Goal: Task Accomplishment & Management: Use online tool/utility

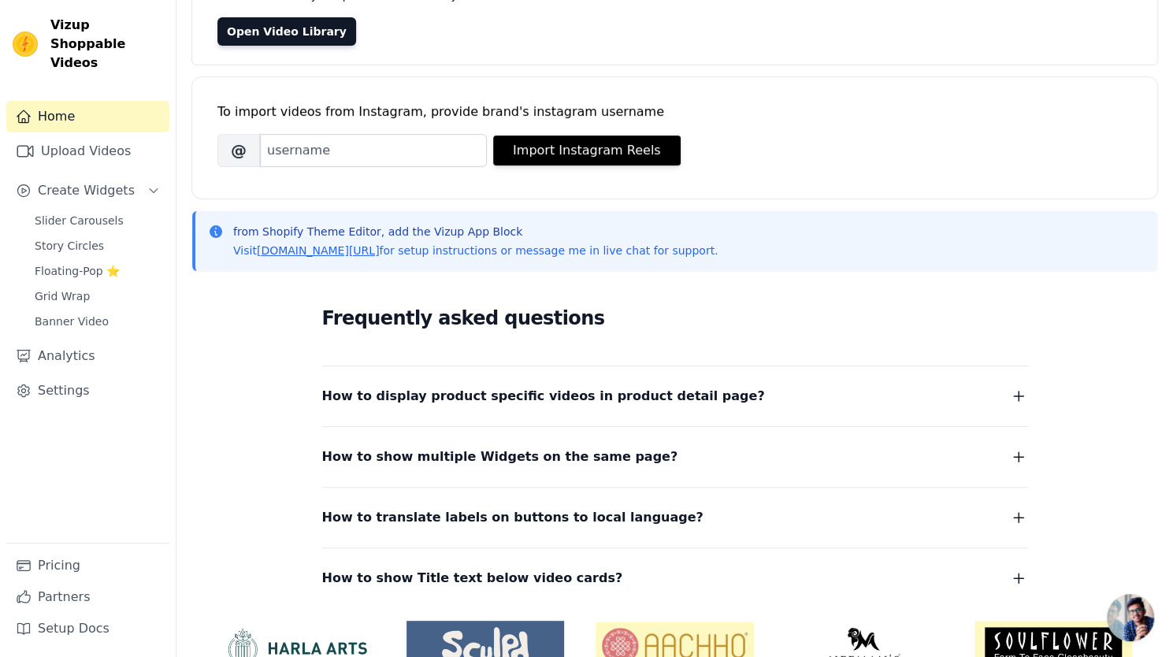
scroll to position [225, 0]
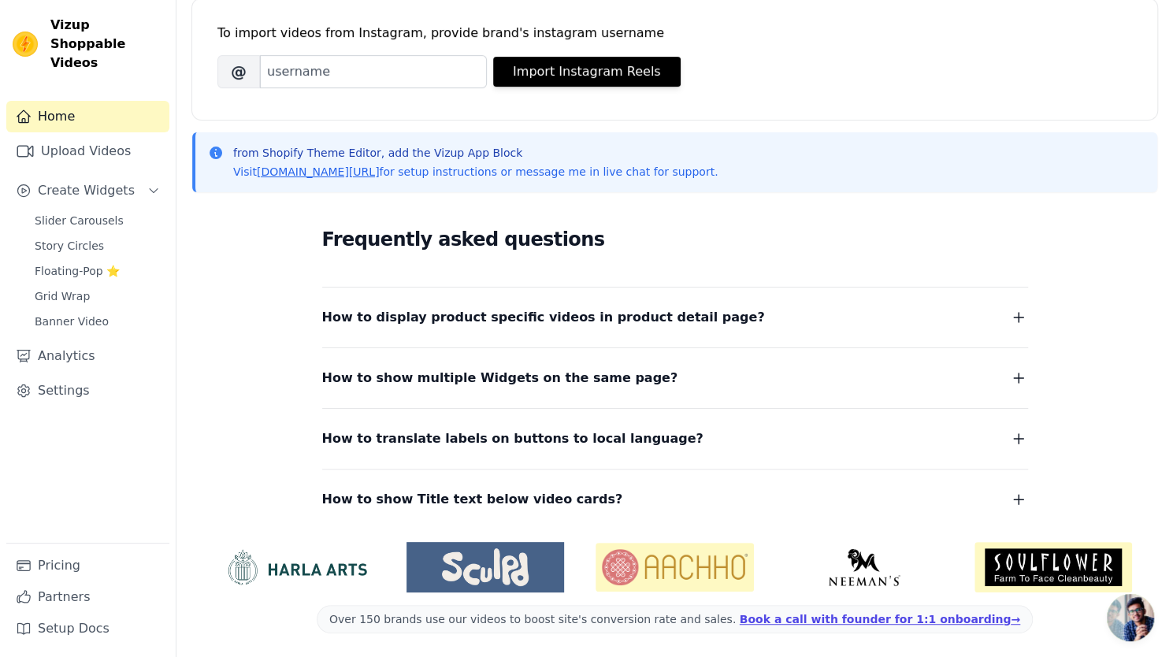
click at [1017, 312] on icon "button" at bounding box center [1018, 317] width 19 height 19
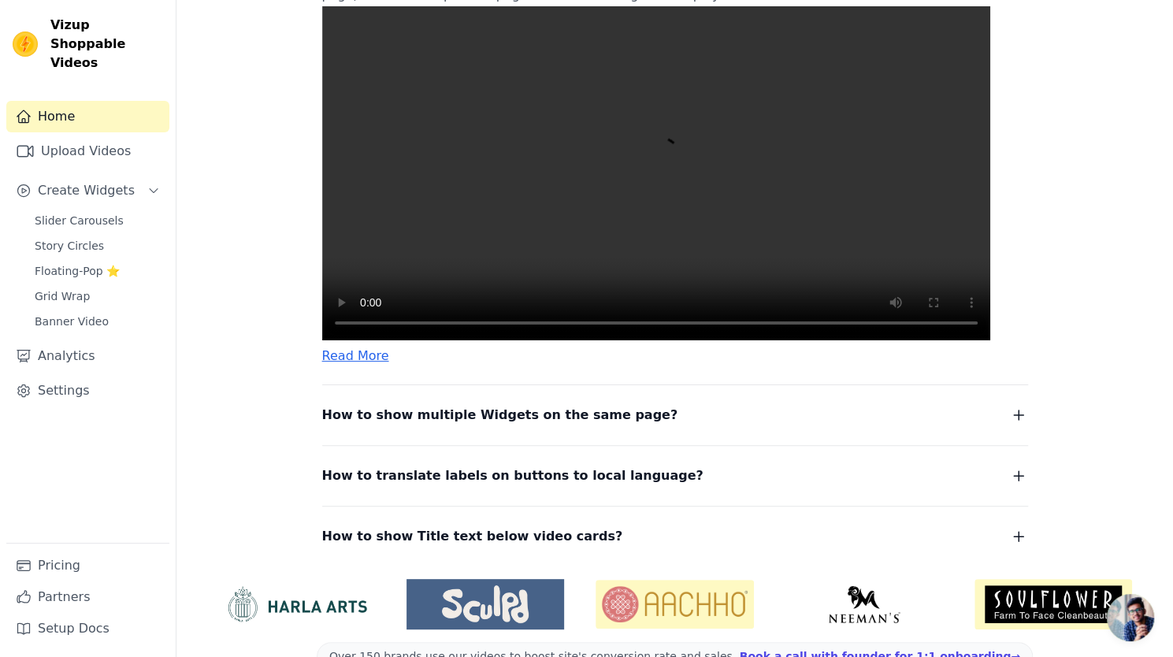
scroll to position [602, 0]
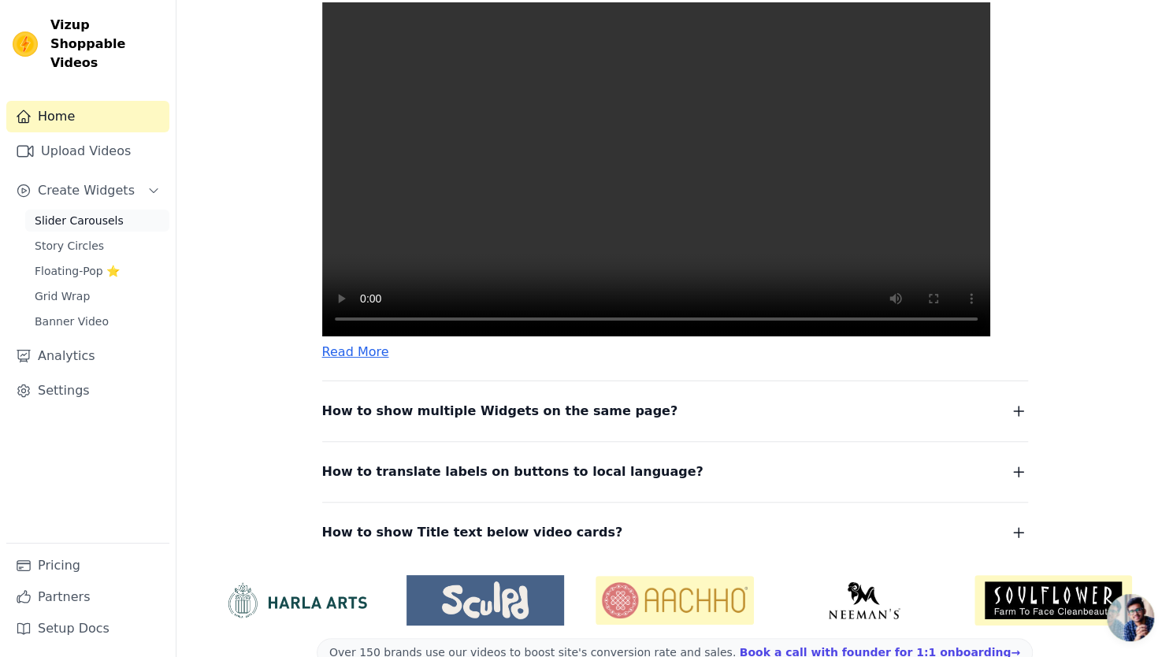
click at [102, 213] on span "Slider Carousels" at bounding box center [79, 221] width 89 height 16
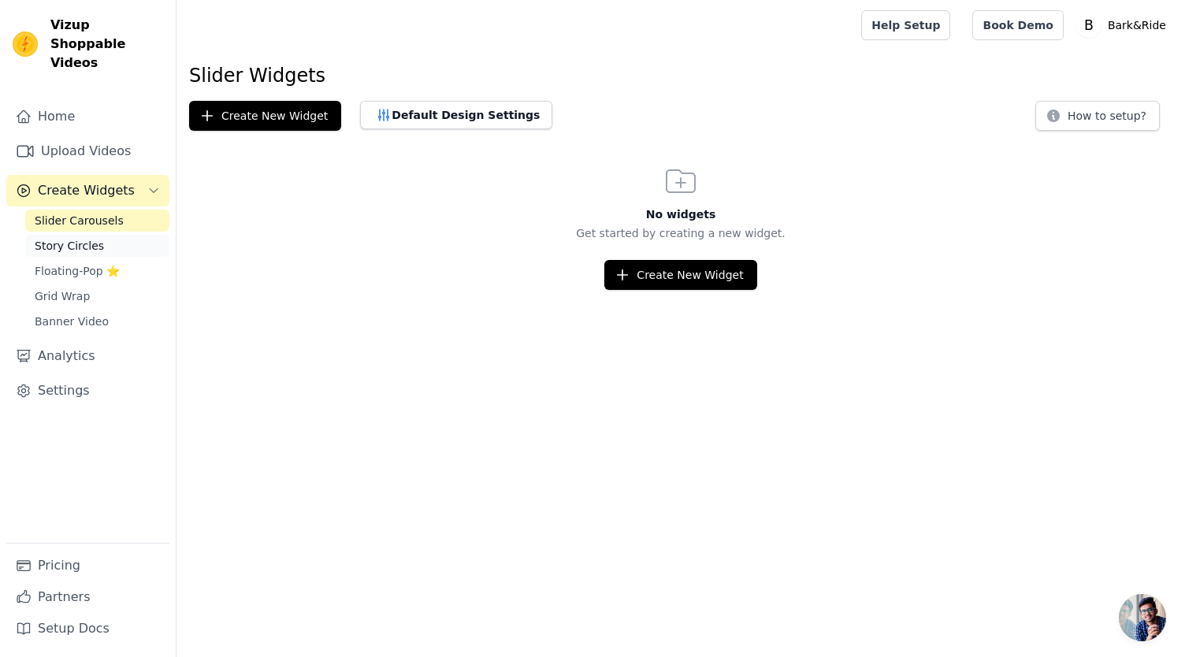
click at [80, 238] on span "Story Circles" at bounding box center [69, 246] width 69 height 16
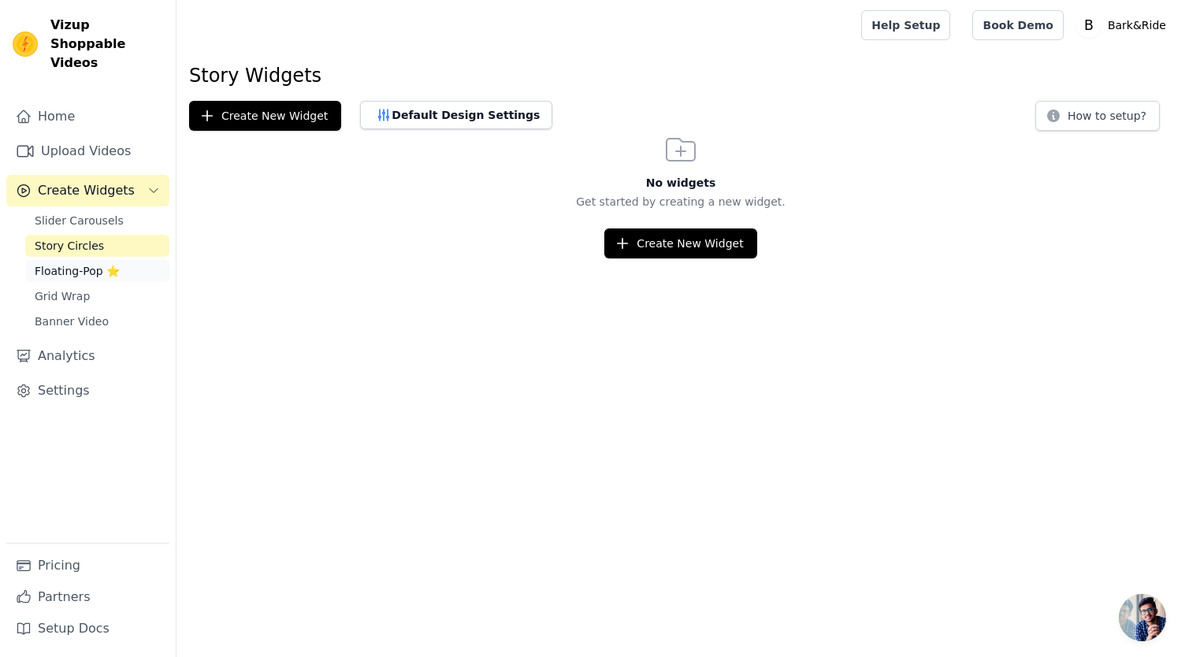
click at [74, 262] on link "Floating-Pop ⭐" at bounding box center [97, 271] width 144 height 22
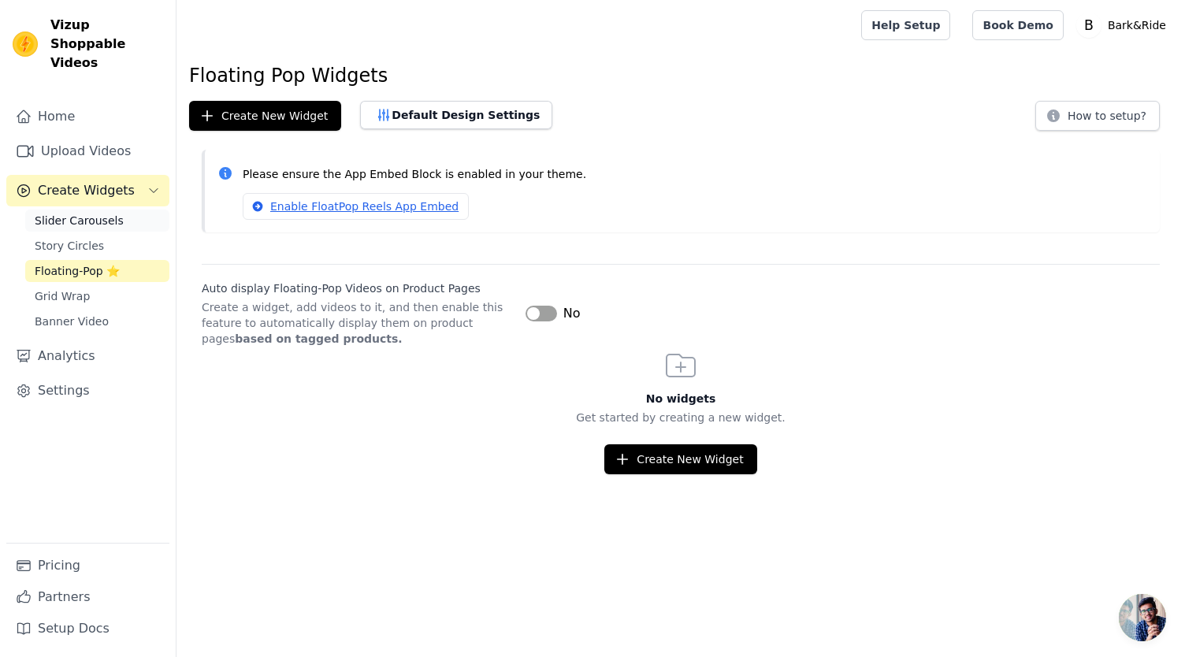
click at [91, 213] on span "Slider Carousels" at bounding box center [79, 221] width 89 height 16
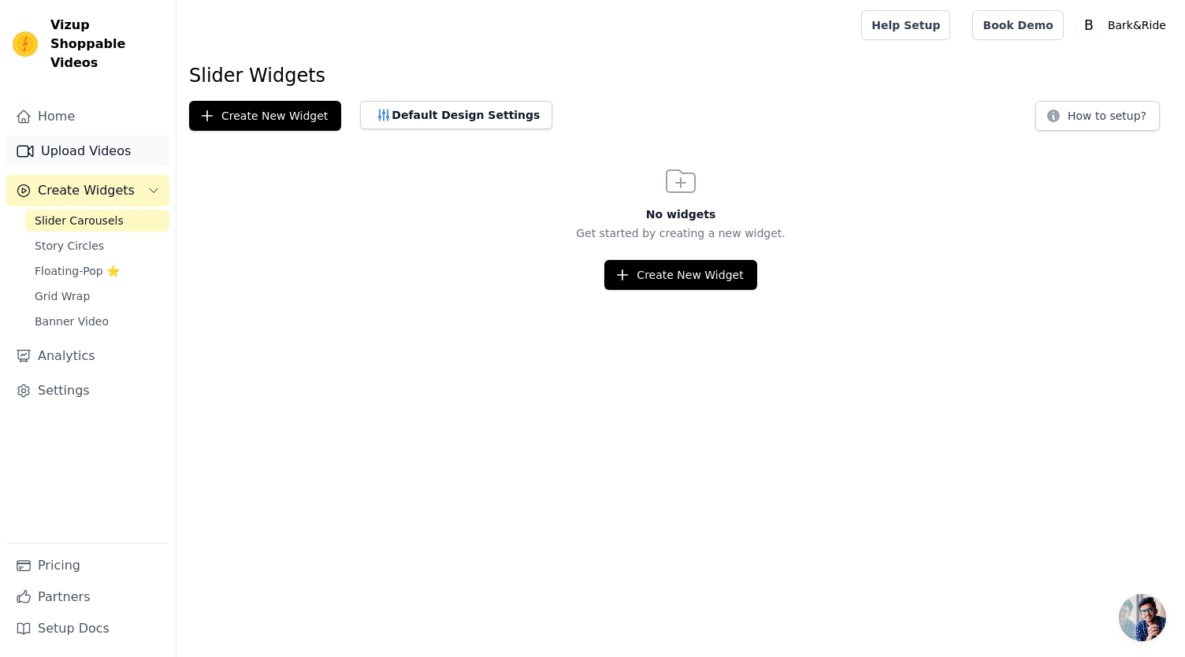
click at [101, 136] on link "Upload Videos" at bounding box center [87, 152] width 163 height 32
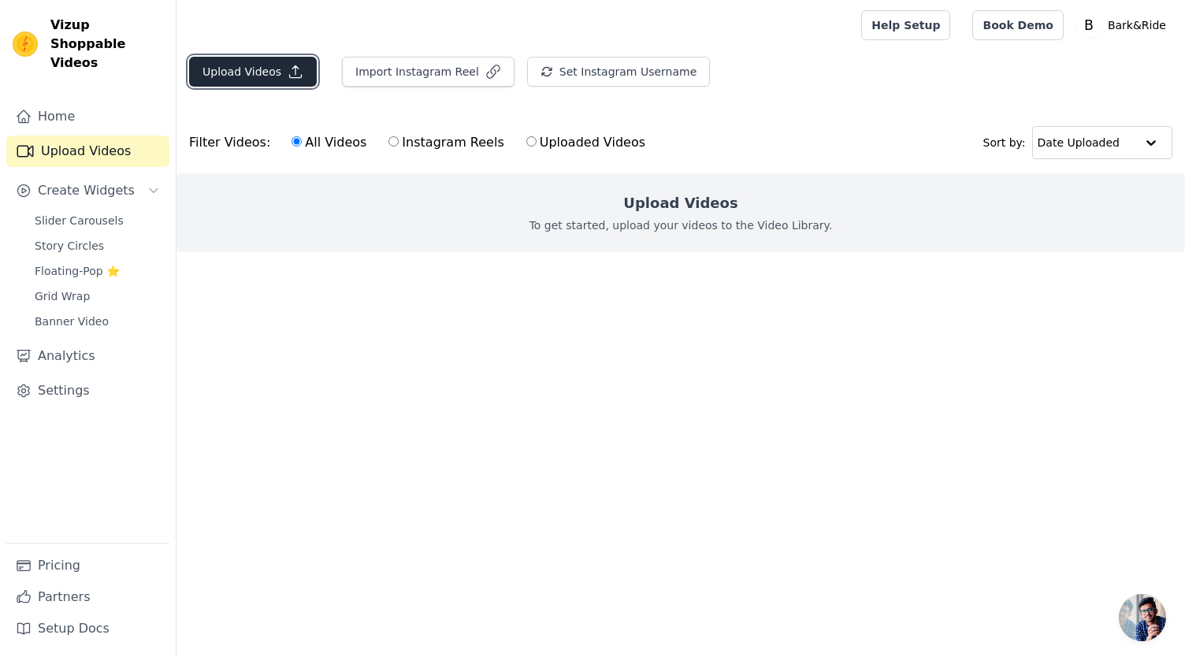
click at [233, 67] on button "Upload Videos" at bounding box center [253, 72] width 128 height 30
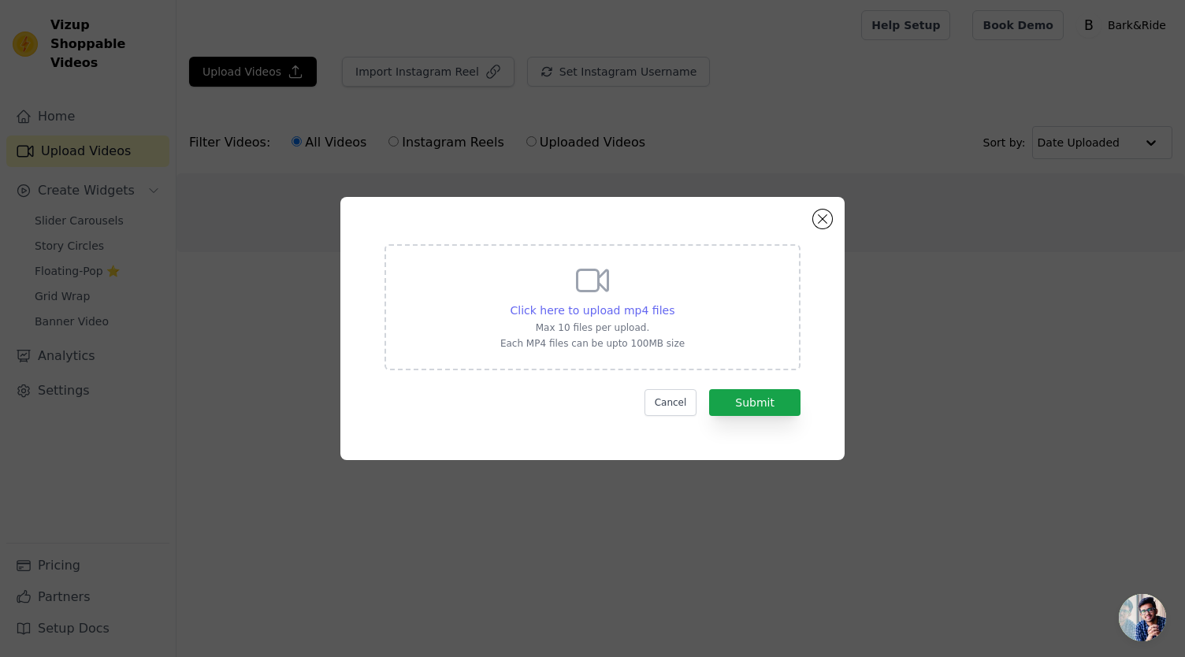
click at [589, 313] on span "Click here to upload mp4 files" at bounding box center [593, 310] width 165 height 13
click at [674, 303] on input "Click here to upload mp4 files Max 10 files per upload. Each MP4 files can be u…" at bounding box center [674, 302] width 1 height 1
type input "C:\fakepath\21589493-397e-4511-936c-7c566178c92c.mp4"
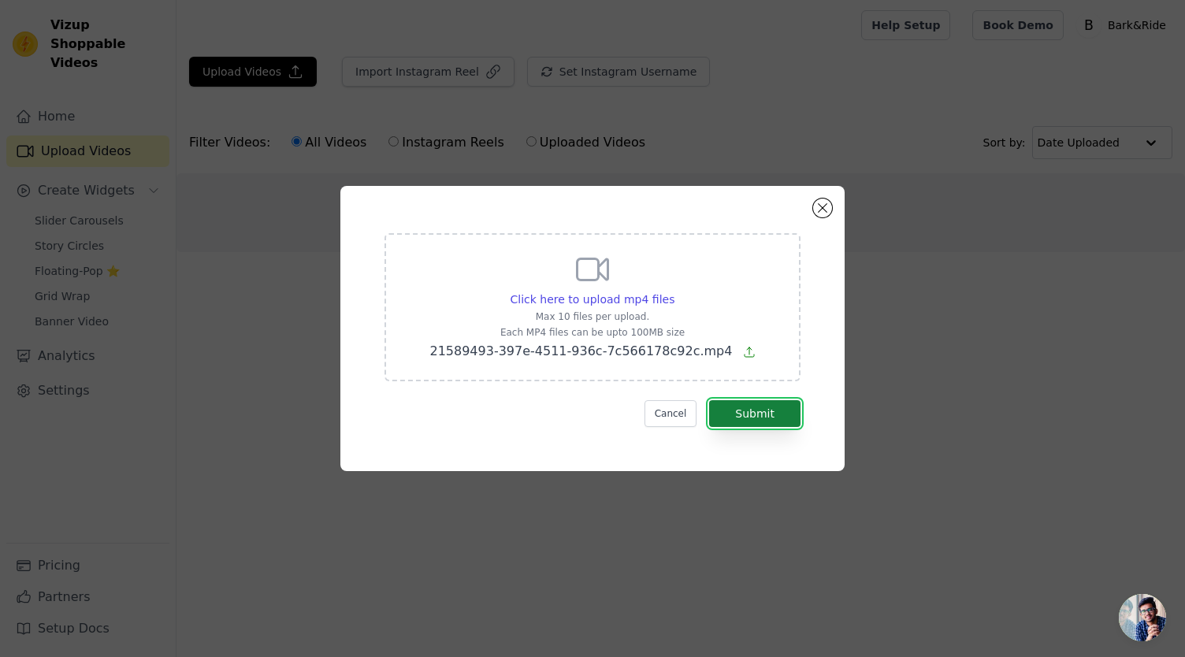
click at [756, 416] on button "Submit" at bounding box center [754, 413] width 91 height 27
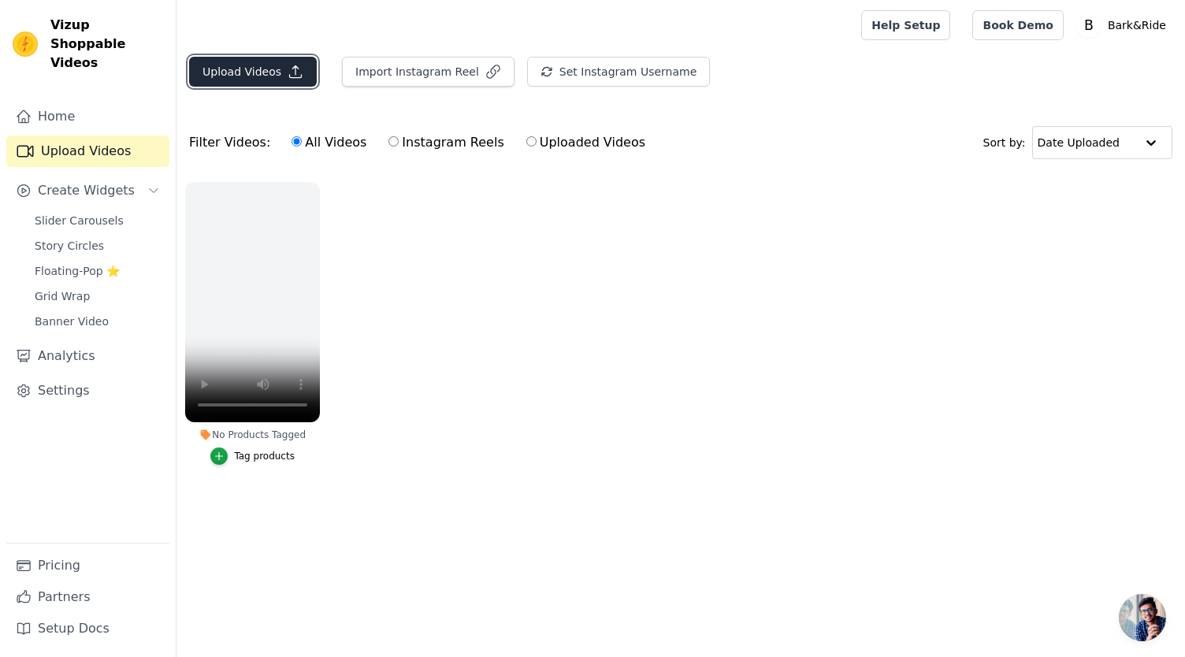
click at [288, 62] on button "Upload Videos" at bounding box center [253, 72] width 128 height 30
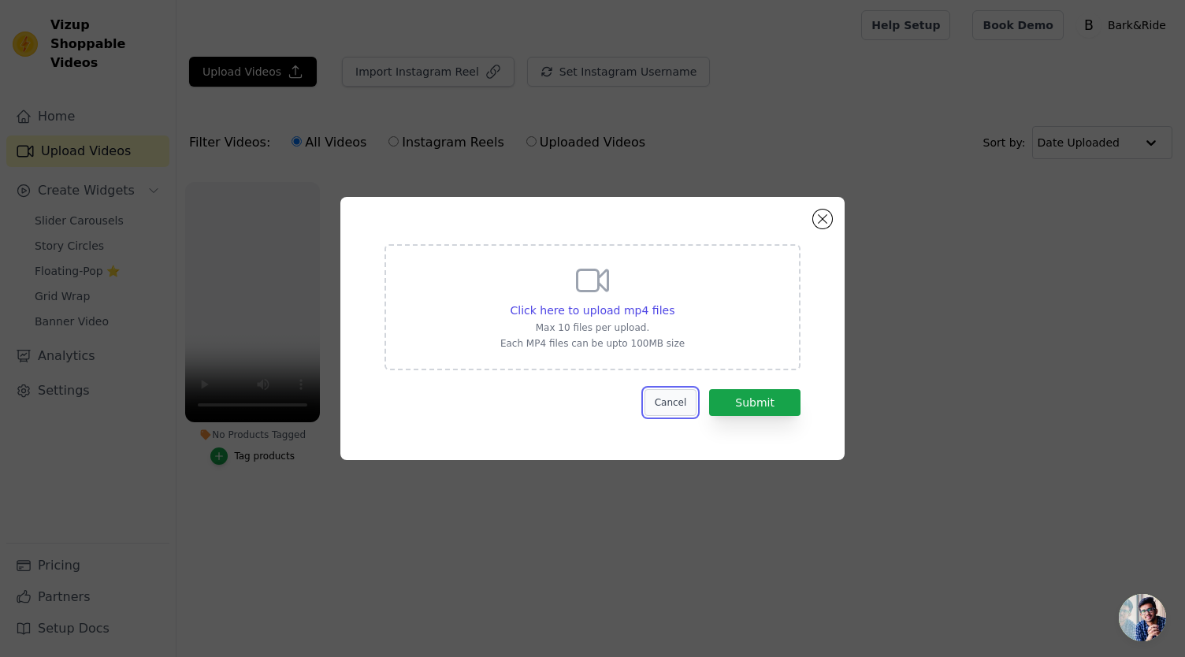
click at [671, 400] on button "Cancel" at bounding box center [671, 402] width 53 height 27
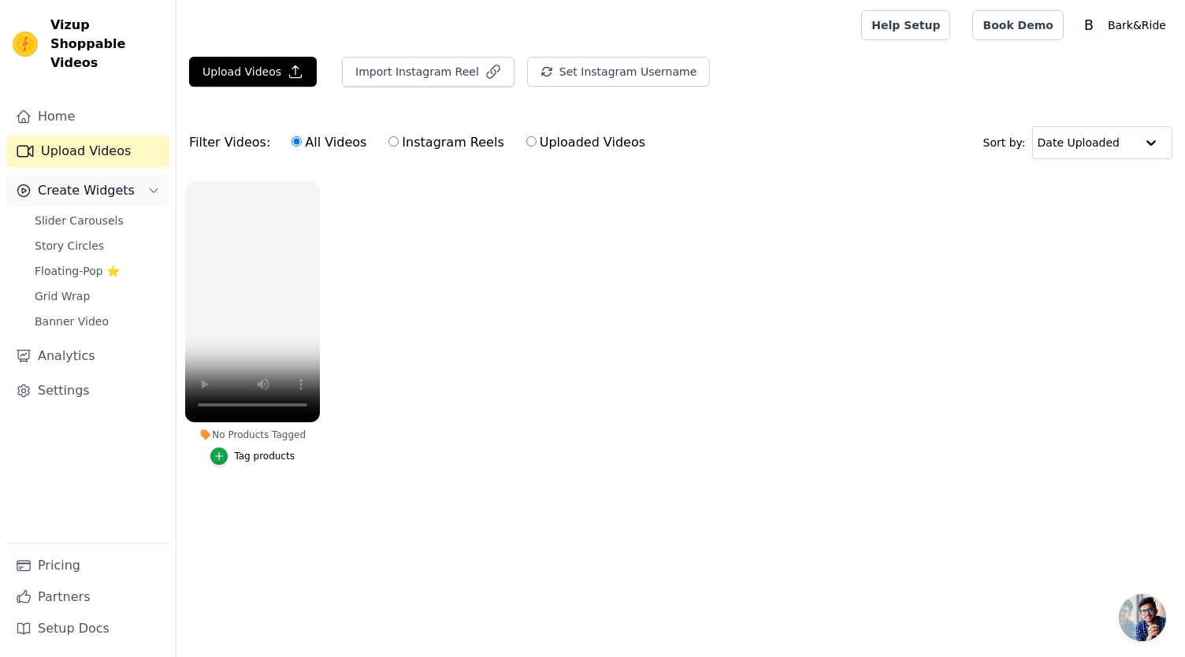
click at [150, 184] on icon "Sidebar" at bounding box center [153, 190] width 13 height 13
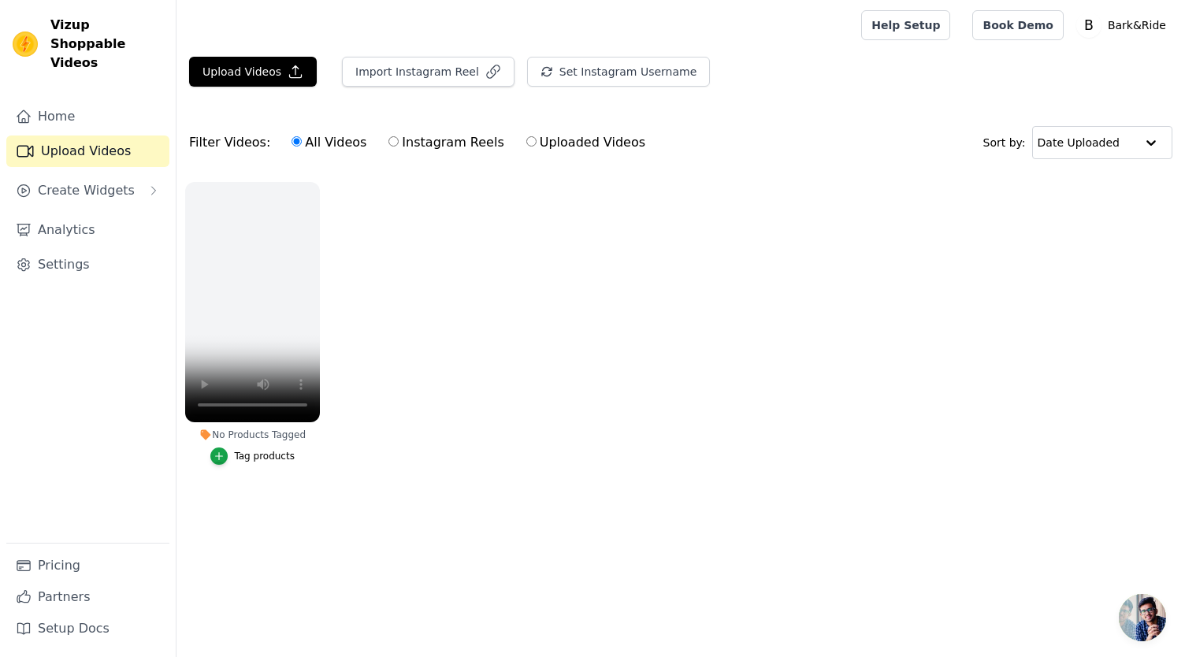
click at [1149, 615] on span "Open chat" at bounding box center [1142, 617] width 47 height 47
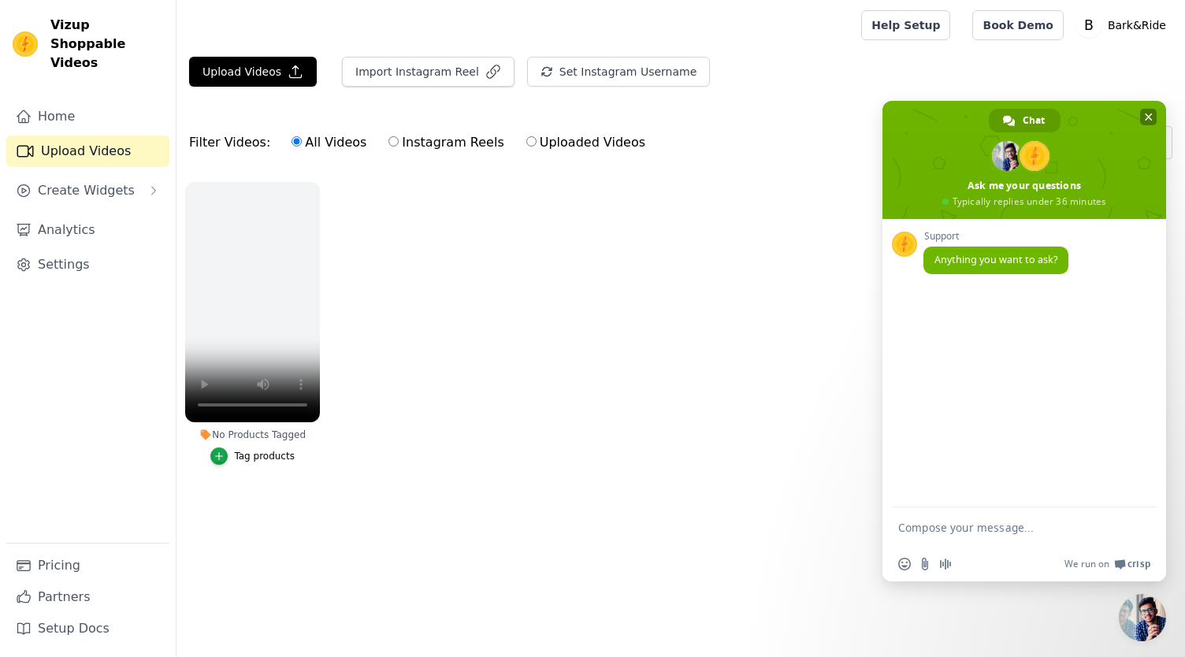
click at [1151, 113] on span "Close chat" at bounding box center [1149, 117] width 8 height 10
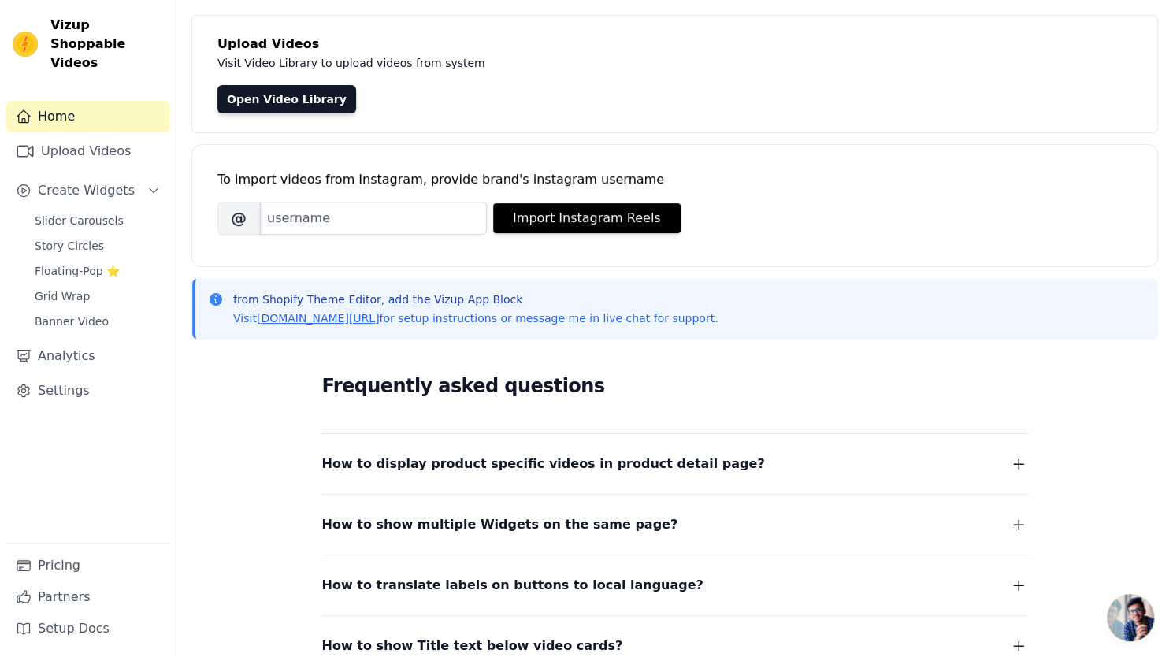
scroll to position [149, 0]
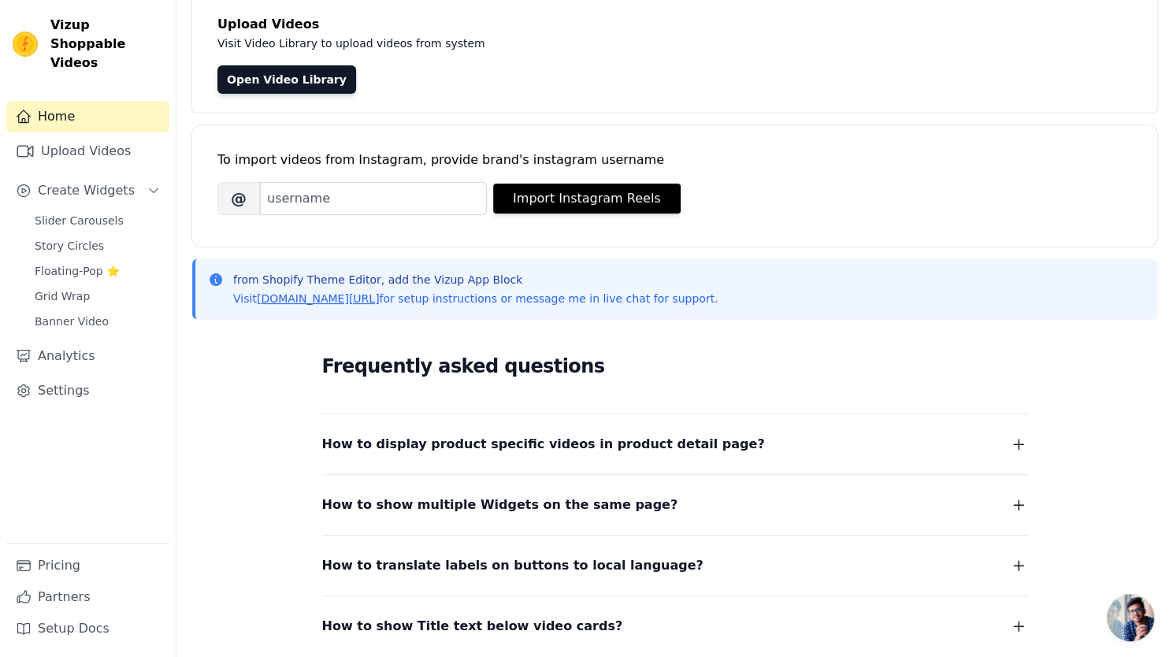
scroll to position [99, 0]
click at [1021, 445] on icon "button" at bounding box center [1018, 443] width 19 height 19
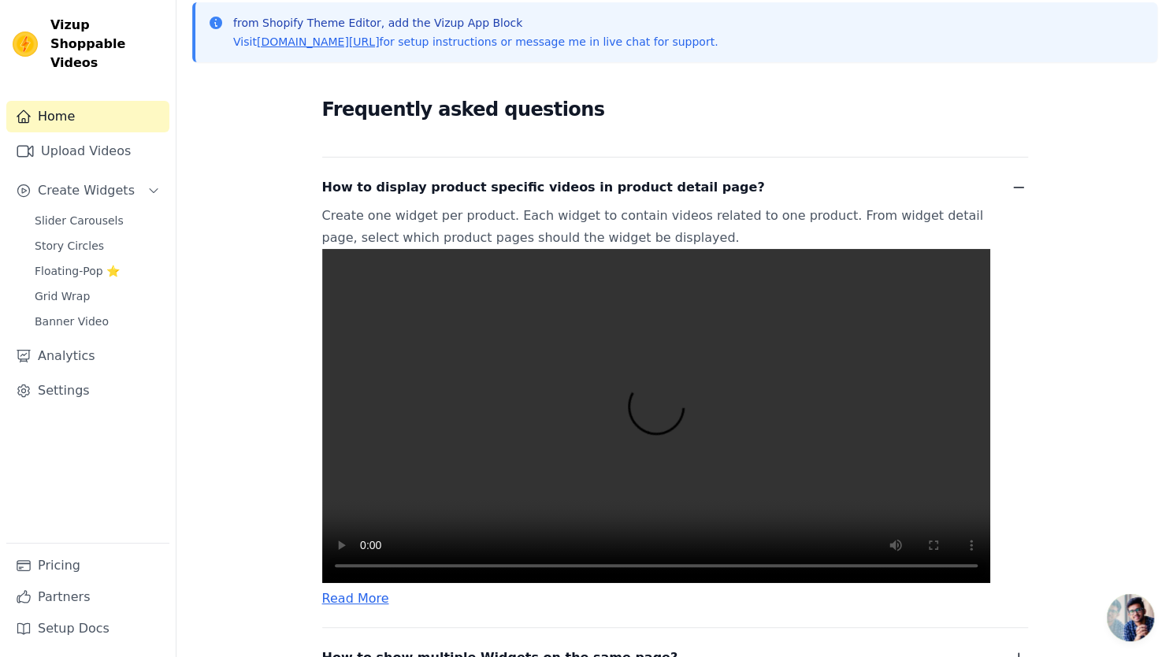
scroll to position [358, 0]
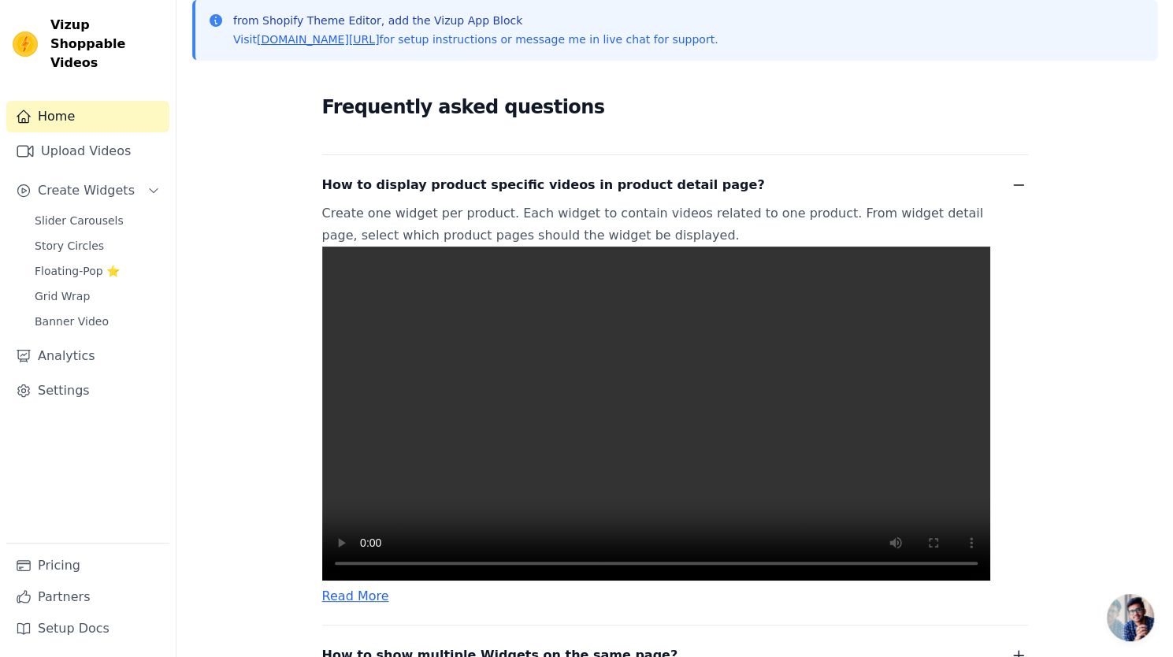
click at [782, 485] on video at bounding box center [656, 414] width 668 height 334
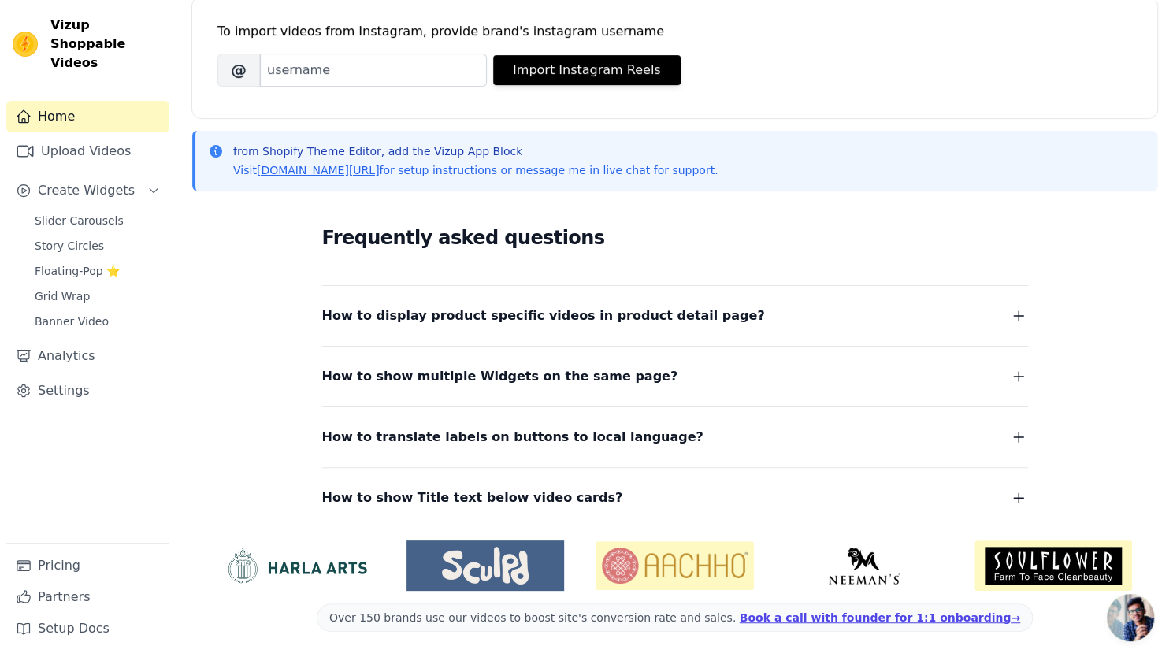
scroll to position [225, 0]
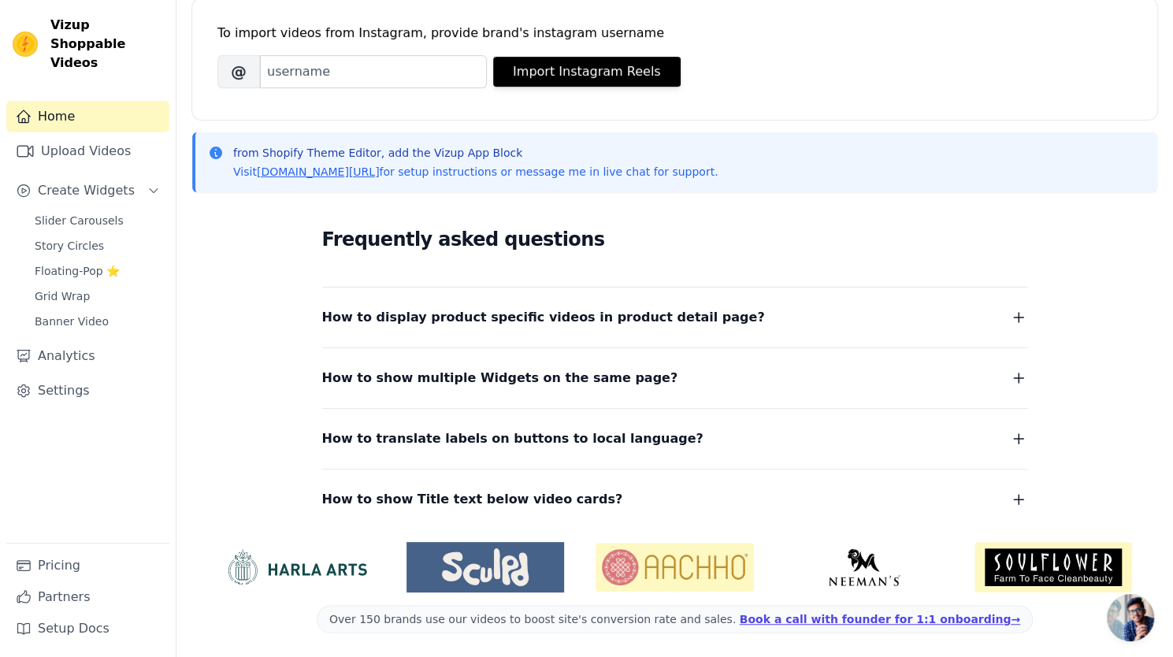
click at [1017, 318] on icon "button" at bounding box center [1018, 317] width 19 height 19
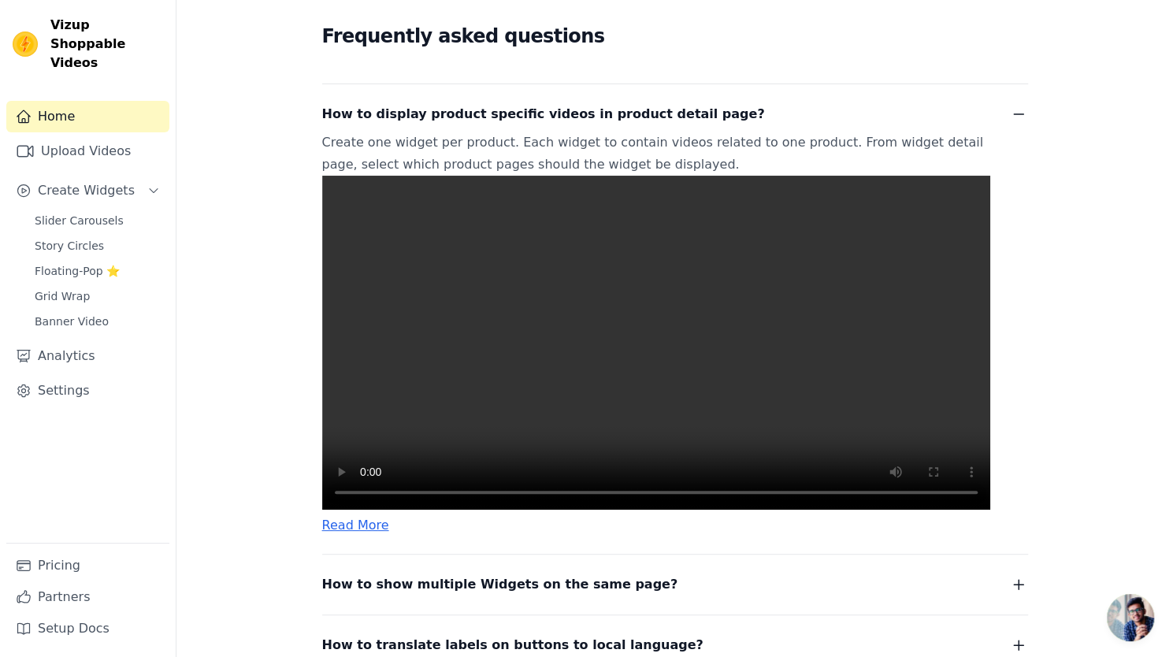
scroll to position [440, 0]
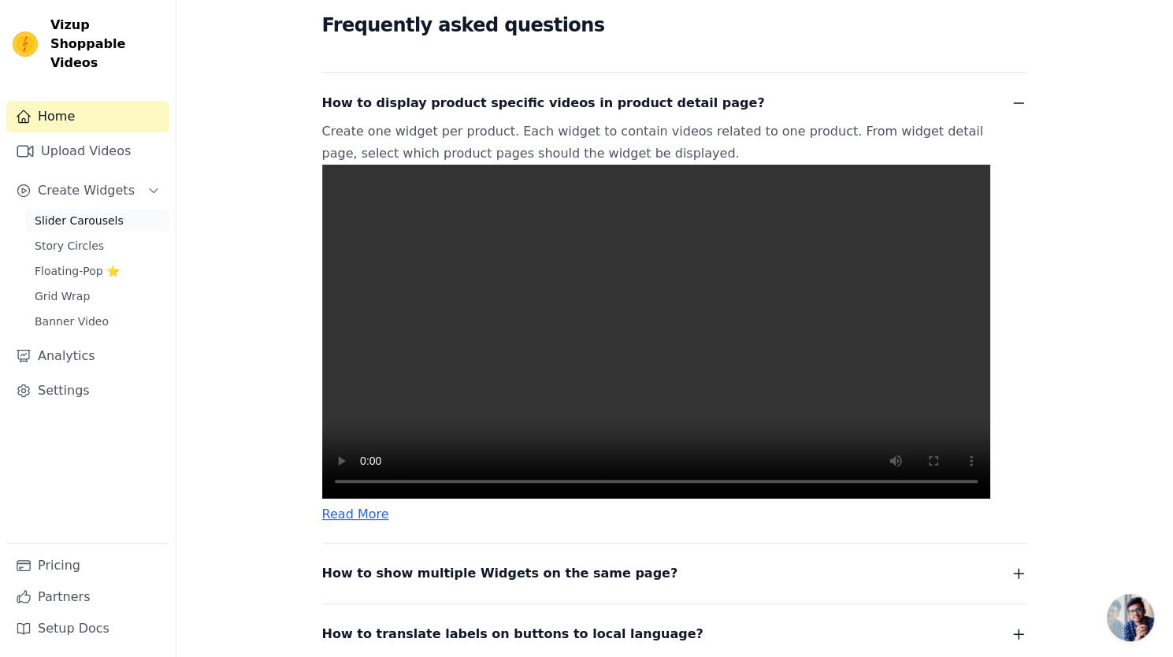
click at [84, 211] on link "Slider Carousels" at bounding box center [97, 221] width 144 height 22
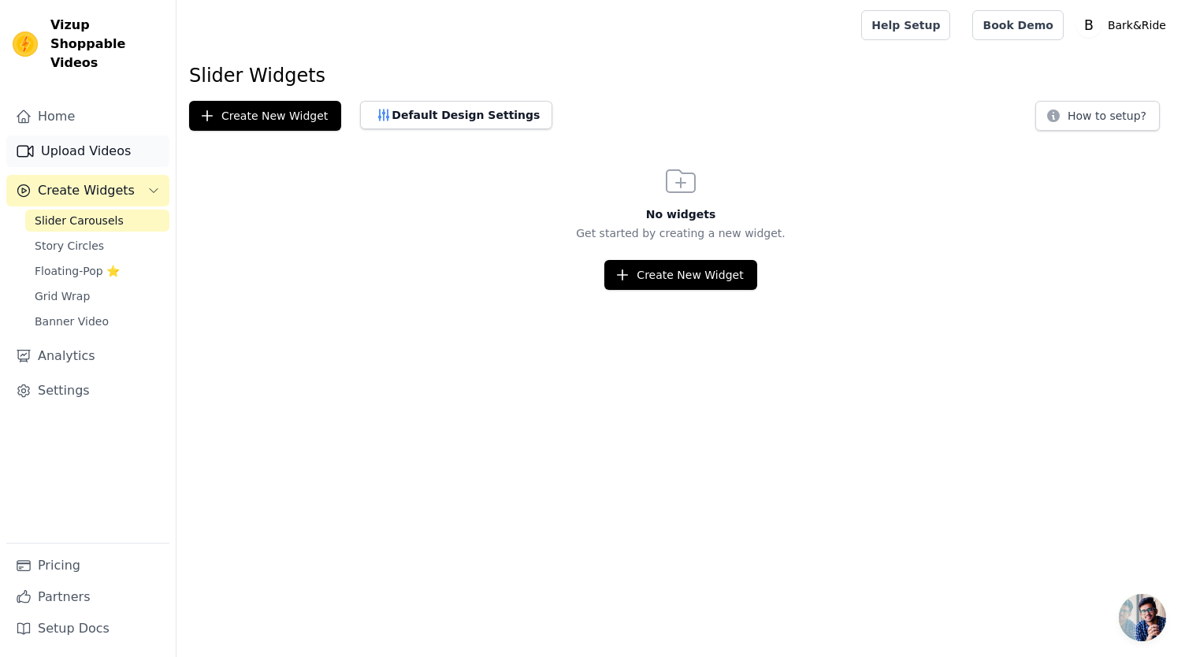
click at [94, 136] on link "Upload Videos" at bounding box center [87, 152] width 163 height 32
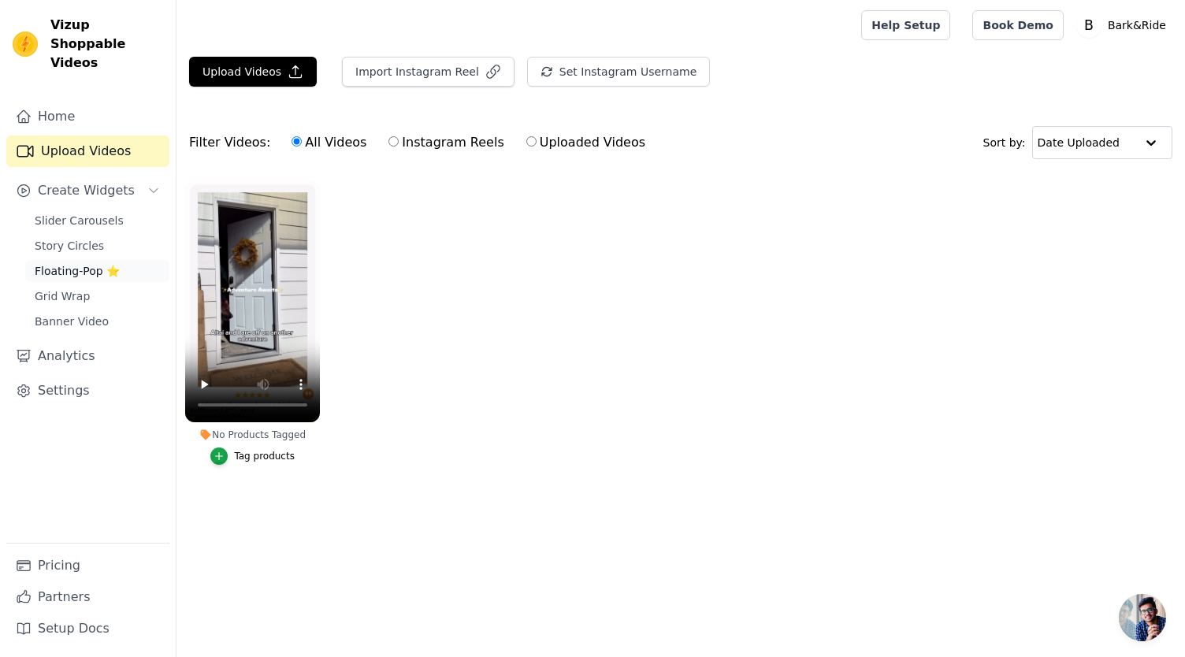
click at [76, 263] on span "Floating-Pop ⭐" at bounding box center [77, 271] width 85 height 16
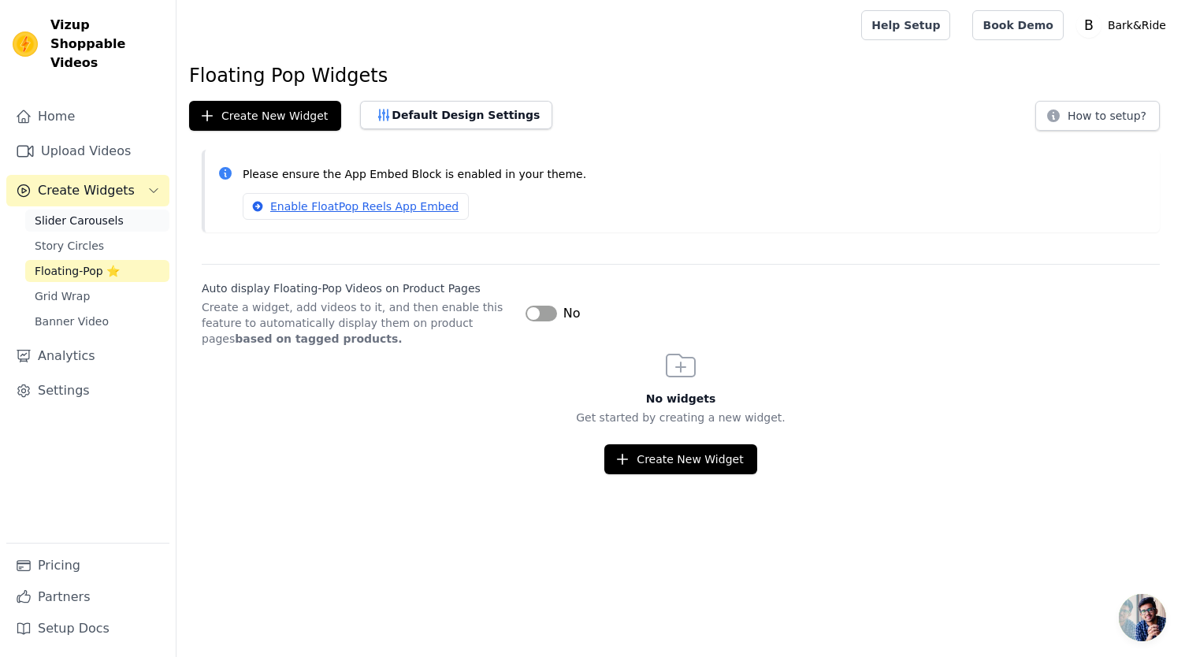
click at [96, 213] on span "Slider Carousels" at bounding box center [79, 221] width 89 height 16
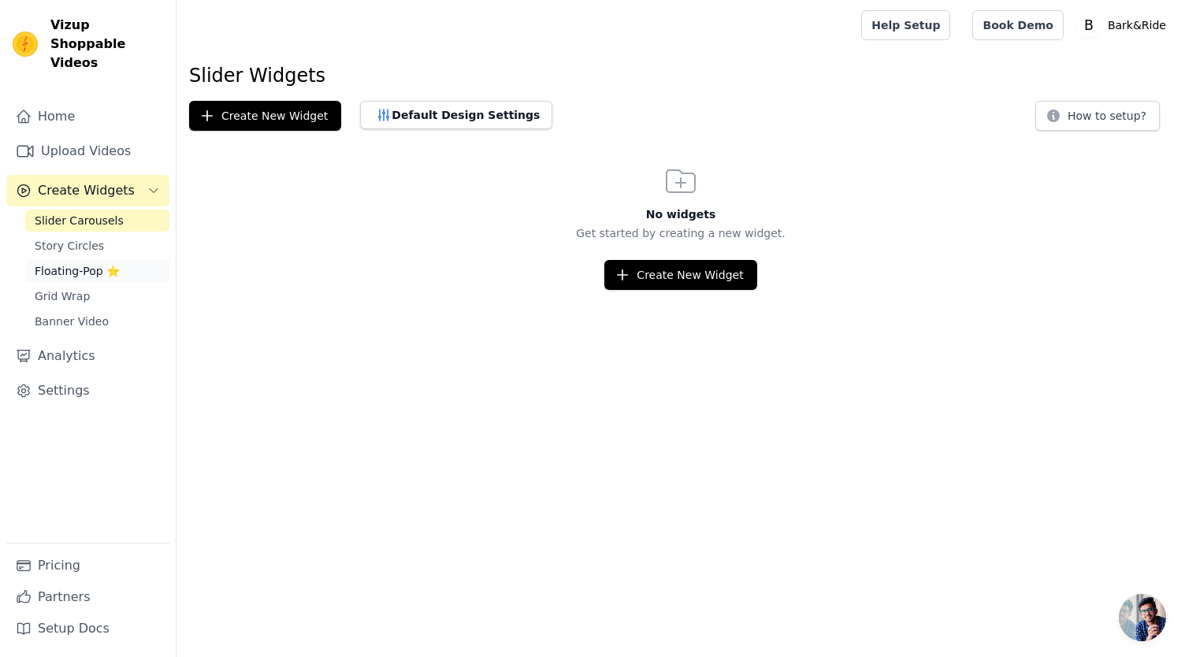
click at [81, 263] on span "Floating-Pop ⭐" at bounding box center [77, 271] width 85 height 16
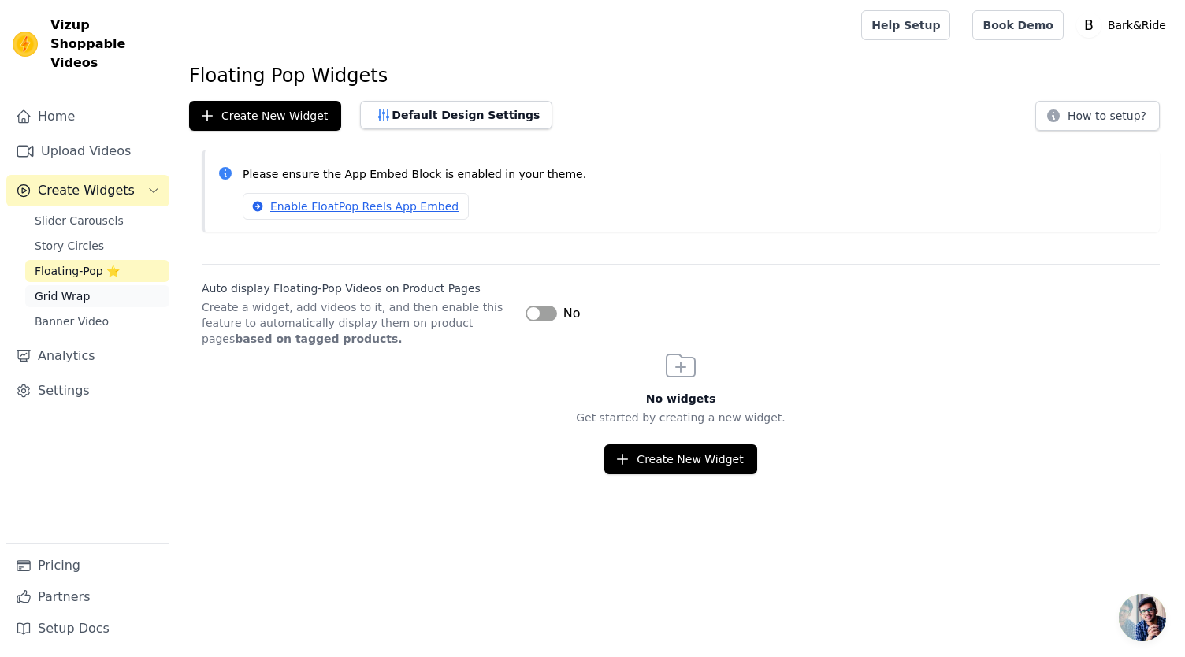
click at [71, 288] on span "Grid Wrap" at bounding box center [62, 296] width 55 height 16
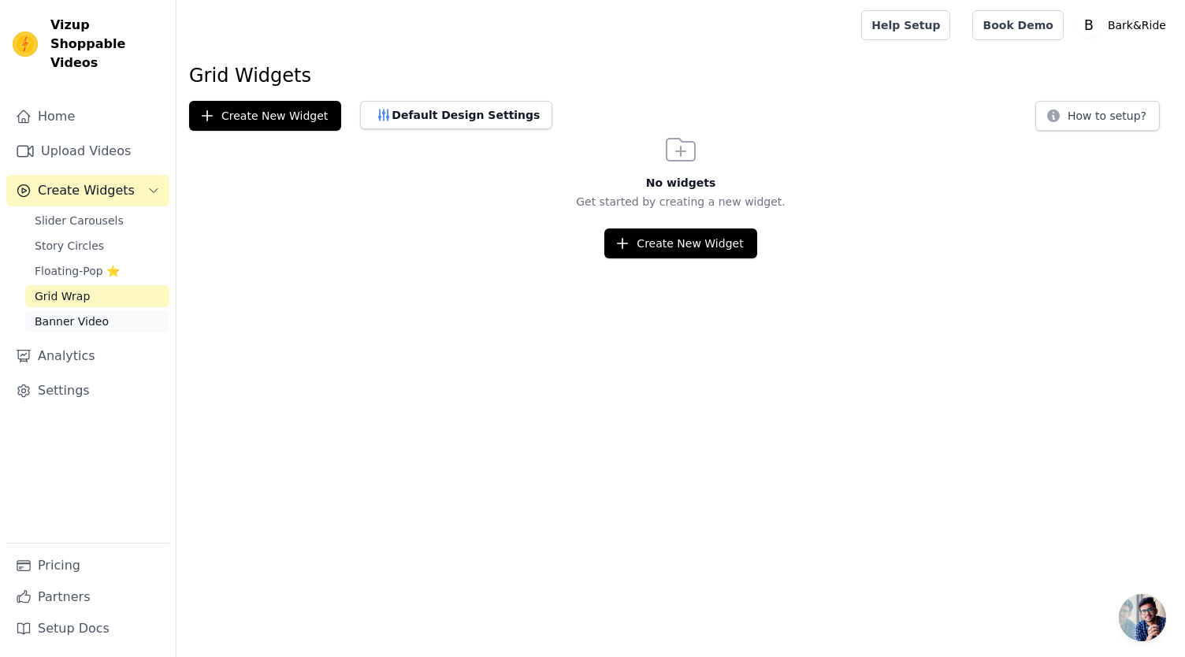
click at [67, 314] on span "Banner Video" at bounding box center [72, 322] width 74 height 16
click at [109, 213] on span "Slider Carousels" at bounding box center [79, 221] width 89 height 16
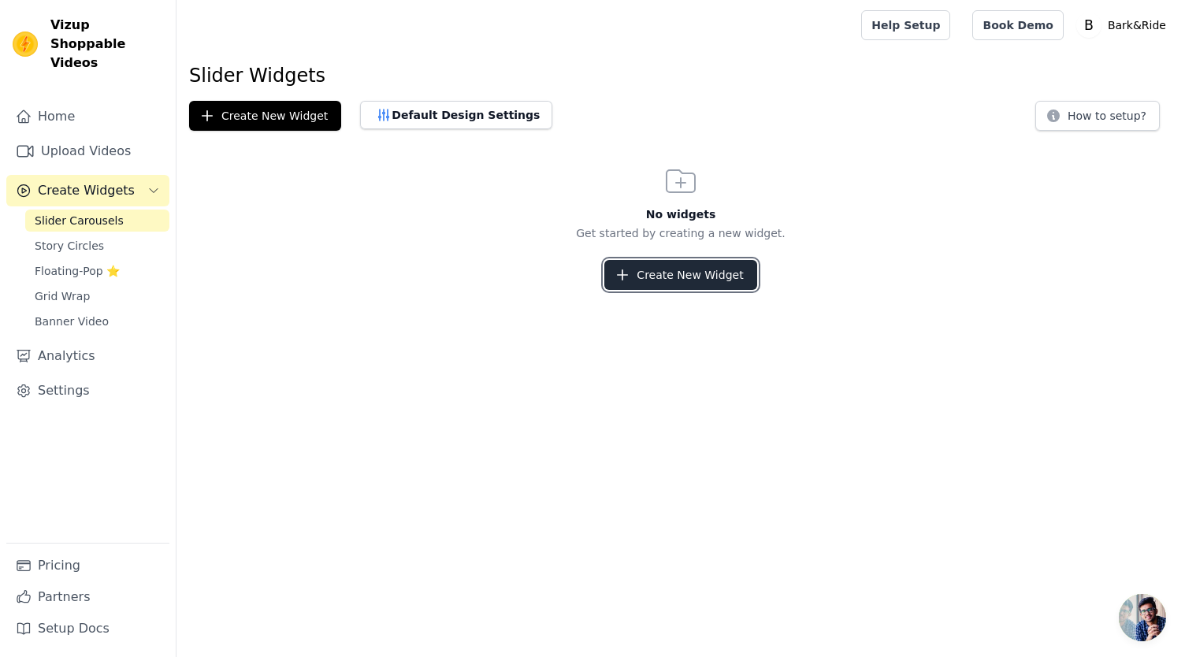
click at [675, 273] on button "Create New Widget" at bounding box center [680, 275] width 152 height 30
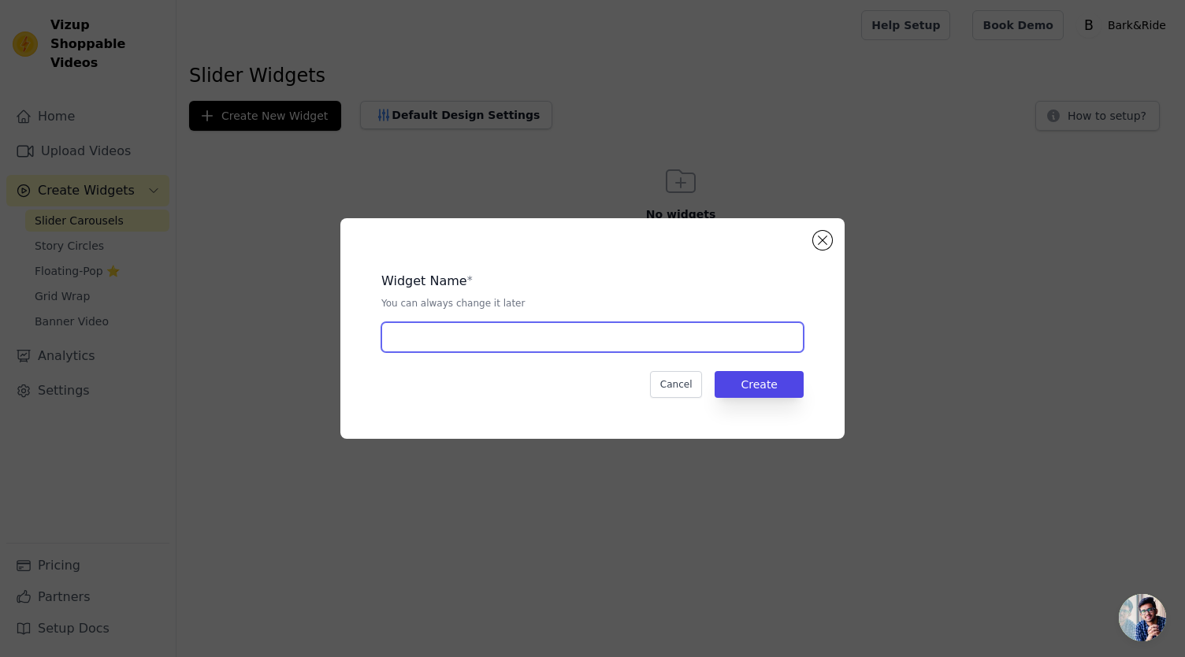
click at [623, 344] on input "text" at bounding box center [592, 337] width 422 height 30
type input "one"
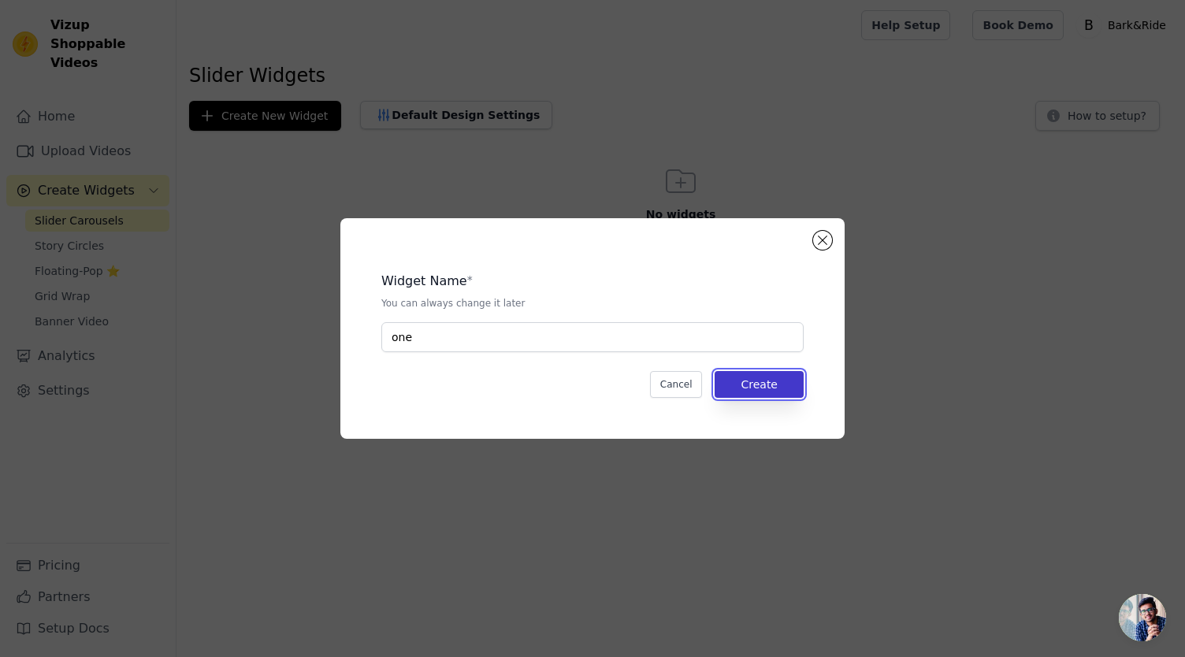
click at [739, 384] on button "Create" at bounding box center [759, 384] width 89 height 27
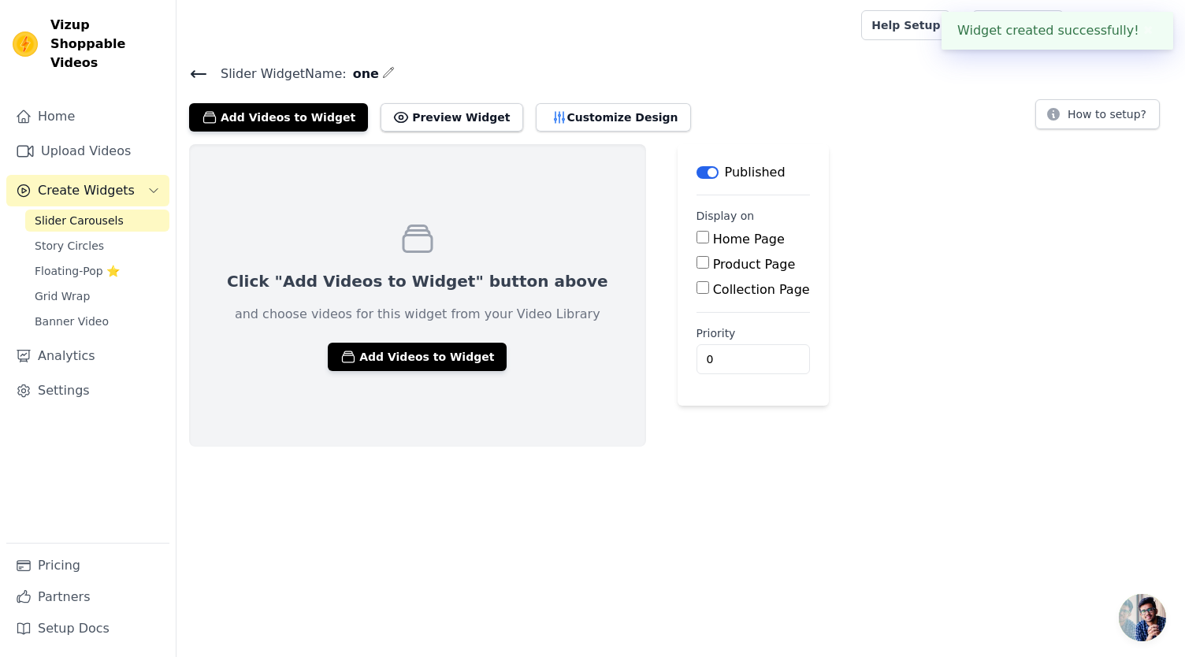
click at [713, 262] on label "Product Page" at bounding box center [754, 264] width 83 height 15
click at [697, 262] on input "Product Page" at bounding box center [703, 262] width 13 height 13
checkbox input "true"
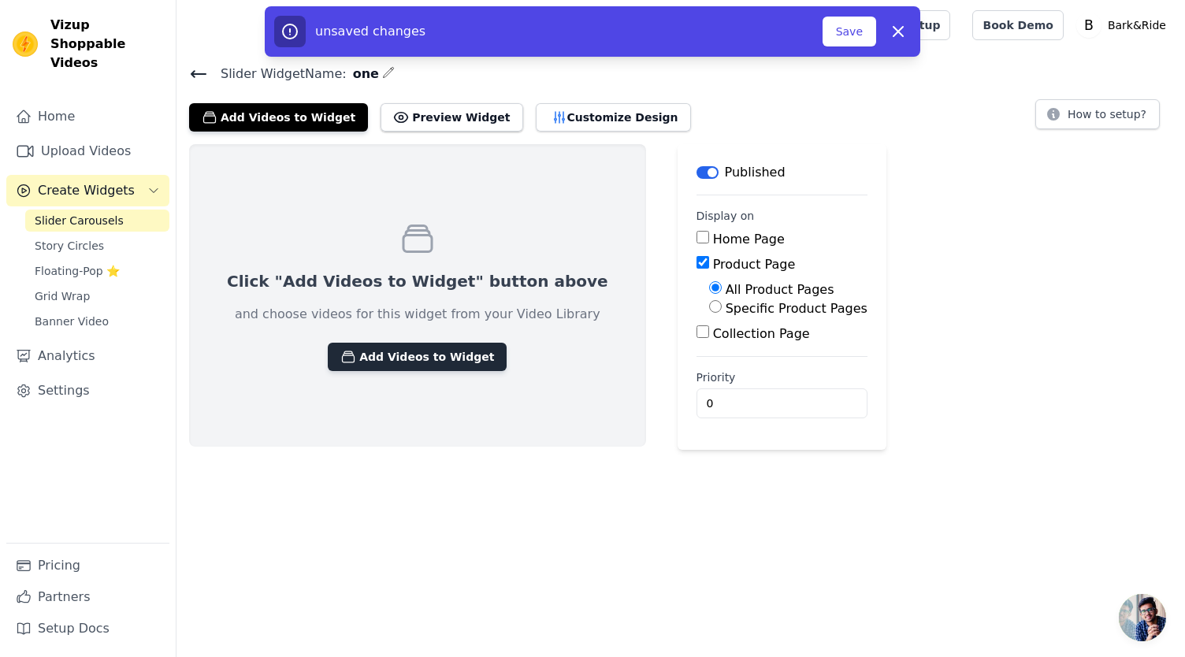
click at [407, 360] on button "Add Videos to Widget" at bounding box center [417, 357] width 179 height 28
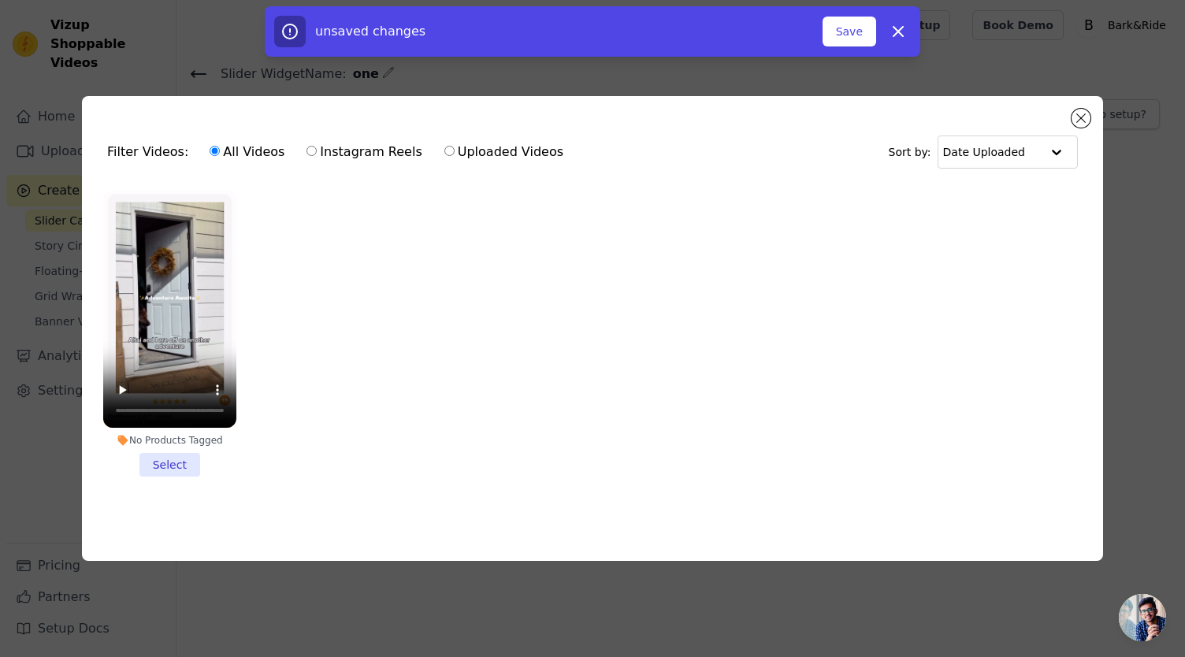
click at [179, 458] on li "No Products Tagged Select" at bounding box center [169, 333] width 133 height 285
click at [0, 0] on input "No Products Tagged Select" at bounding box center [0, 0] width 0 height 0
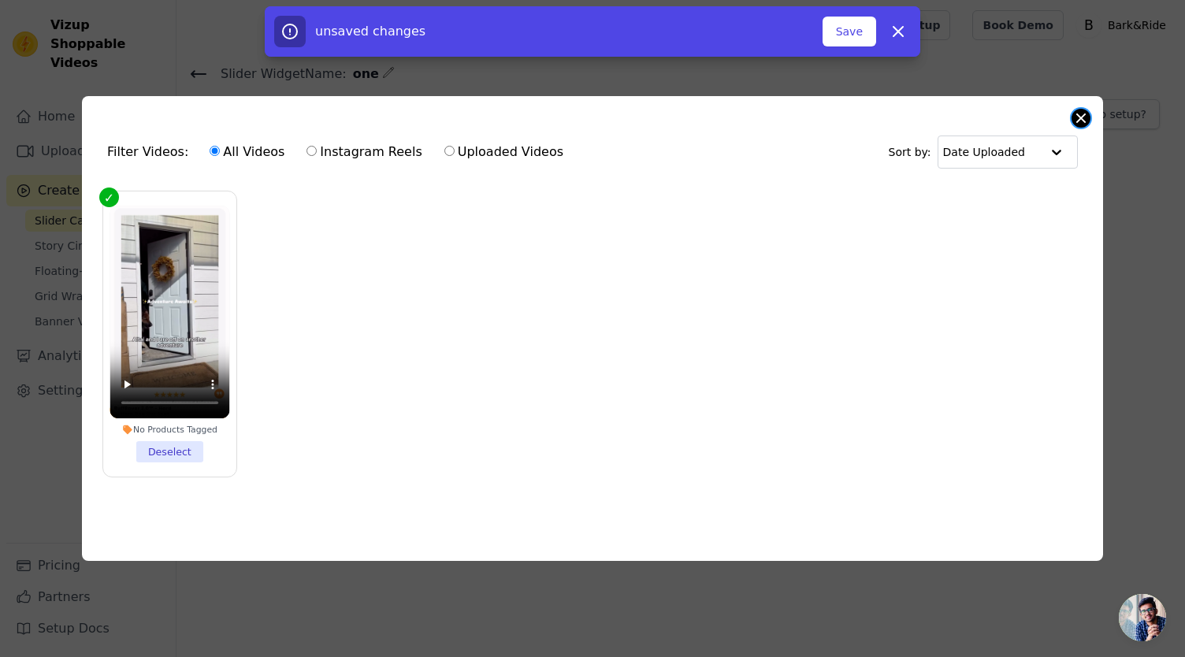
click at [1073, 118] on div "Filter Videos: All Videos Instagram Reels Uploaded Videos Sort by: Date Uploade…" at bounding box center [592, 328] width 1021 height 465
click at [846, 28] on button "Save" at bounding box center [850, 32] width 54 height 30
click at [848, 32] on button "Save" at bounding box center [850, 32] width 54 height 30
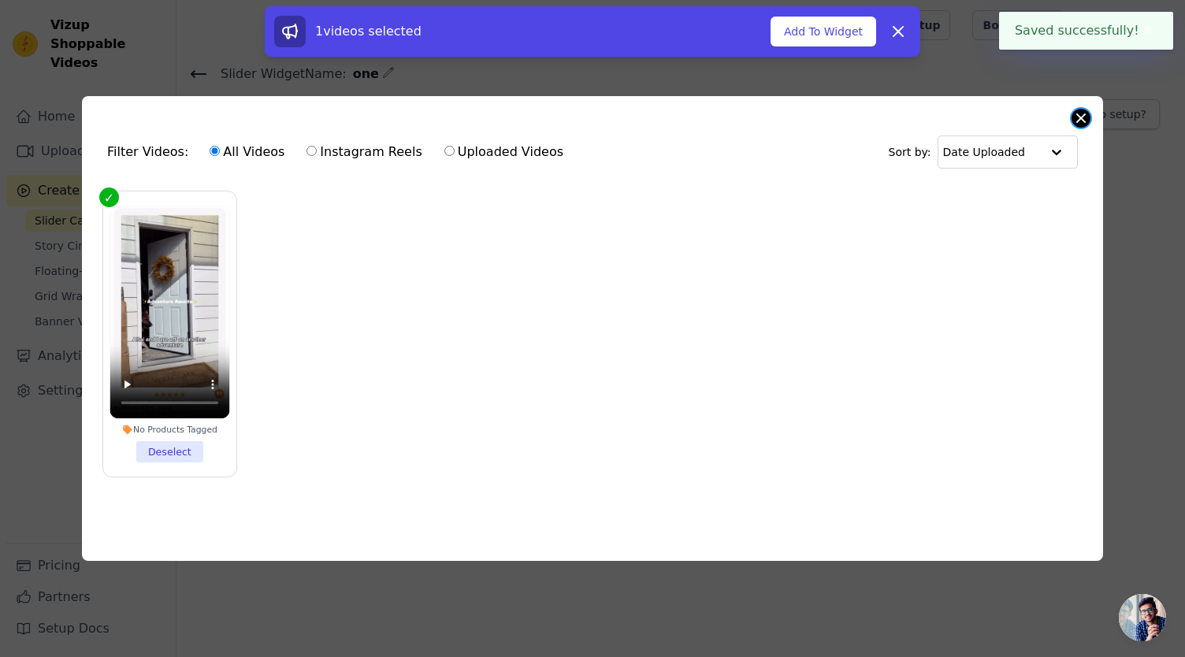
click at [1078, 116] on button "Close modal" at bounding box center [1081, 118] width 19 height 19
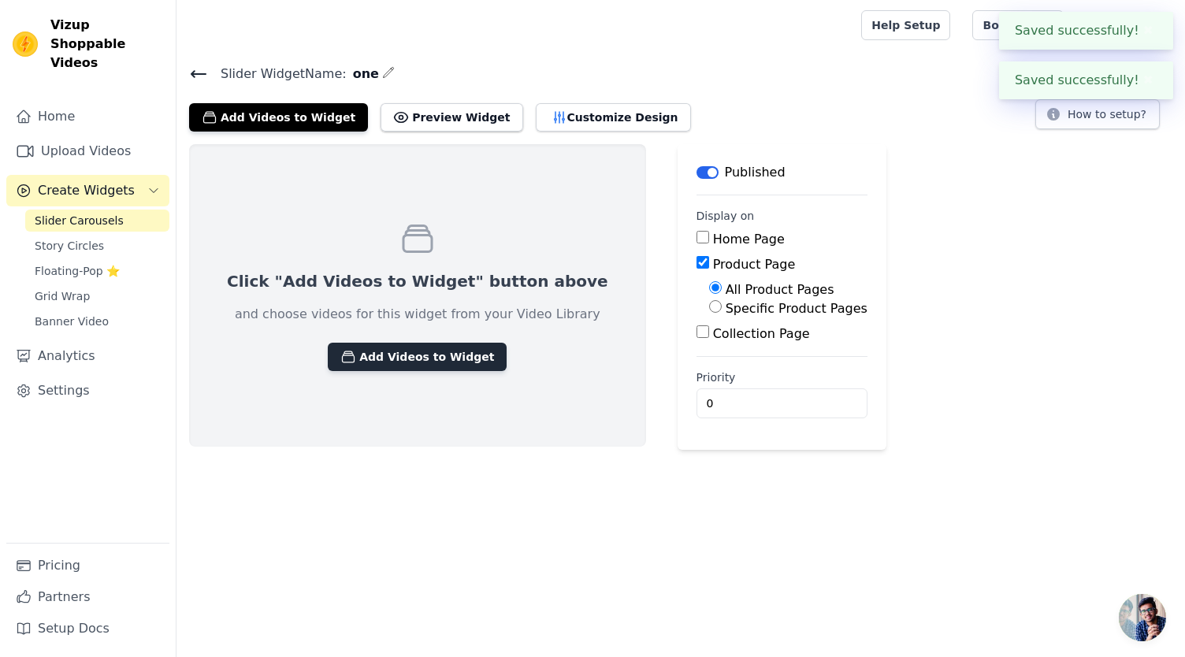
click at [408, 363] on button "Add Videos to Widget" at bounding box center [417, 357] width 179 height 28
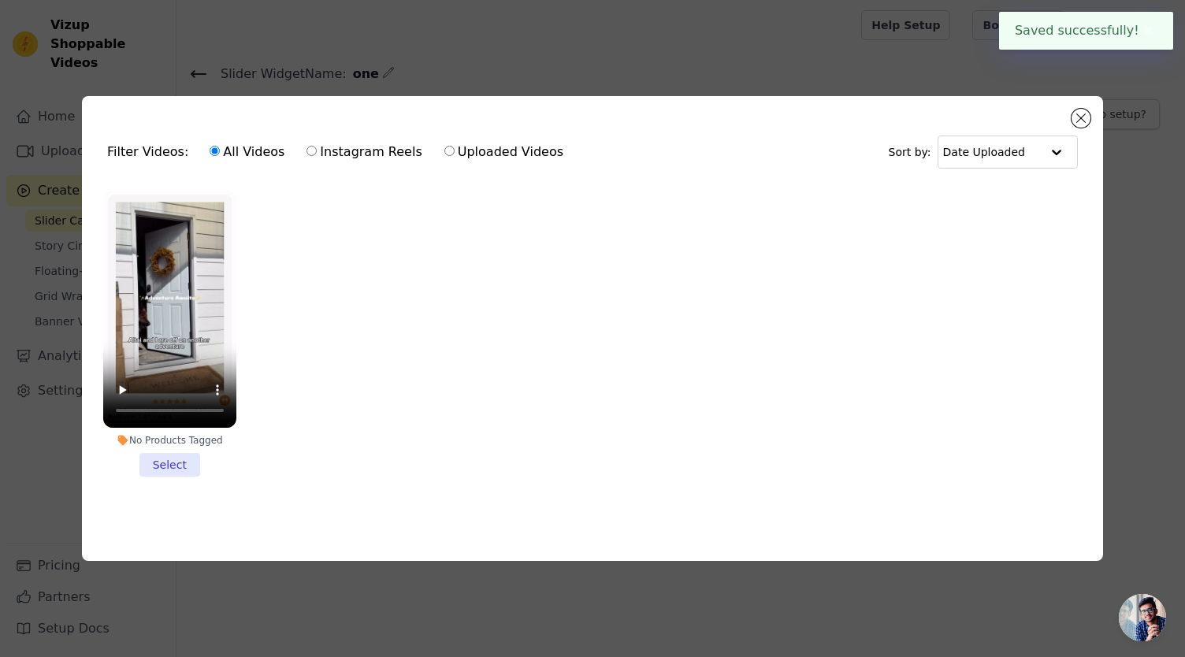
click at [175, 461] on li "No Products Tagged Select" at bounding box center [169, 333] width 133 height 285
click at [0, 0] on input "No Products Tagged Select" at bounding box center [0, 0] width 0 height 0
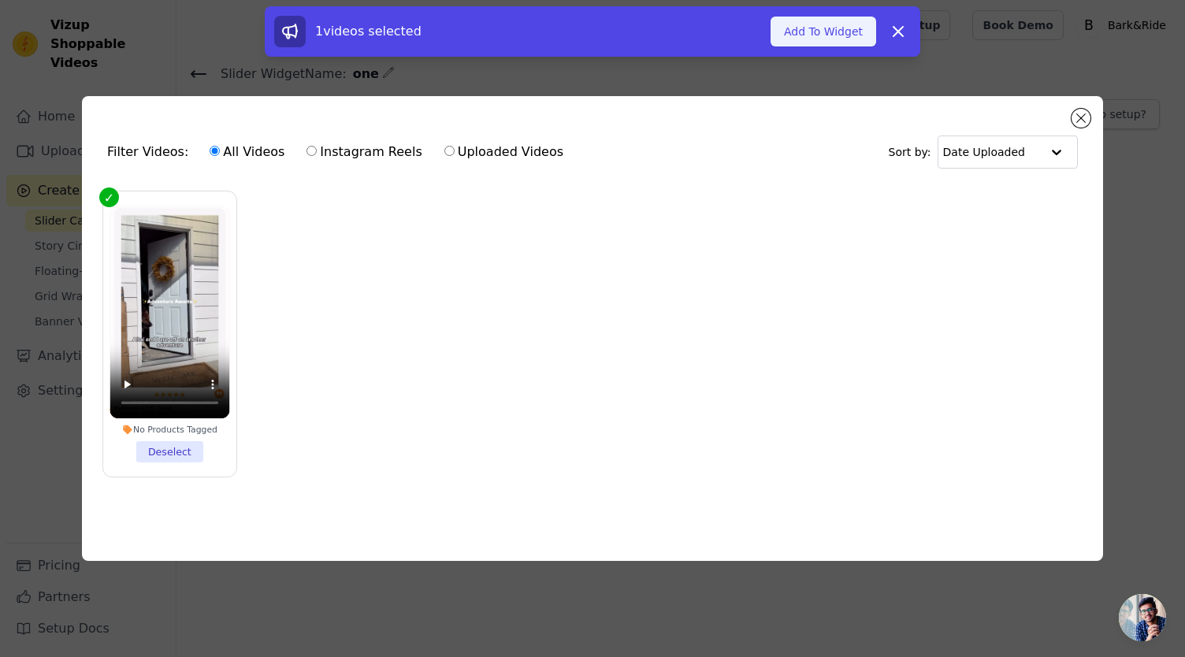
click at [829, 36] on button "Add To Widget" at bounding box center [824, 32] width 106 height 30
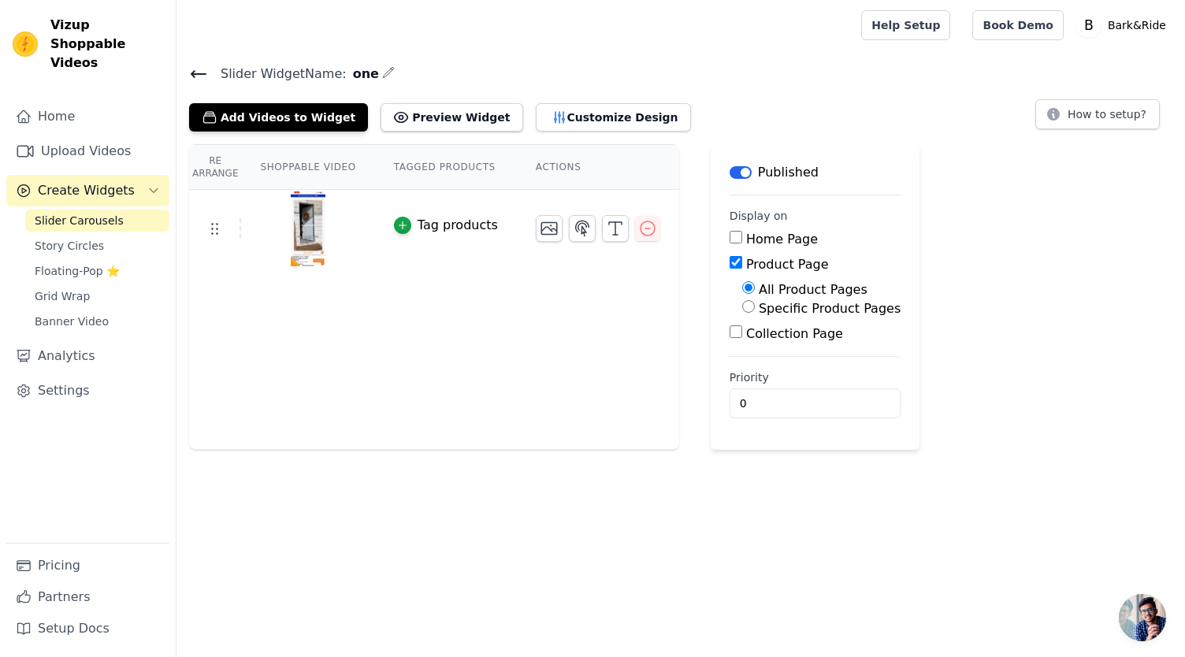
click at [84, 181] on span "Create Widgets" at bounding box center [86, 190] width 97 height 19
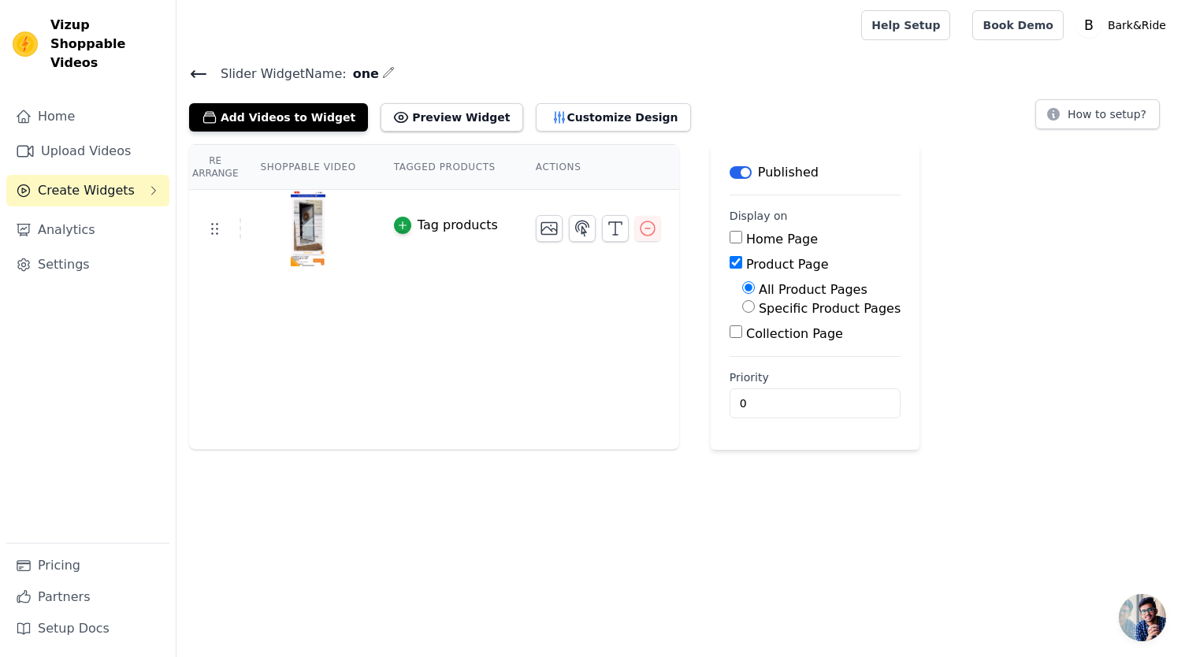
click at [142, 182] on button "Create Widgets" at bounding box center [87, 191] width 163 height 32
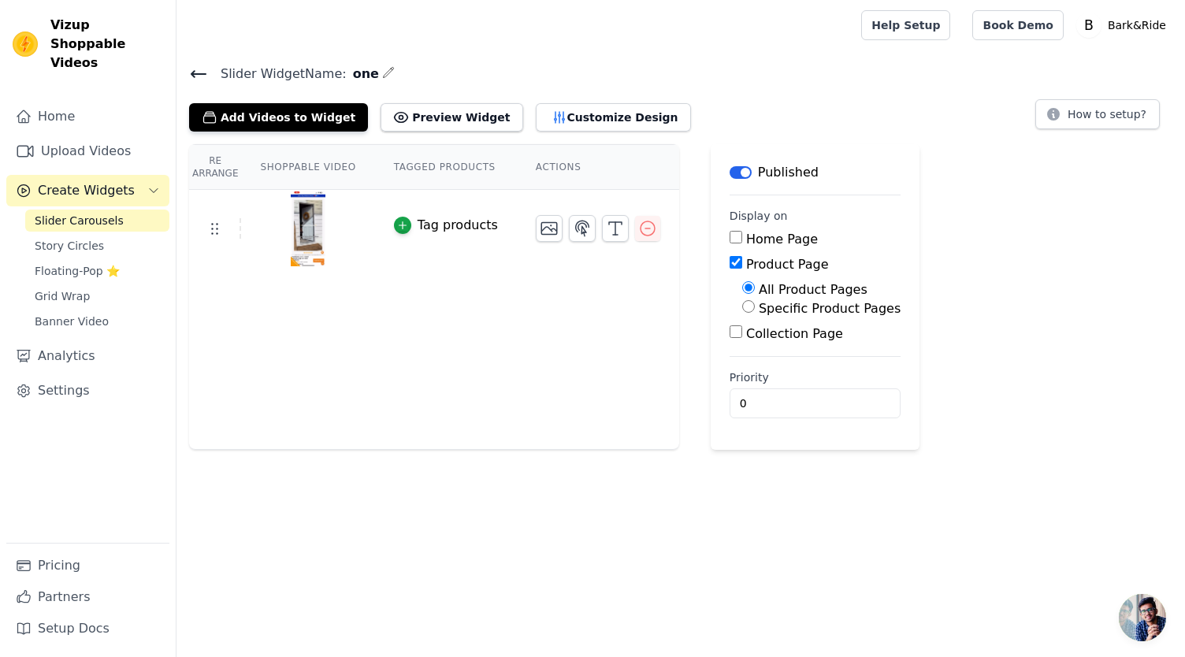
click at [201, 70] on icon at bounding box center [198, 74] width 19 height 19
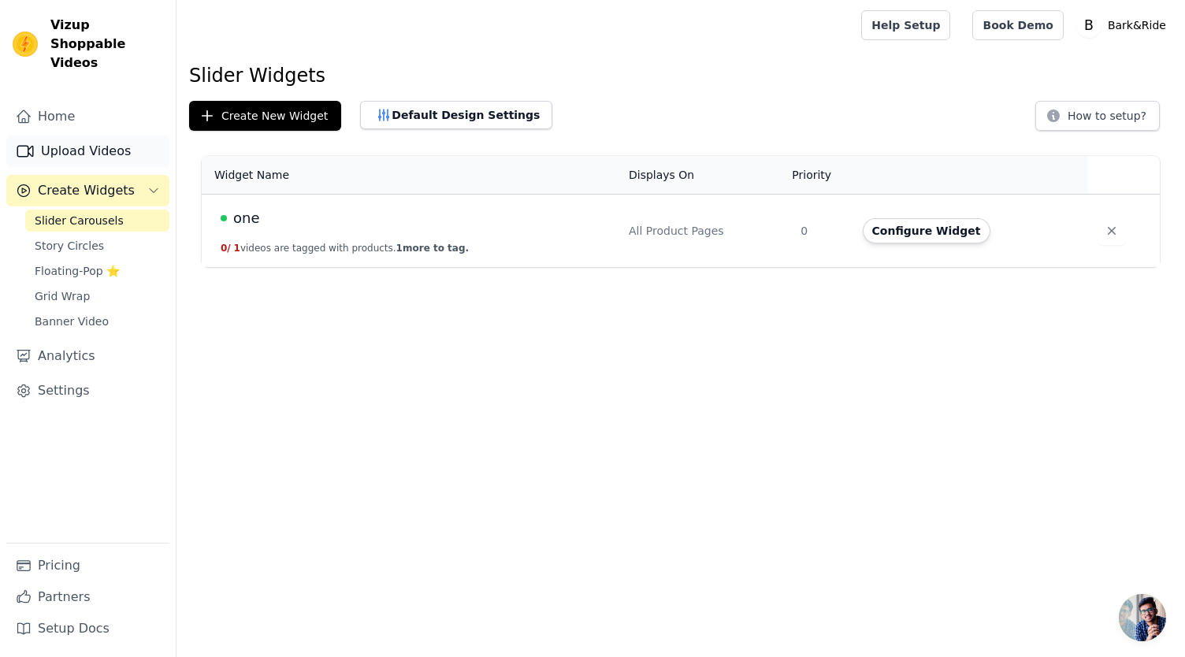
click at [106, 136] on link "Upload Videos" at bounding box center [87, 152] width 163 height 32
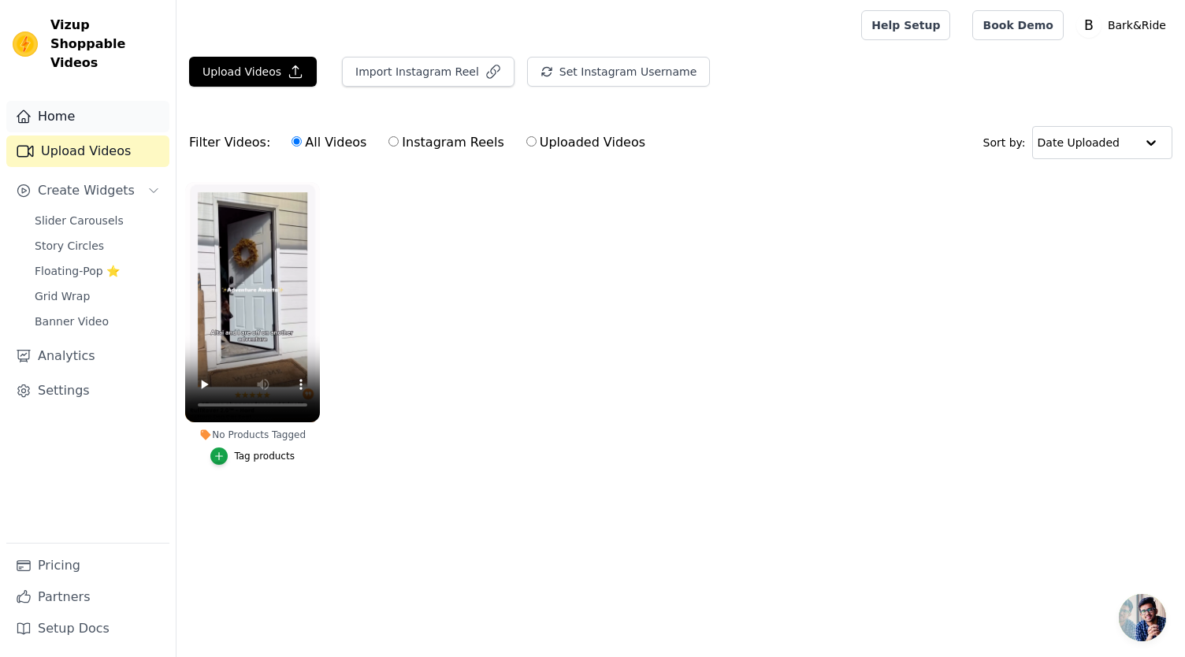
click at [73, 102] on link "Home" at bounding box center [87, 117] width 163 height 32
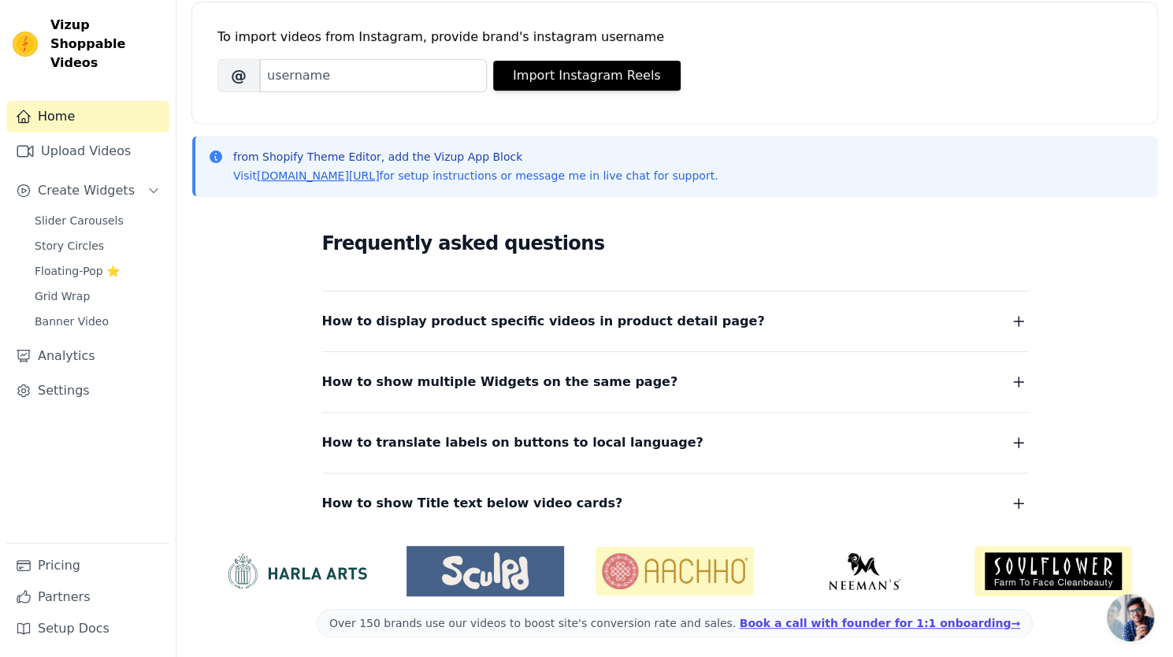
scroll to position [225, 0]
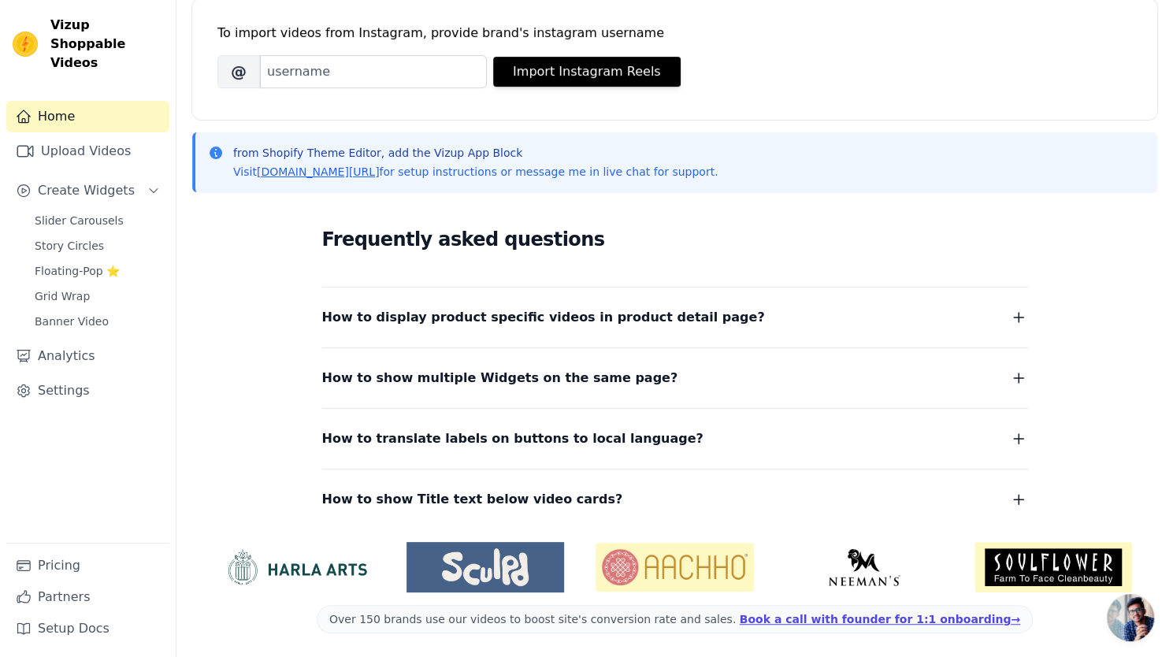
click at [1021, 314] on icon "button" at bounding box center [1018, 317] width 19 height 19
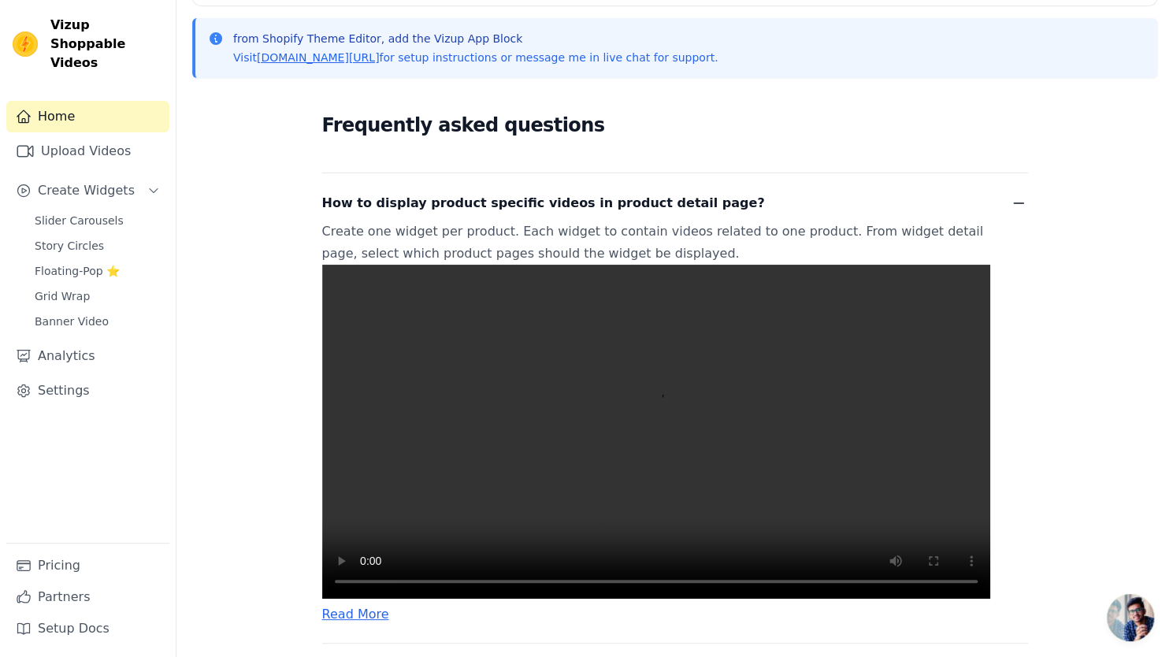
scroll to position [347, 0]
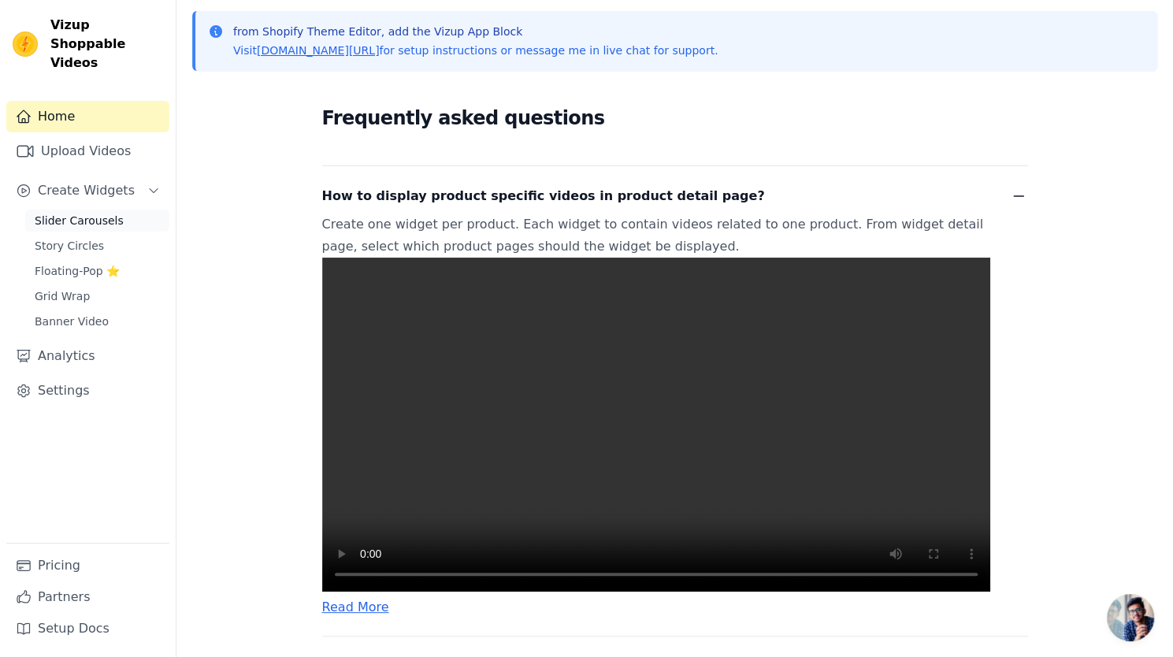
click at [112, 210] on link "Slider Carousels" at bounding box center [97, 221] width 144 height 22
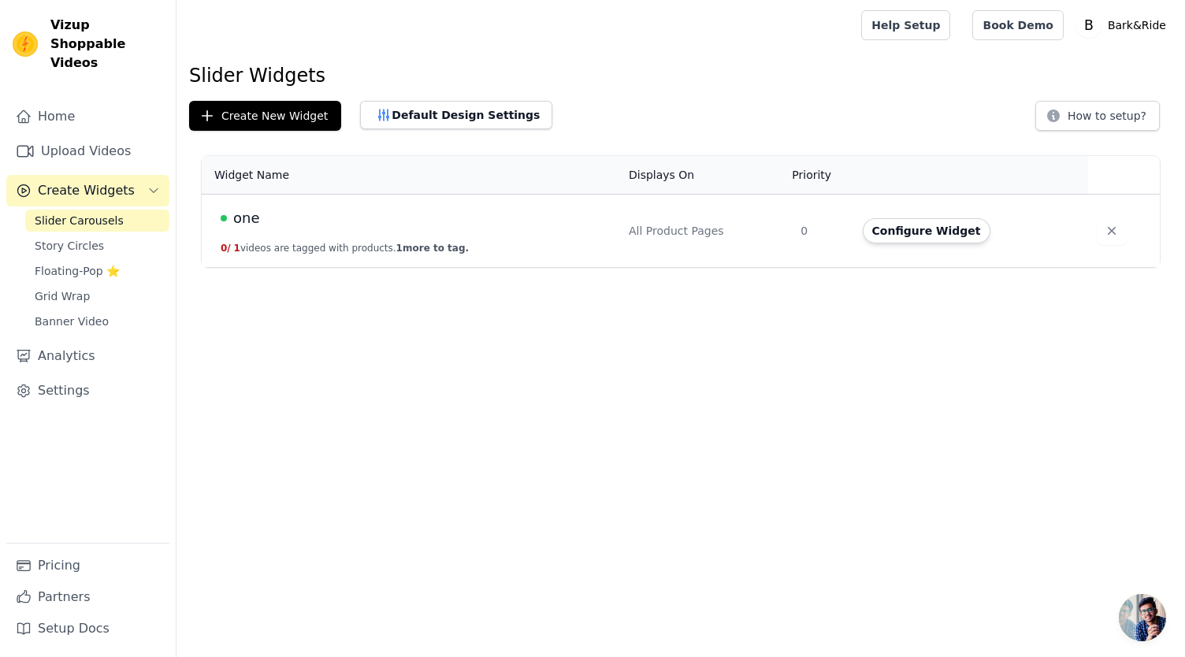
click at [274, 243] on button "0 / 1 videos are tagged with products. 1 more to tag." at bounding box center [345, 248] width 248 height 13
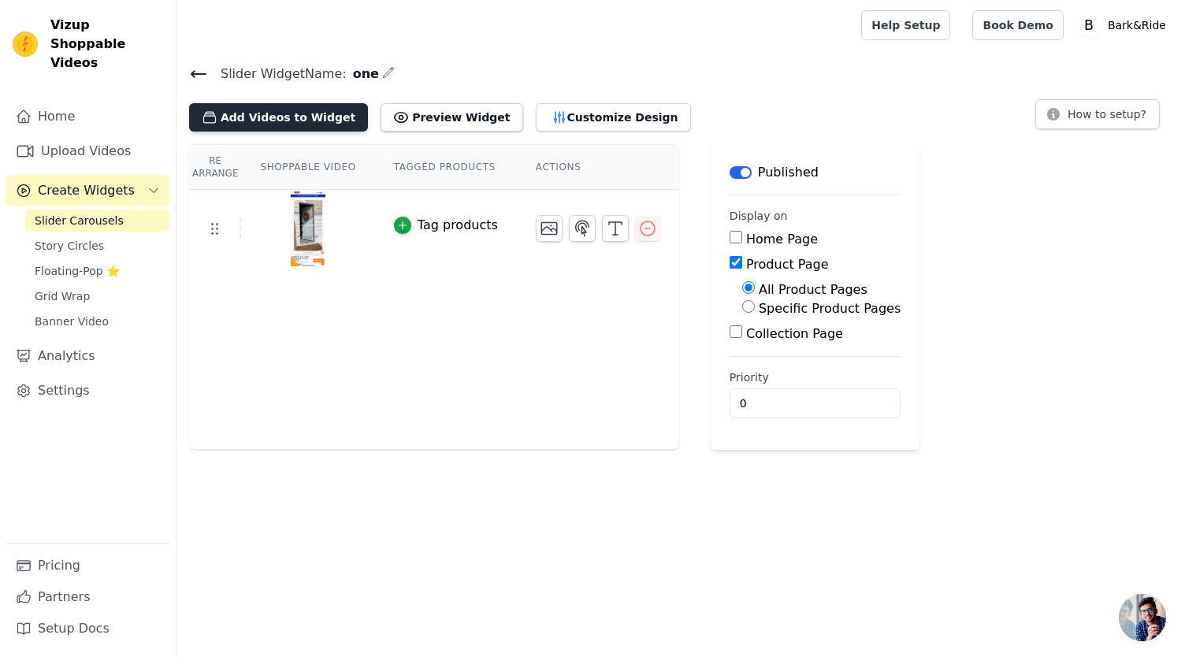
click at [296, 108] on button "Add Videos to Widget" at bounding box center [278, 117] width 179 height 28
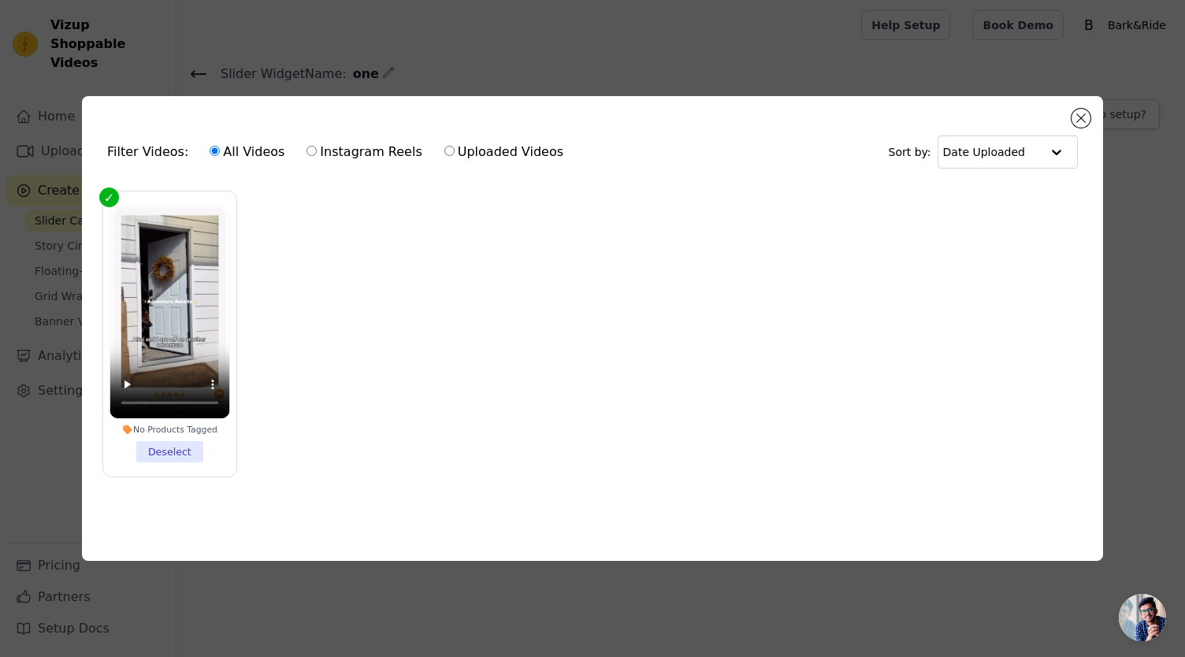
click at [395, 46] on div "Filter Videos: All Videos Instagram Reels Uploaded Videos Sort by: Date Uploade…" at bounding box center [592, 328] width 1185 height 657
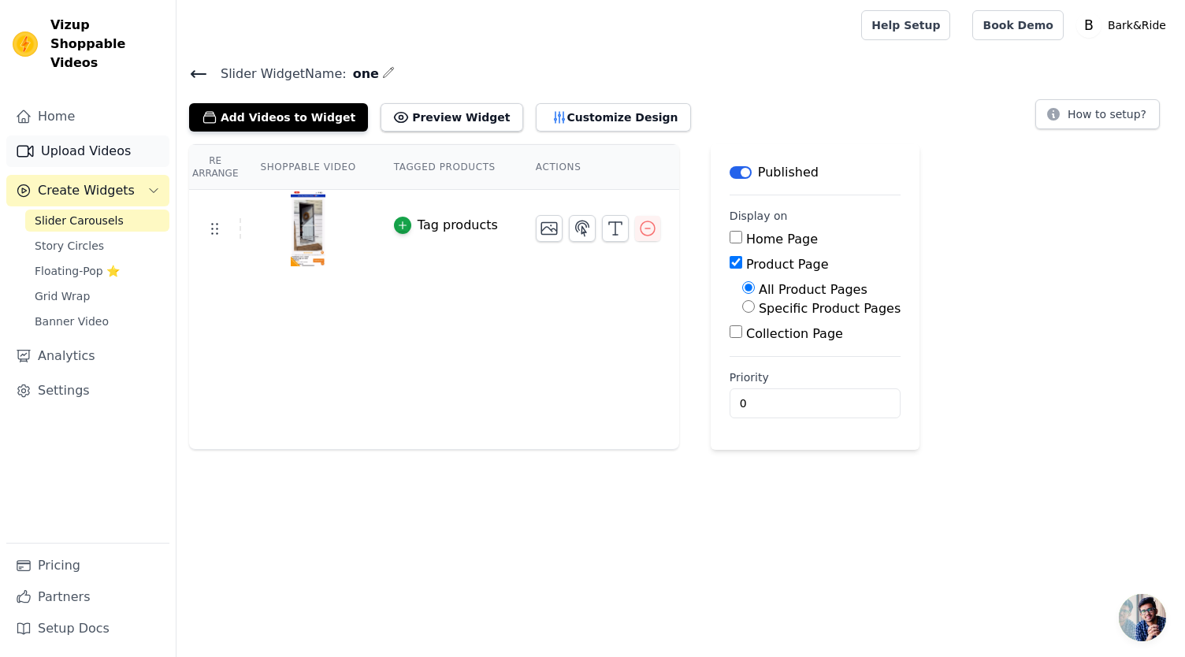
click at [106, 136] on link "Upload Videos" at bounding box center [87, 152] width 163 height 32
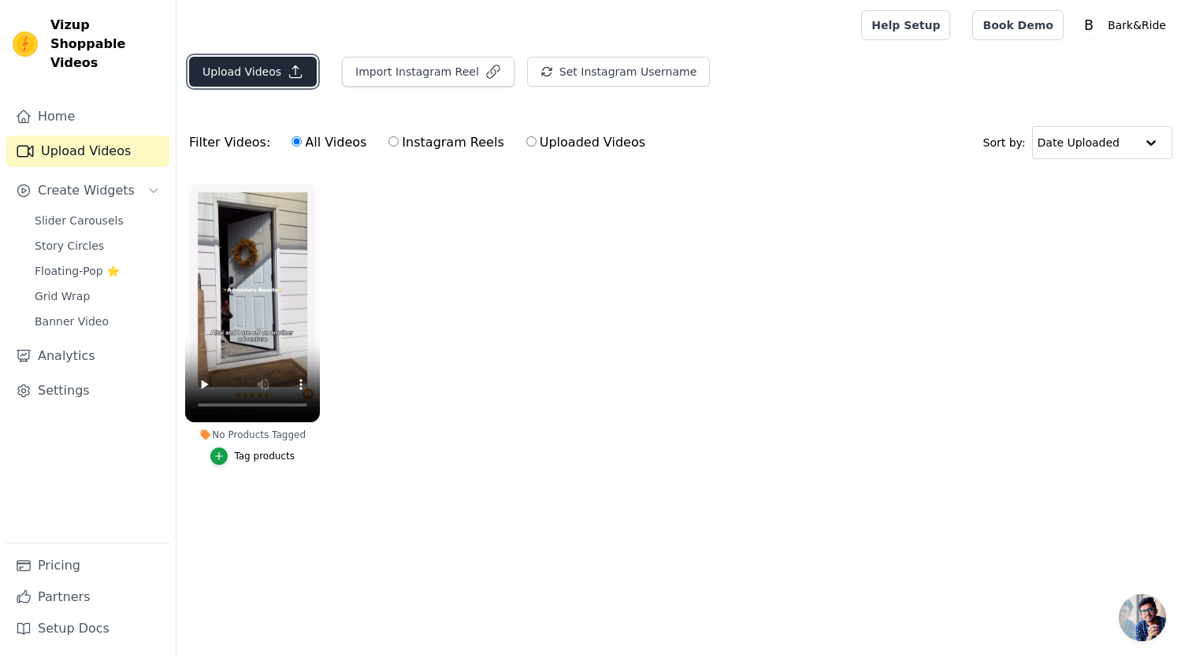
click at [250, 62] on button "Upload Videos" at bounding box center [253, 72] width 128 height 30
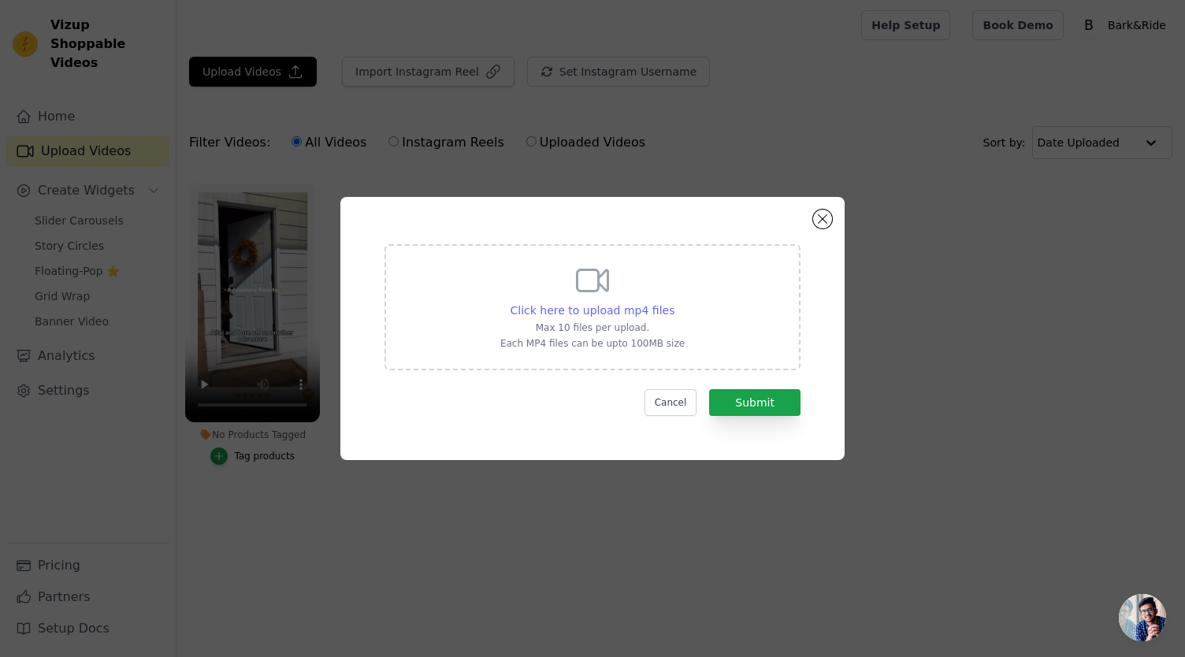
click at [599, 310] on span "Click here to upload mp4 files" at bounding box center [593, 310] width 165 height 13
click at [674, 303] on input "Click here to upload mp4 files Max 10 files per upload. Each MP4 files can be u…" at bounding box center [674, 302] width 1 height 1
click at [824, 223] on button "Close modal" at bounding box center [822, 219] width 19 height 19
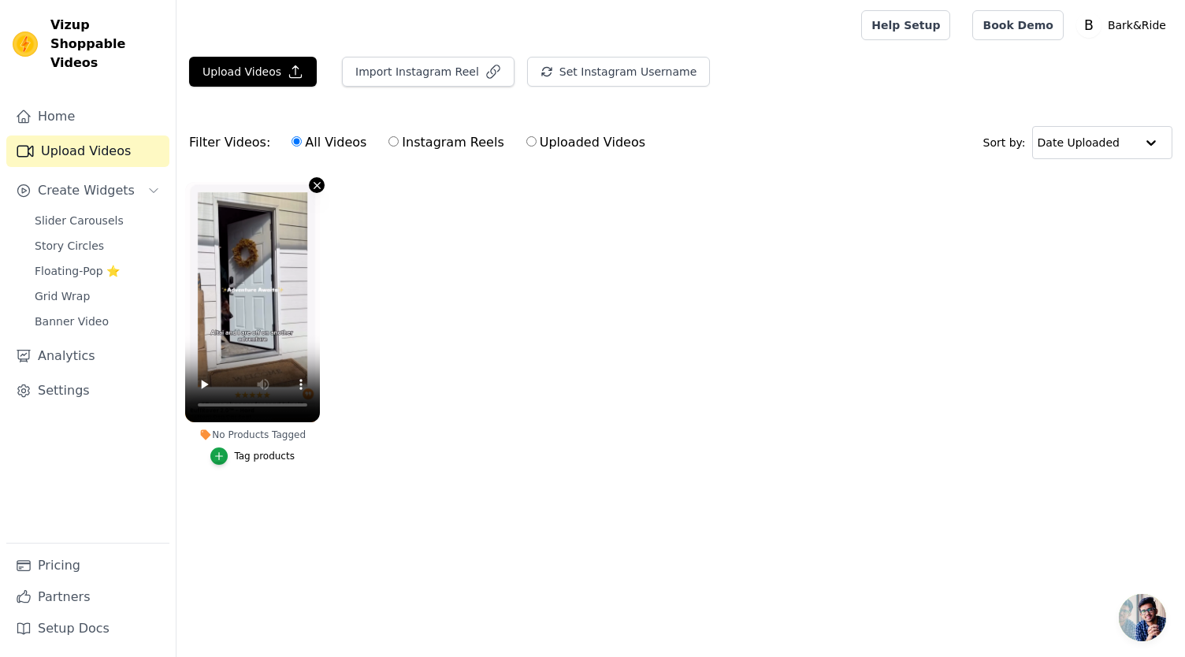
click at [318, 187] on icon "button" at bounding box center [317, 186] width 12 height 12
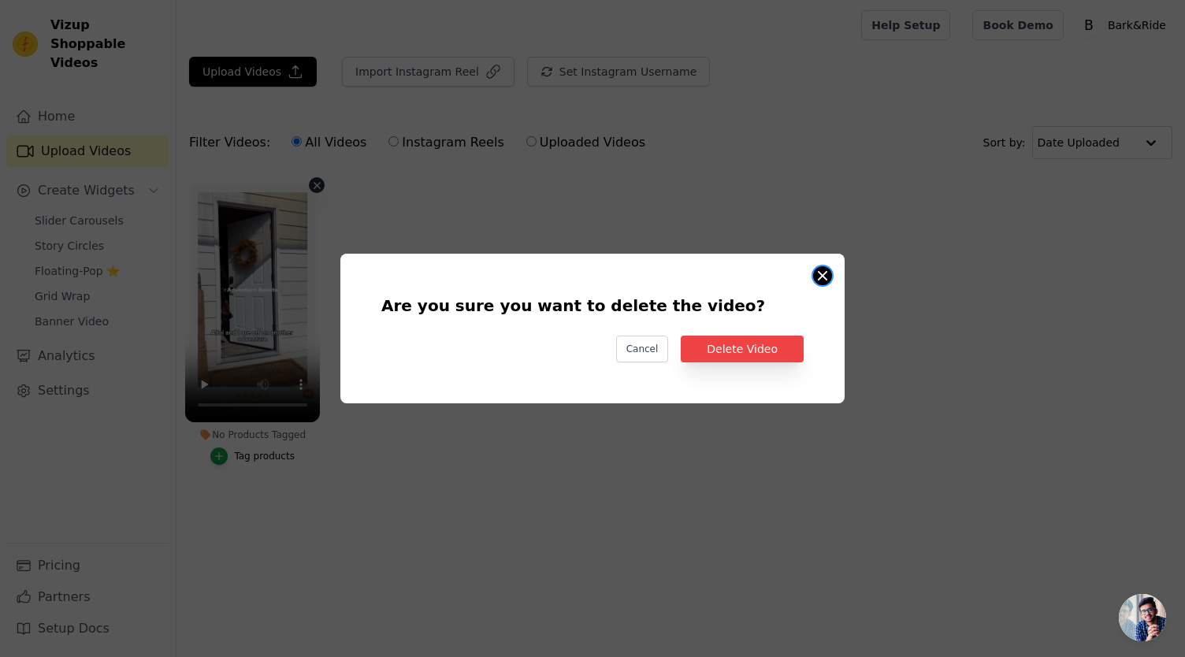
click at [825, 273] on button "Are you sure you want to delete the video? Cancel Delete Video No Products Tagg…" at bounding box center [822, 275] width 19 height 19
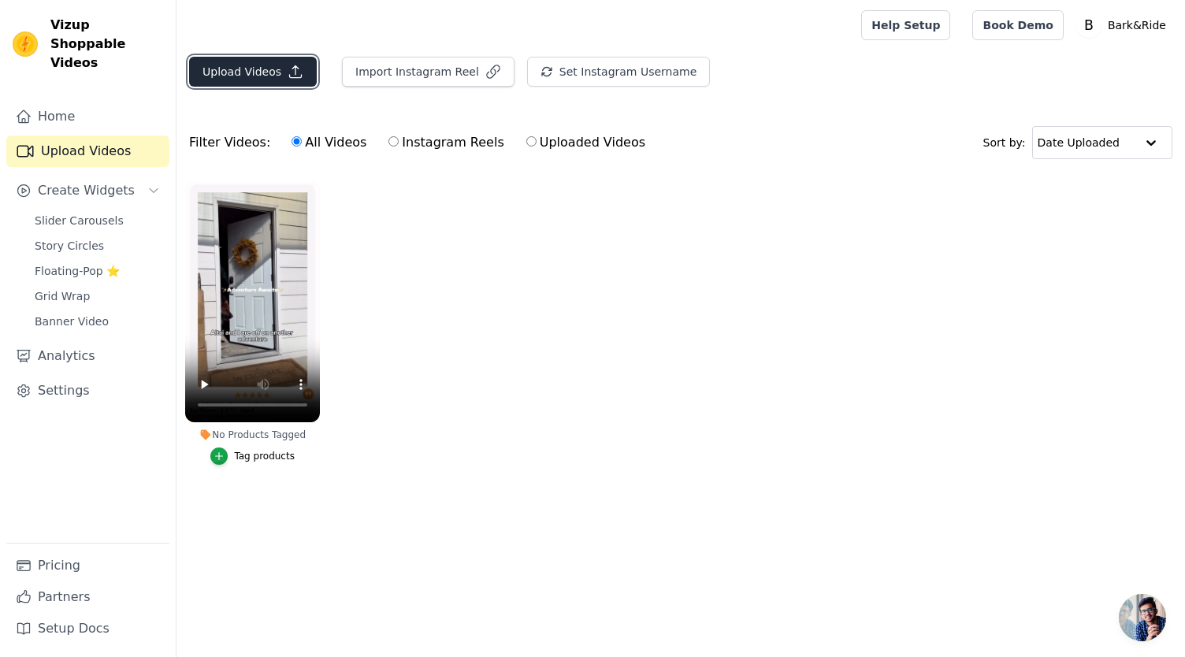
click at [237, 67] on button "Upload Videos" at bounding box center [253, 72] width 128 height 30
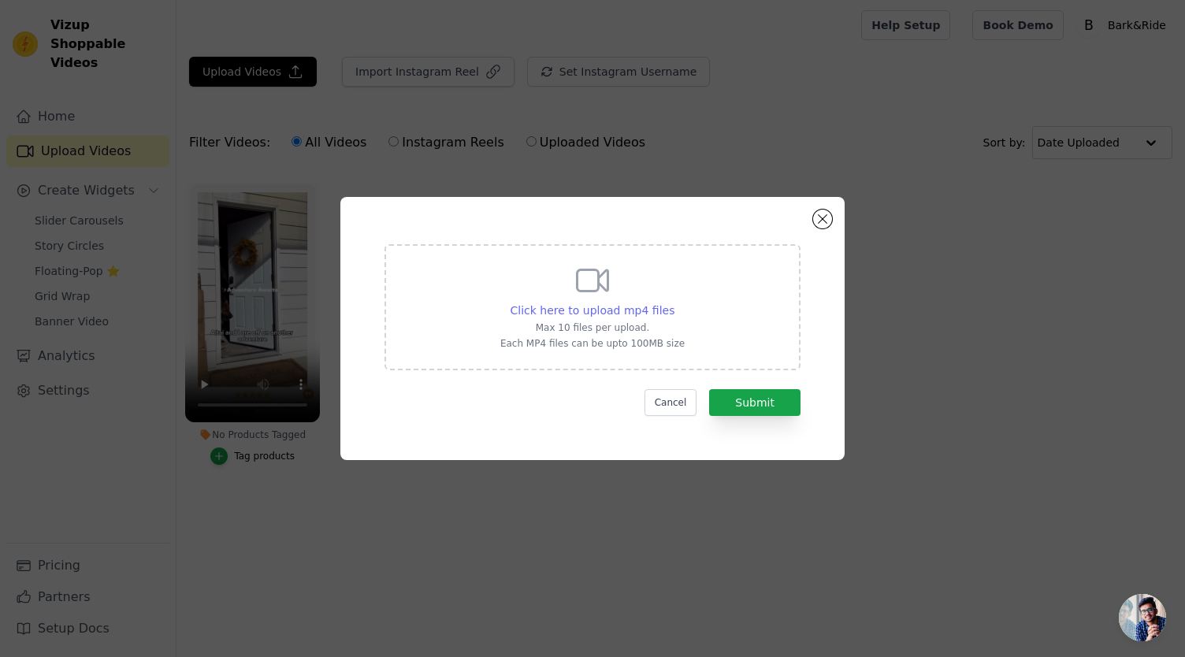
click at [642, 310] on span "Click here to upload mp4 files" at bounding box center [593, 310] width 165 height 13
click at [674, 303] on input "Click here to upload mp4 files Max 10 files per upload. Each MP4 files can be u…" at bounding box center [674, 302] width 1 height 1
type input "C:\fakepath\Untitled video - Made with Clipchamp (1) (1).mp4"
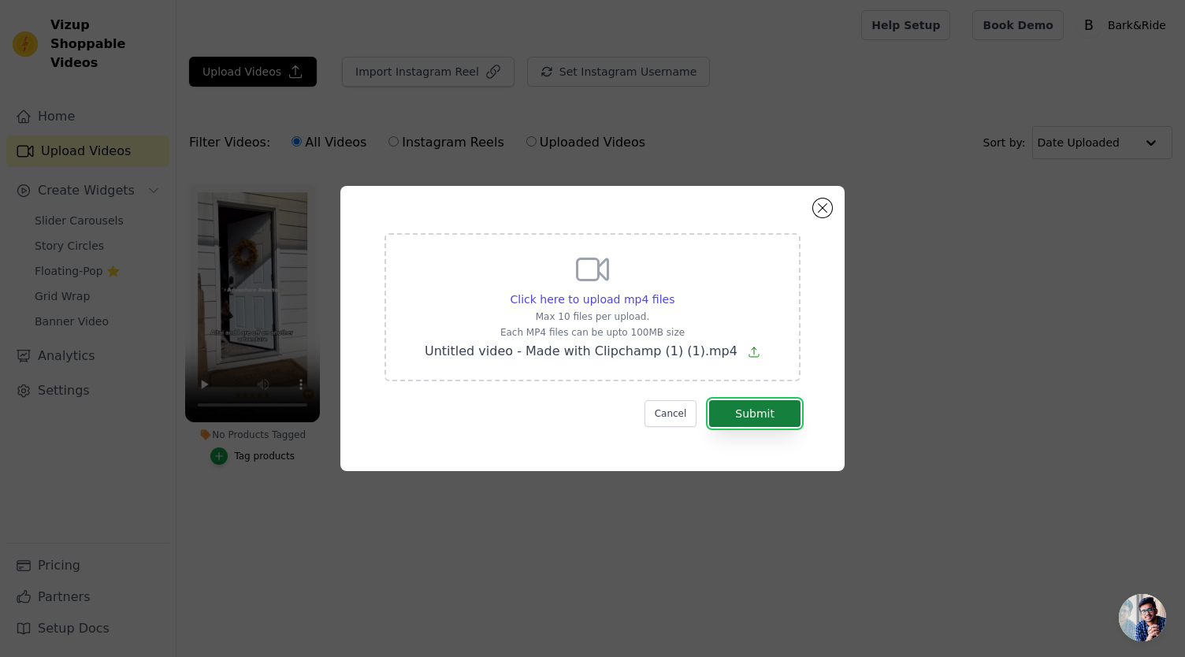
click at [750, 414] on button "Submit" at bounding box center [754, 413] width 91 height 27
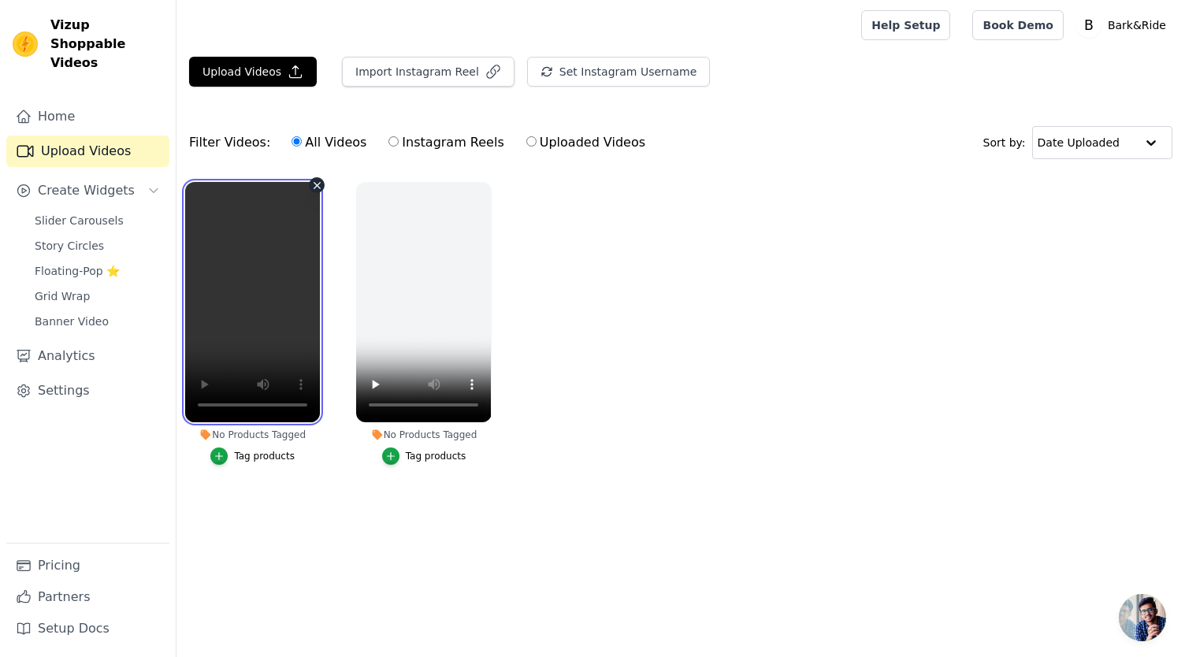
click at [257, 311] on video at bounding box center [252, 302] width 135 height 240
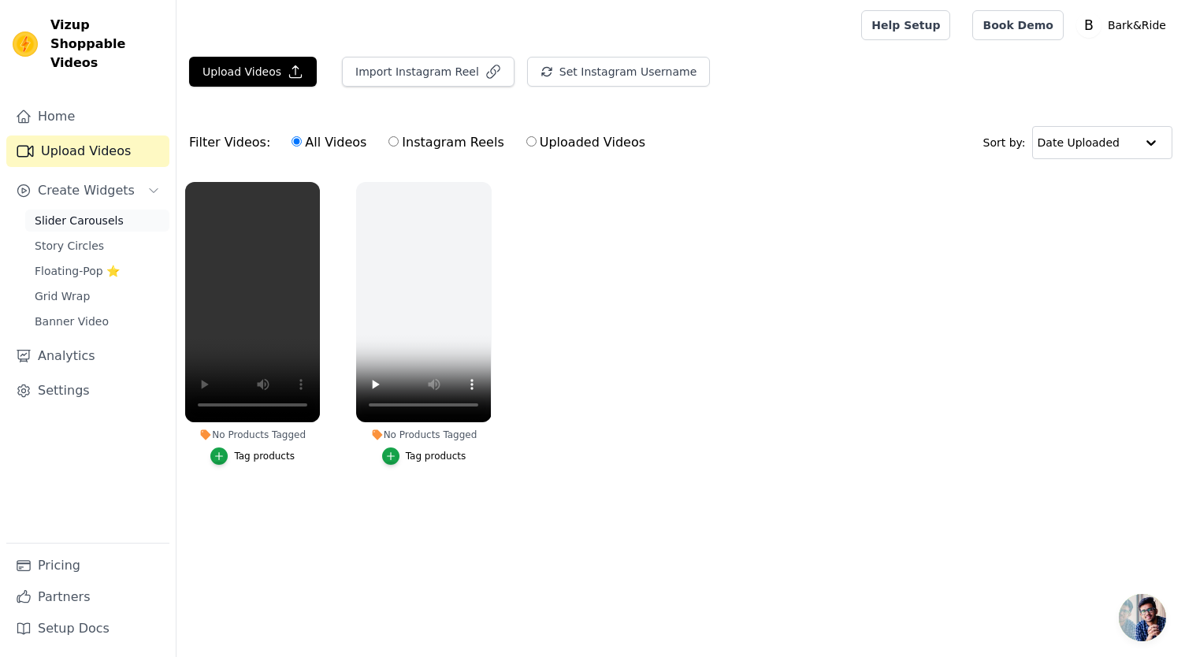
click at [82, 213] on span "Slider Carousels" at bounding box center [79, 221] width 89 height 16
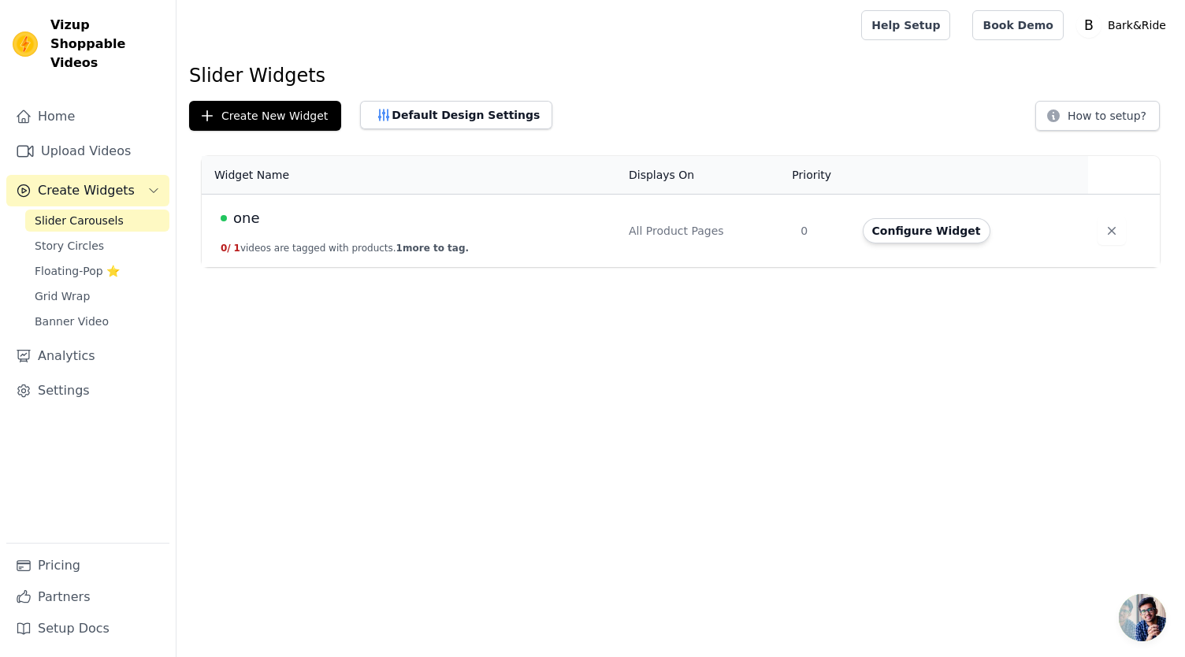
click at [295, 232] on td "one 0 / 1 videos are tagged with products. 1 more to tag." at bounding box center [411, 231] width 418 height 73
click at [285, 114] on button "Create New Widget" at bounding box center [265, 116] width 152 height 30
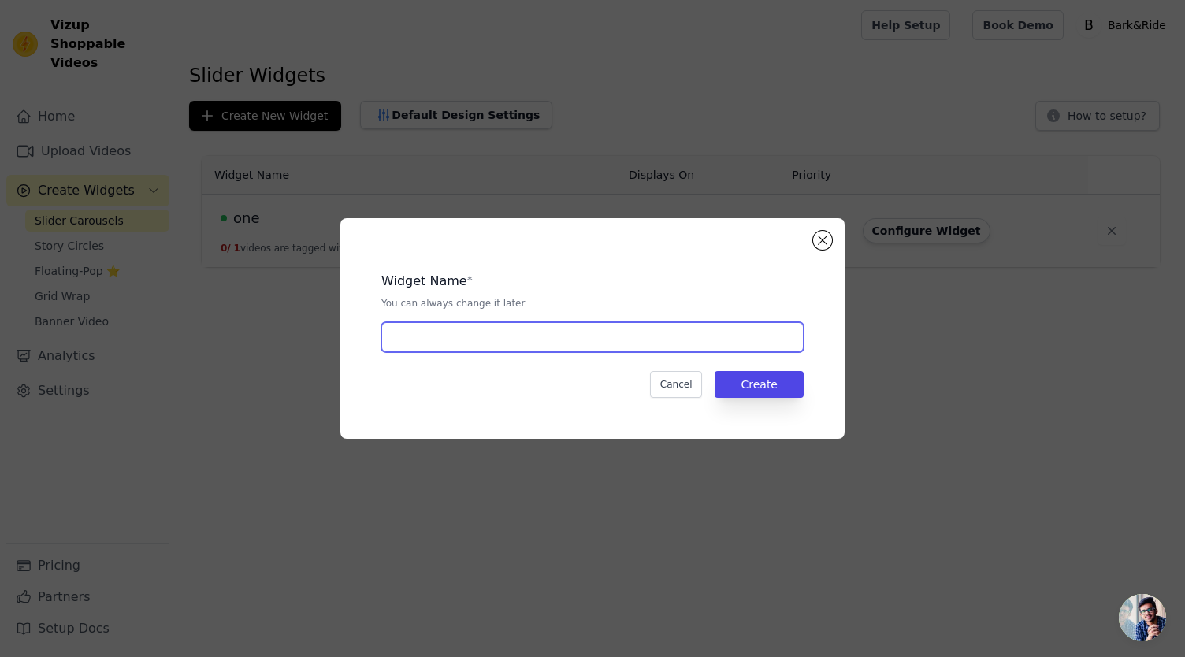
click at [638, 346] on input "text" at bounding box center [592, 337] width 422 height 30
type input "two"
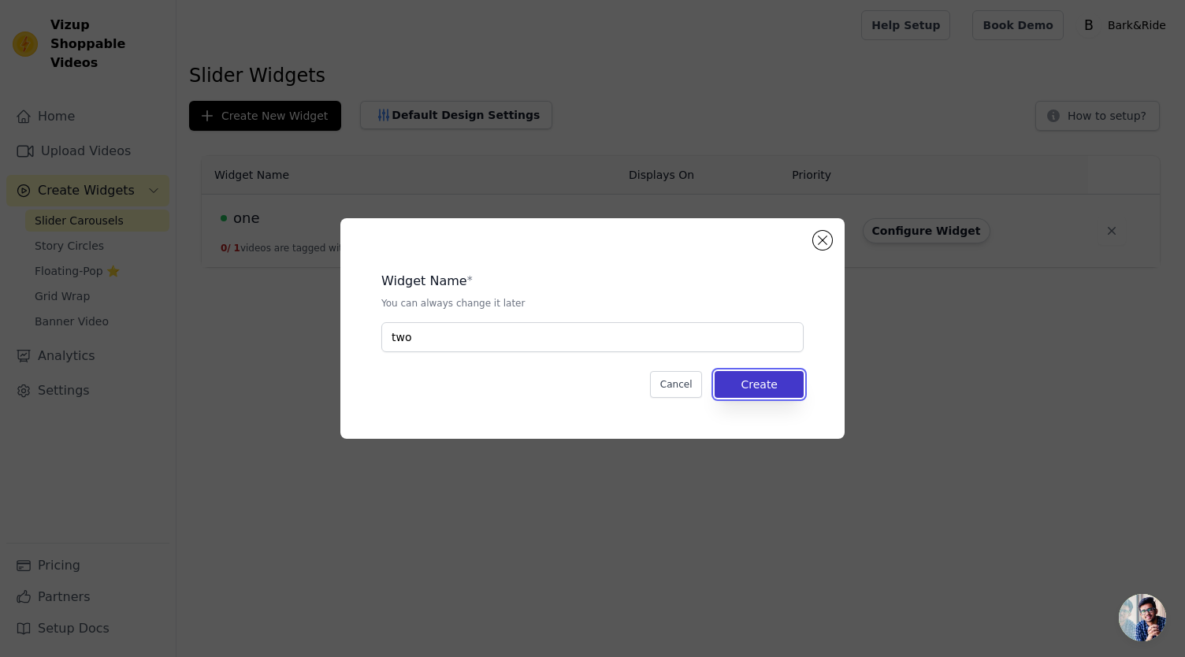
click at [752, 394] on button "Create" at bounding box center [759, 384] width 89 height 27
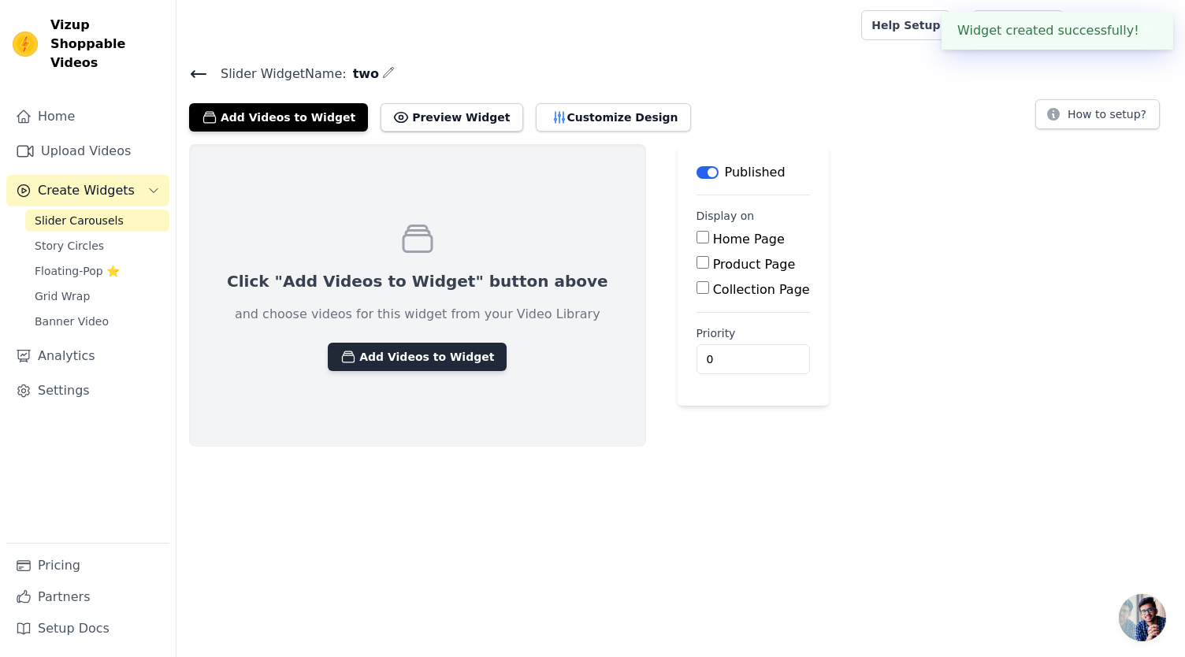
click at [421, 351] on button "Add Videos to Widget" at bounding box center [417, 357] width 179 height 28
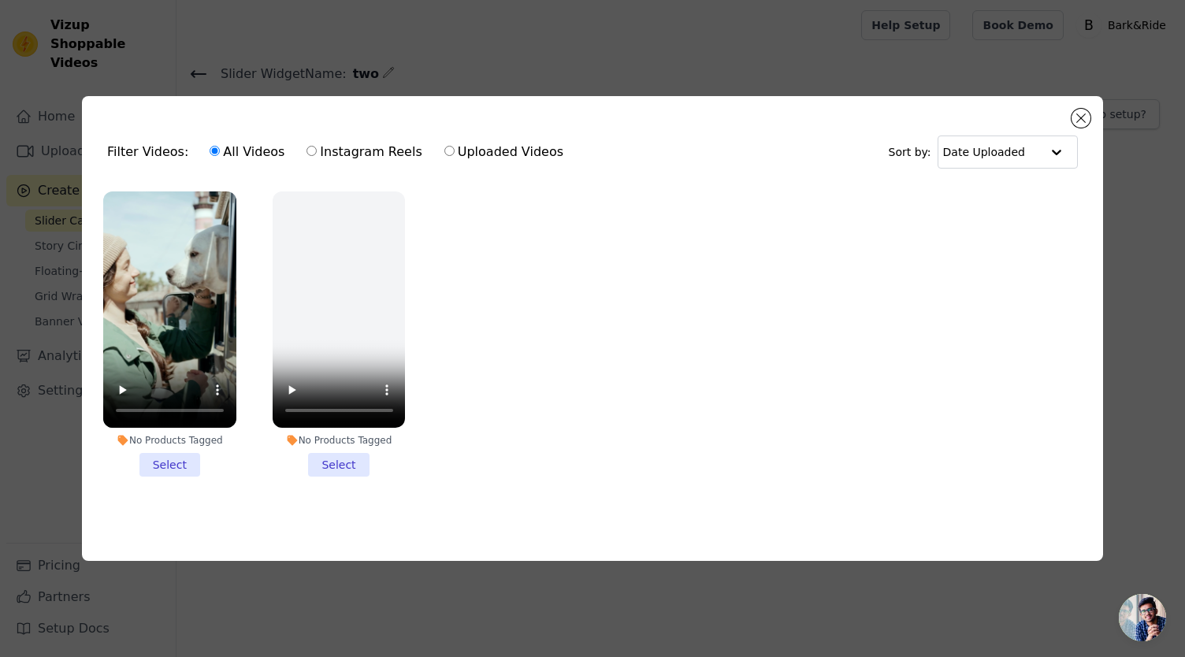
click at [167, 462] on li "No Products Tagged Select" at bounding box center [169, 333] width 133 height 285
click at [0, 0] on input "No Products Tagged Select" at bounding box center [0, 0] width 0 height 0
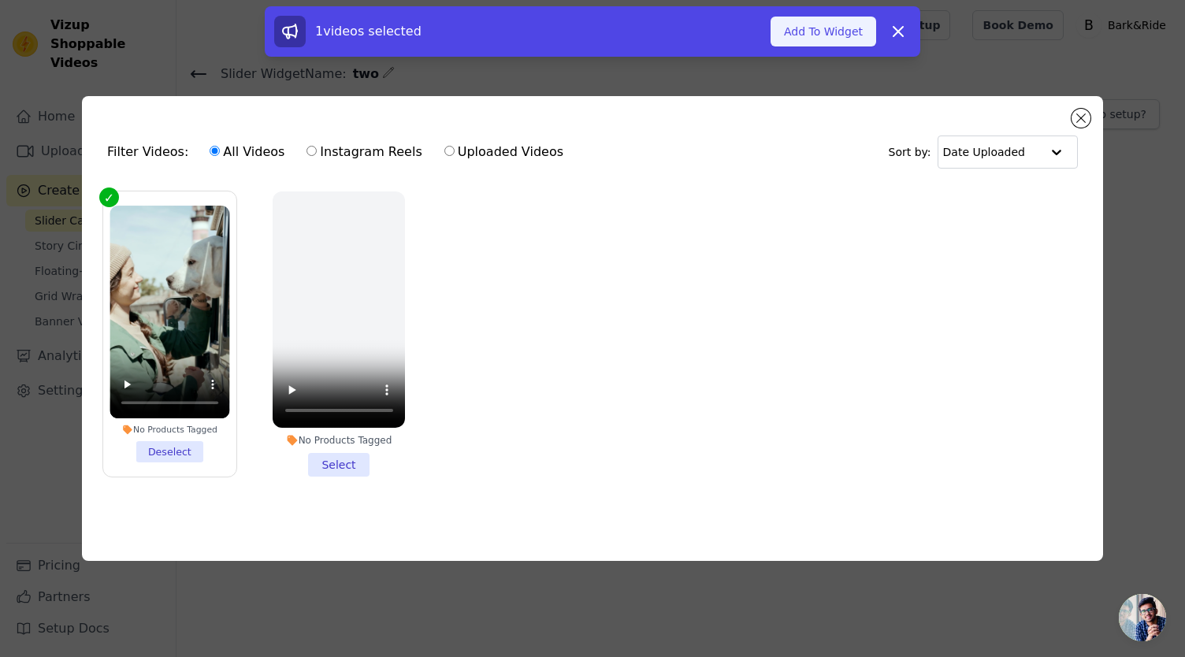
click at [832, 31] on button "Add To Widget" at bounding box center [824, 32] width 106 height 30
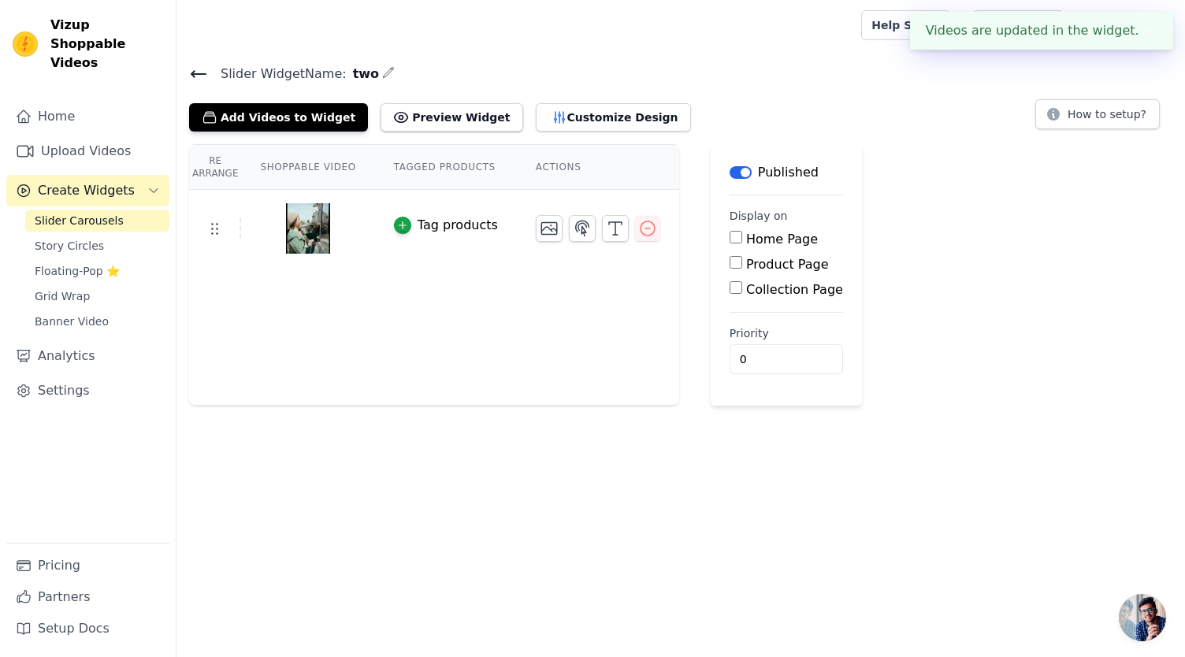
click at [746, 258] on label "Product Page" at bounding box center [787, 264] width 83 height 15
click at [733, 258] on input "Product Page" at bounding box center [736, 262] width 13 height 13
checkbox input "true"
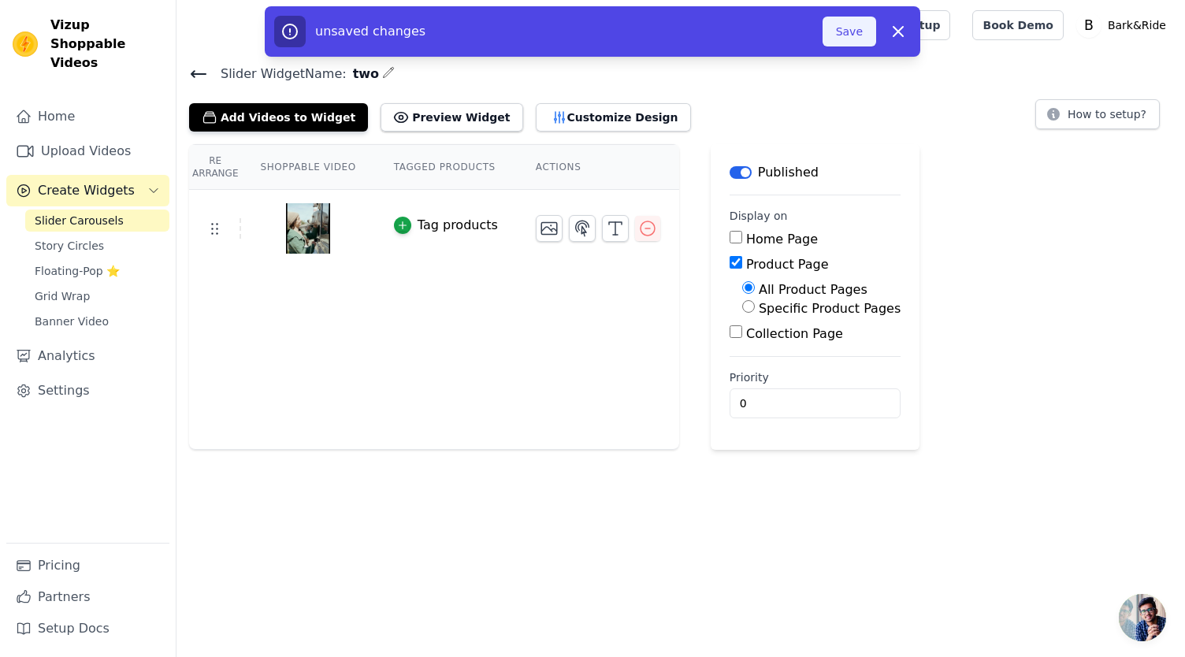
click at [847, 32] on button "Save" at bounding box center [850, 32] width 54 height 30
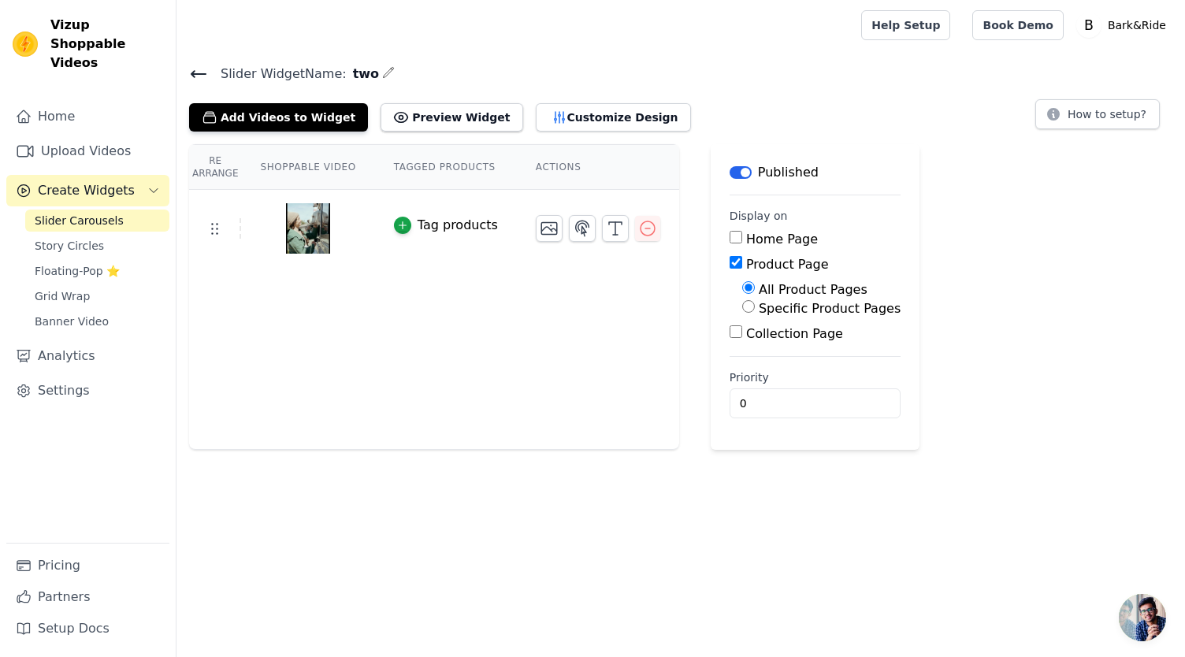
click at [200, 69] on icon at bounding box center [198, 74] width 19 height 19
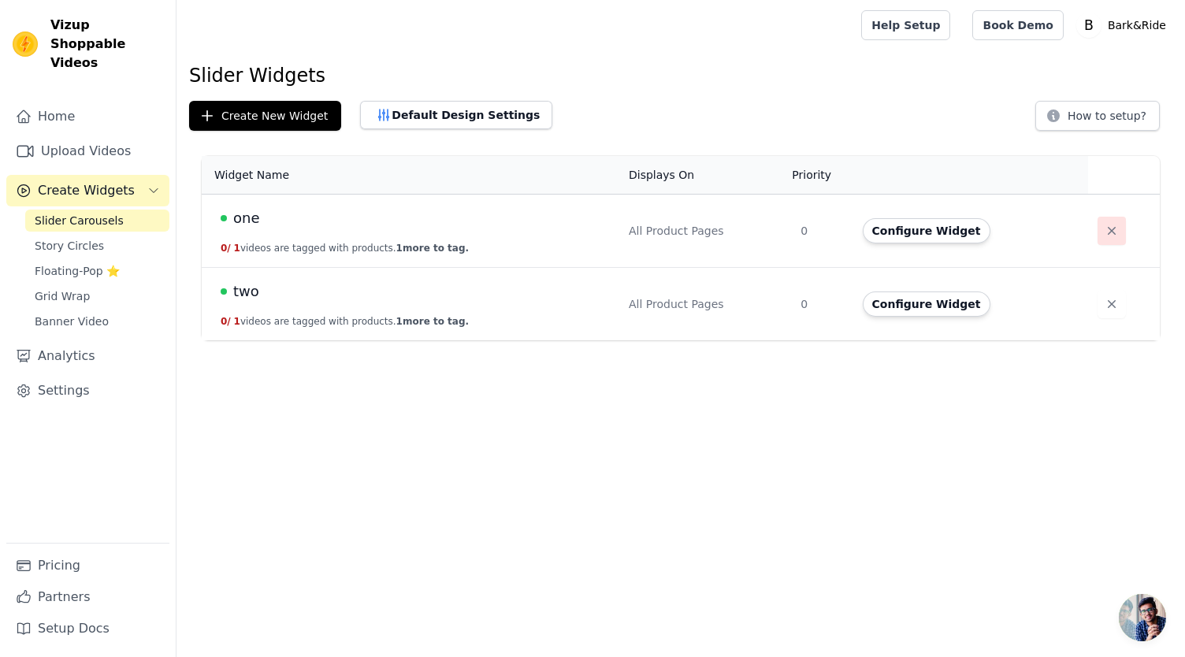
click at [1105, 232] on icon "button" at bounding box center [1112, 231] width 16 height 16
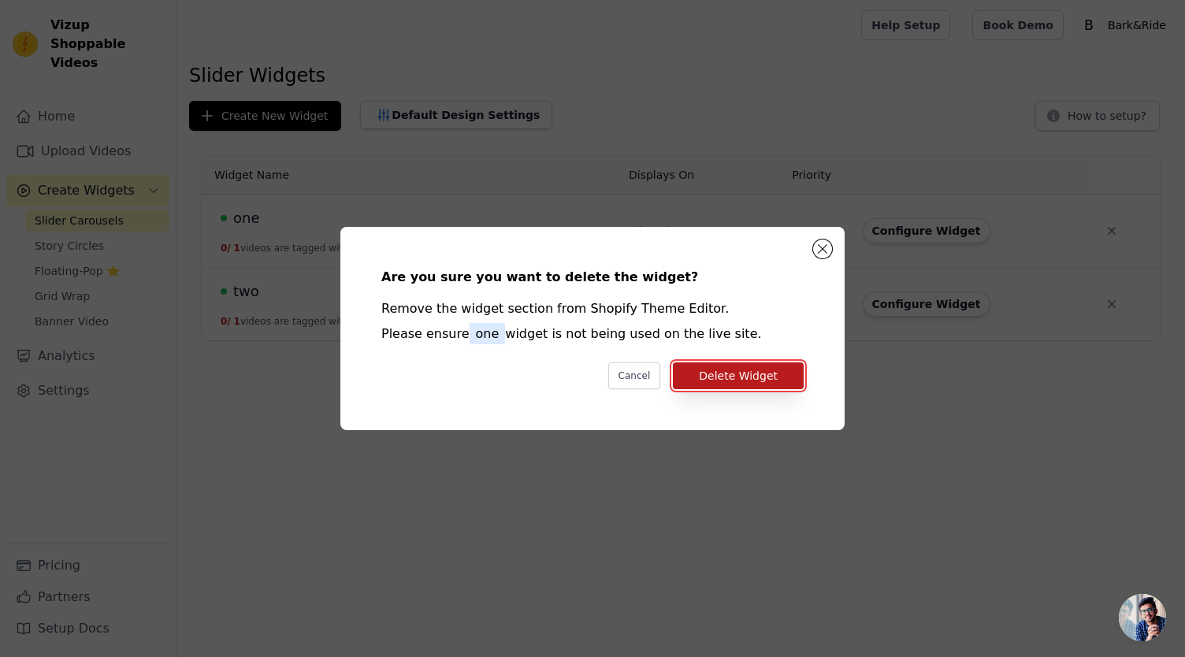
click at [722, 379] on button "Delete Widget" at bounding box center [738, 376] width 131 height 27
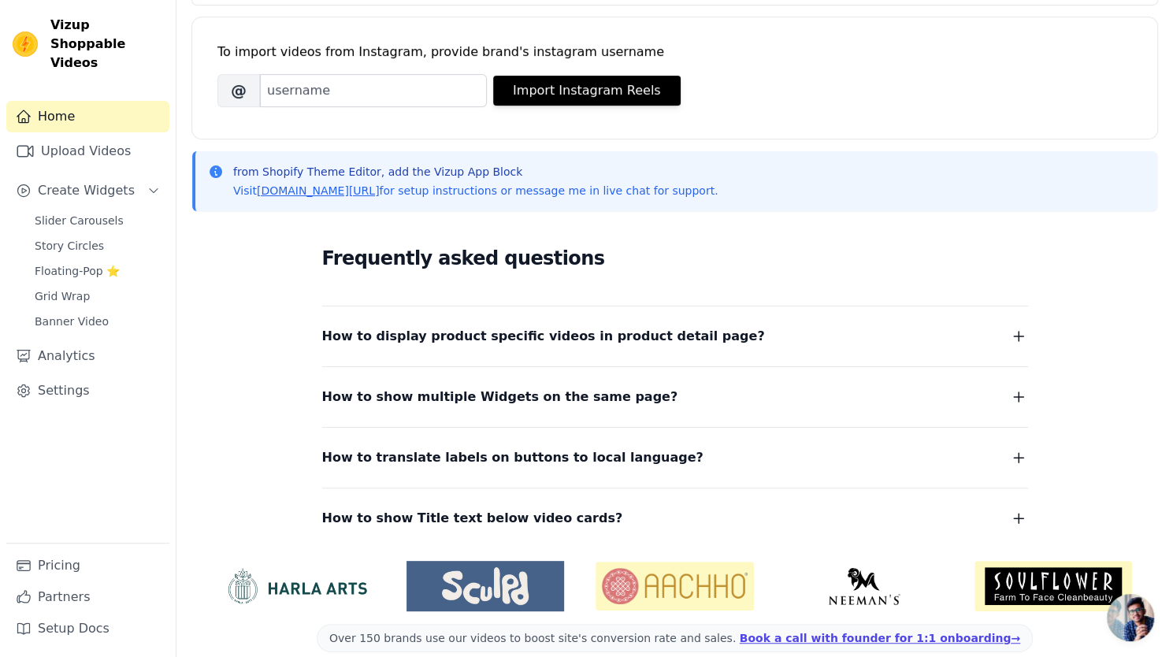
scroll to position [225, 0]
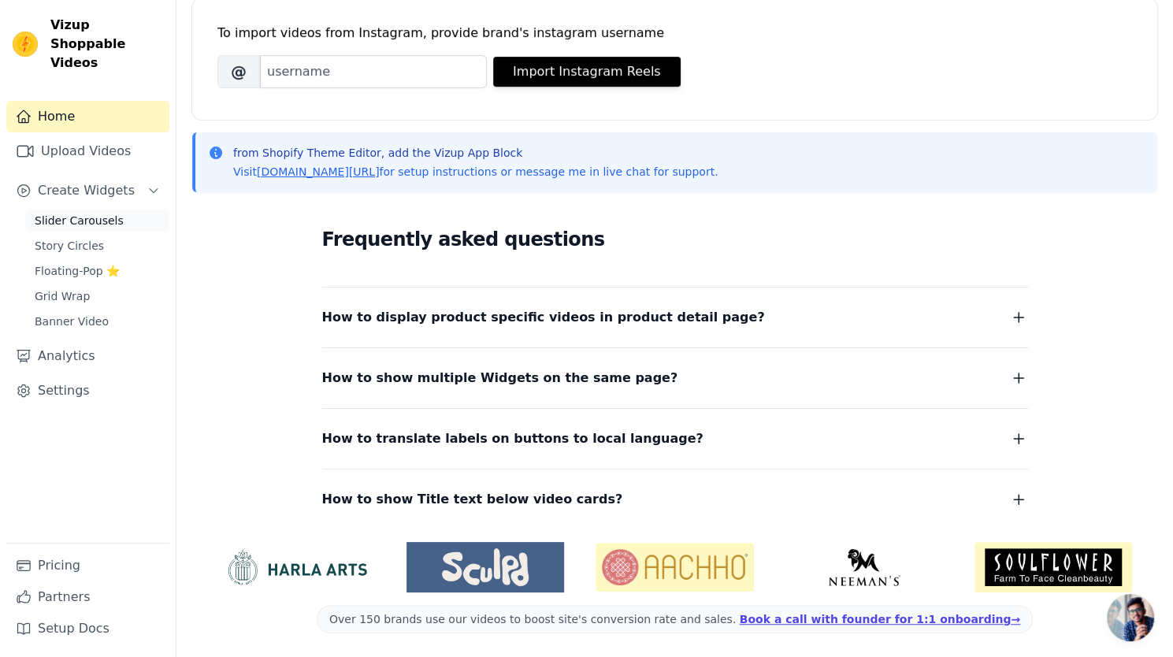
click at [83, 213] on span "Slider Carousels" at bounding box center [79, 221] width 89 height 16
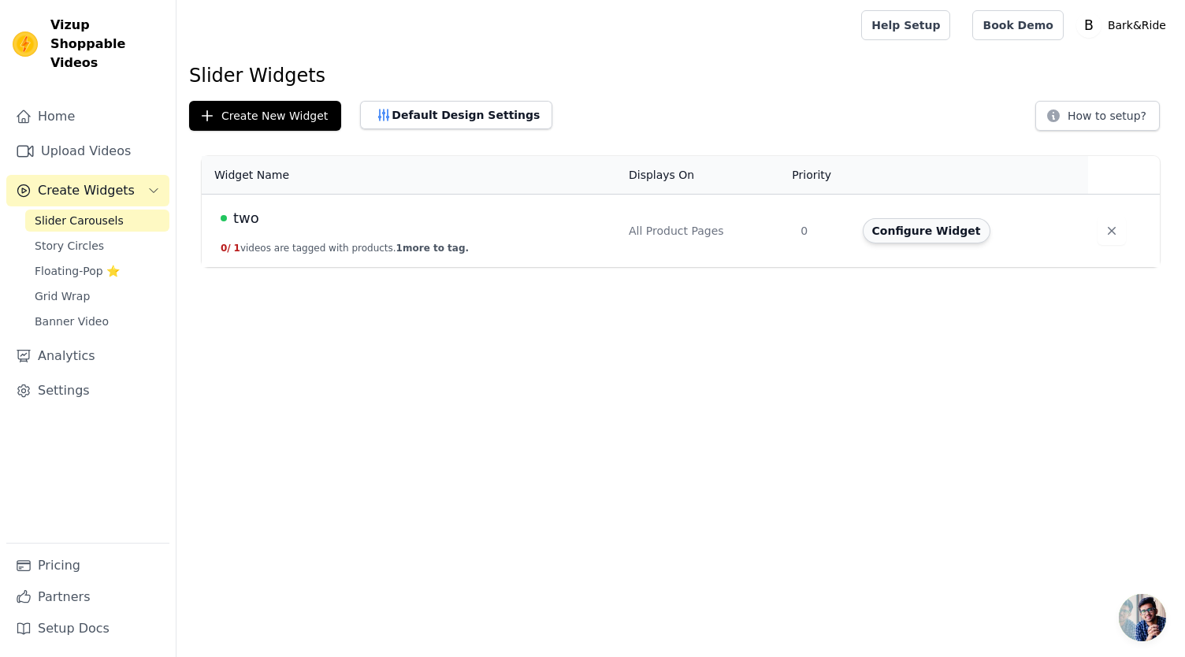
click at [890, 233] on button "Configure Widget" at bounding box center [927, 230] width 128 height 25
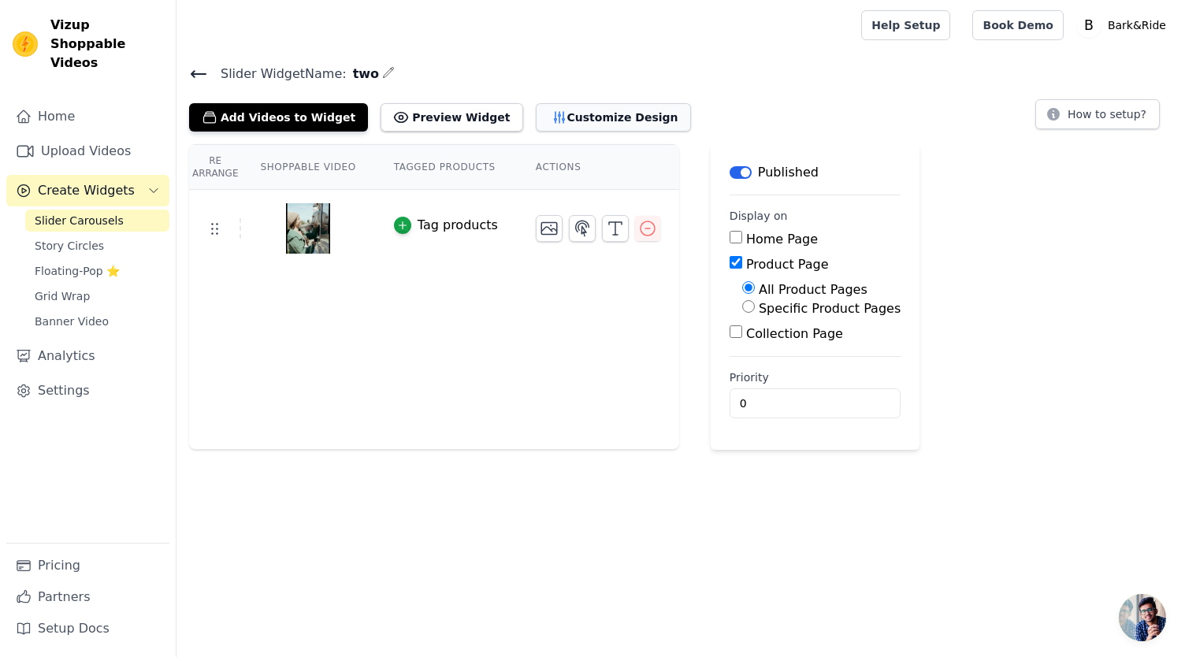
click at [567, 124] on button "Customize Design" at bounding box center [613, 117] width 155 height 28
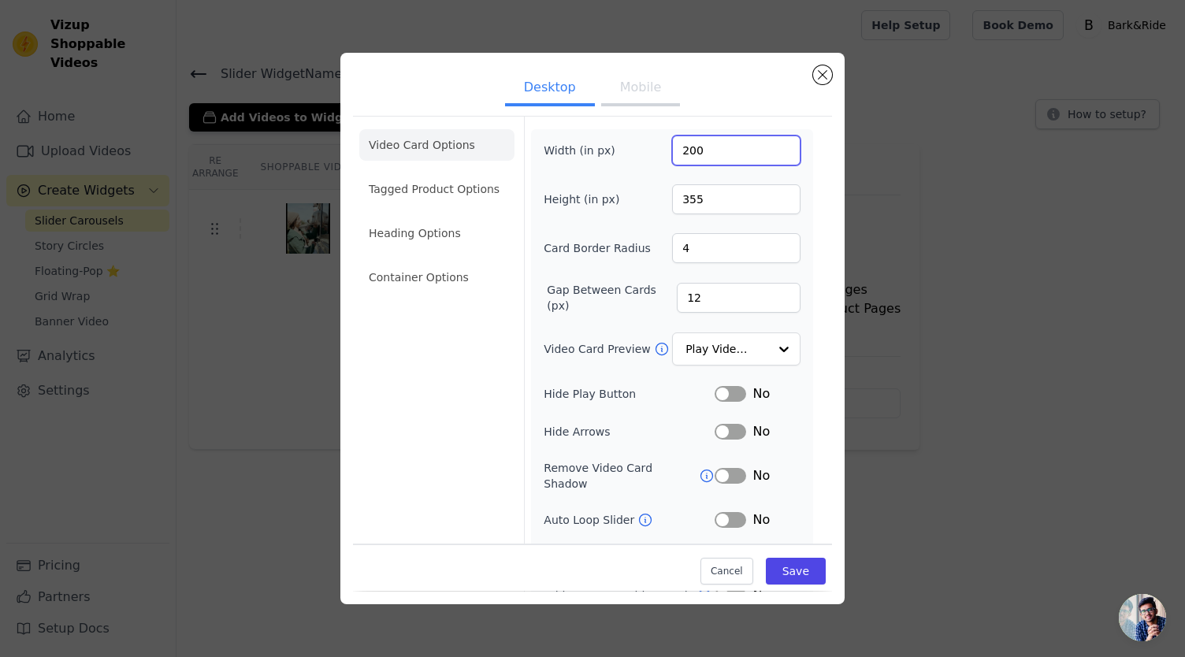
click at [697, 143] on input "200" at bounding box center [736, 151] width 128 height 30
click at [772, 144] on input "201" at bounding box center [736, 151] width 128 height 30
click at [772, 144] on input "202" at bounding box center [736, 151] width 128 height 30
type input "2000"
click at [769, 569] on button "Save" at bounding box center [796, 572] width 60 height 27
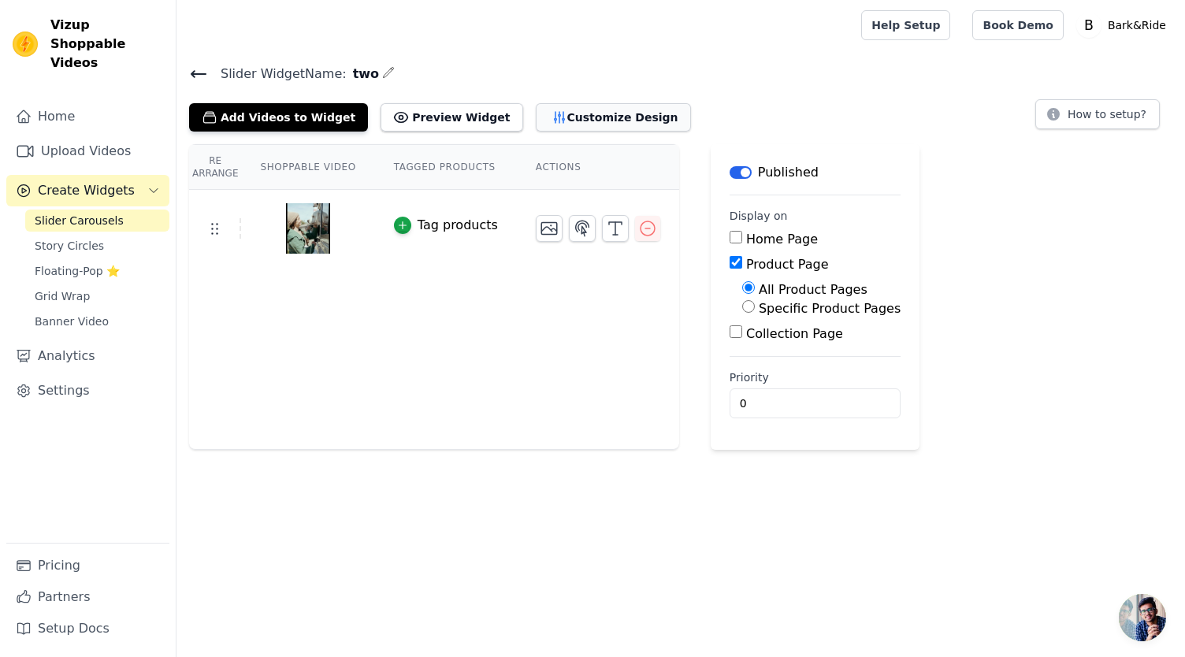
click at [592, 124] on button "Customize Design" at bounding box center [613, 117] width 155 height 28
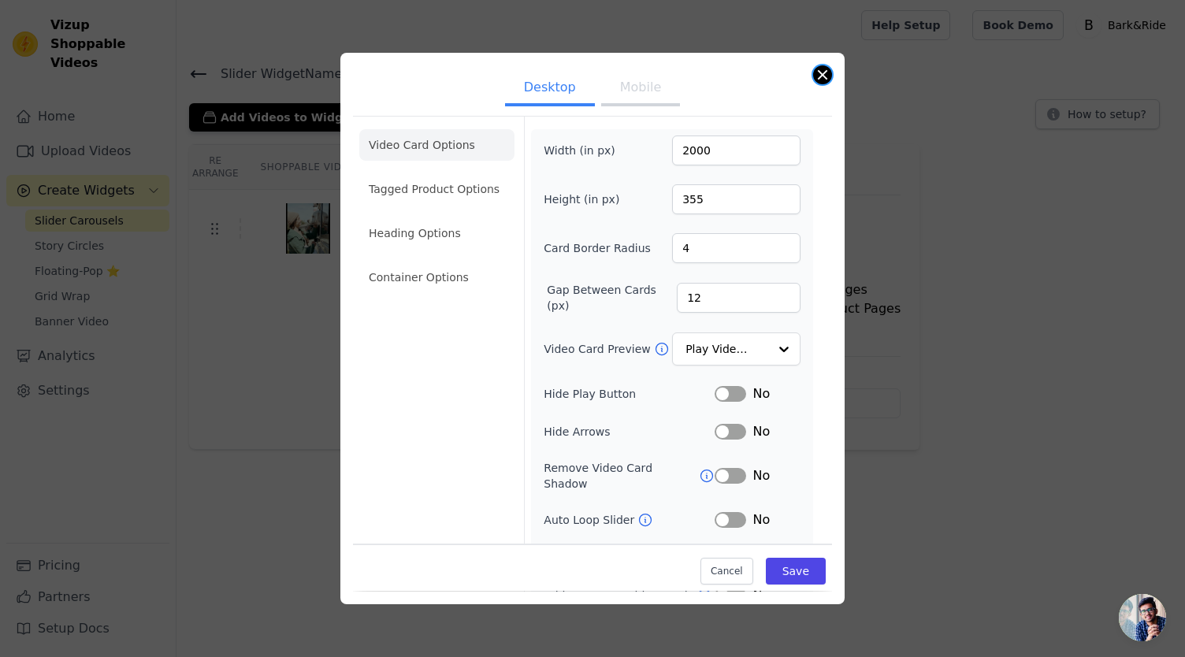
click at [821, 73] on button "Close modal" at bounding box center [822, 74] width 19 height 19
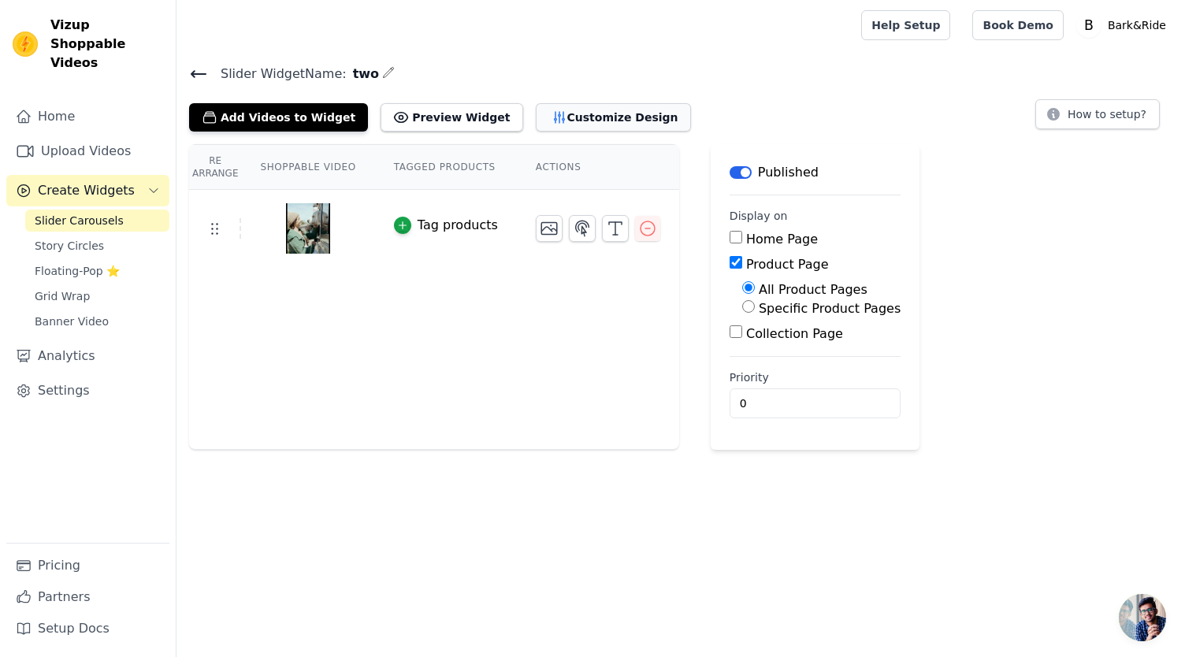
click at [578, 116] on button "Customize Design" at bounding box center [613, 117] width 155 height 28
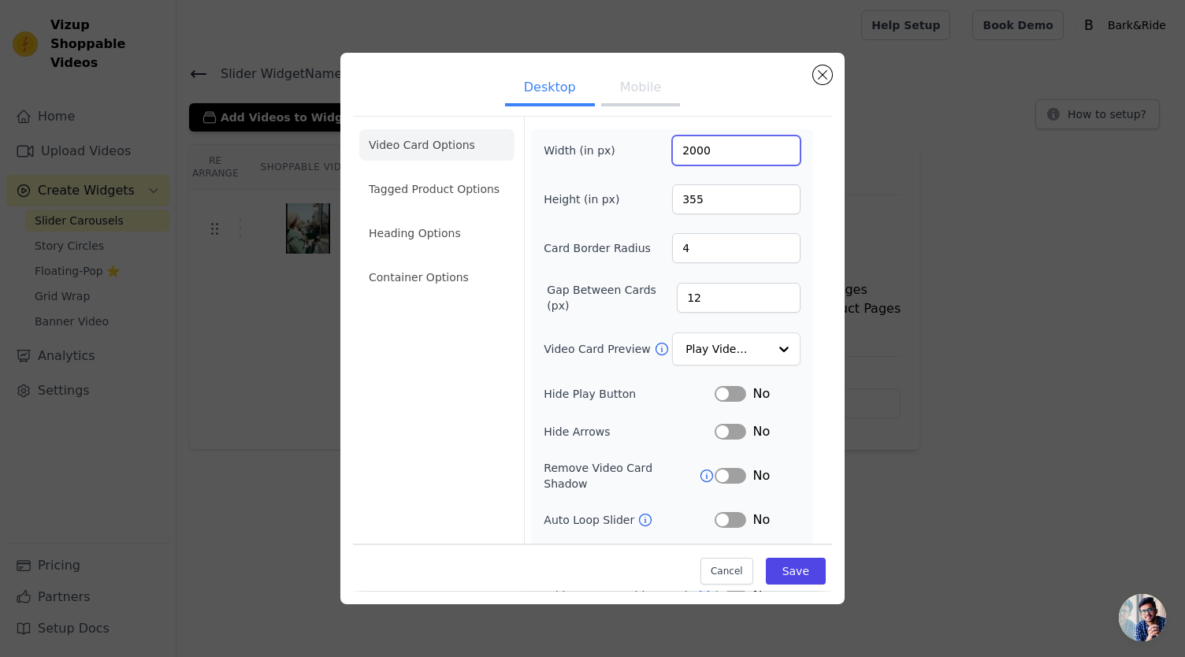
click at [705, 149] on input "2000" at bounding box center [736, 151] width 128 height 30
type input "299"
click at [791, 577] on button "Save" at bounding box center [796, 572] width 60 height 27
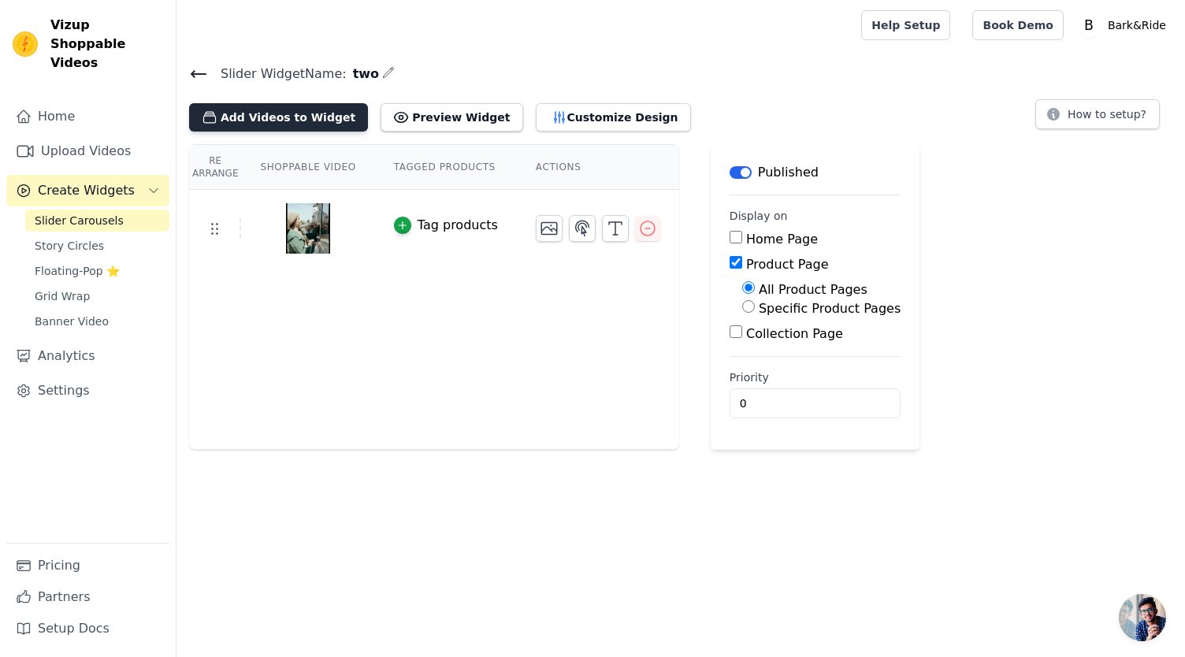
click at [292, 125] on button "Add Videos to Widget" at bounding box center [278, 117] width 179 height 28
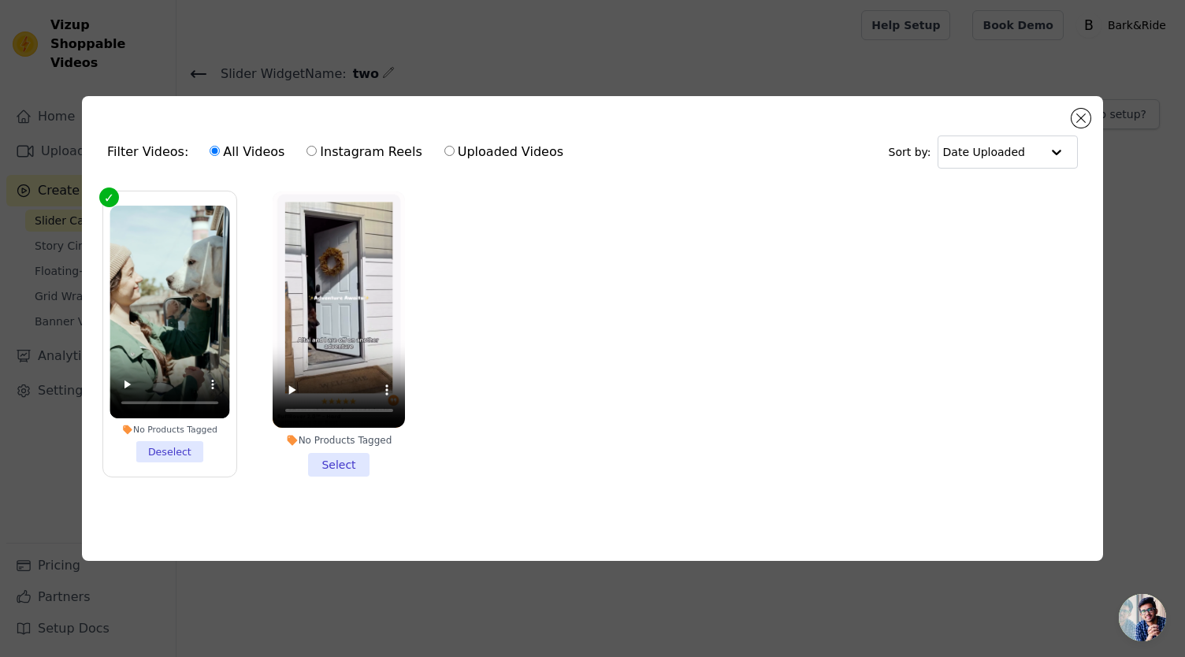
click at [324, 456] on li "No Products Tagged Select" at bounding box center [339, 333] width 133 height 285
click at [0, 0] on input "No Products Tagged Select" at bounding box center [0, 0] width 0 height 0
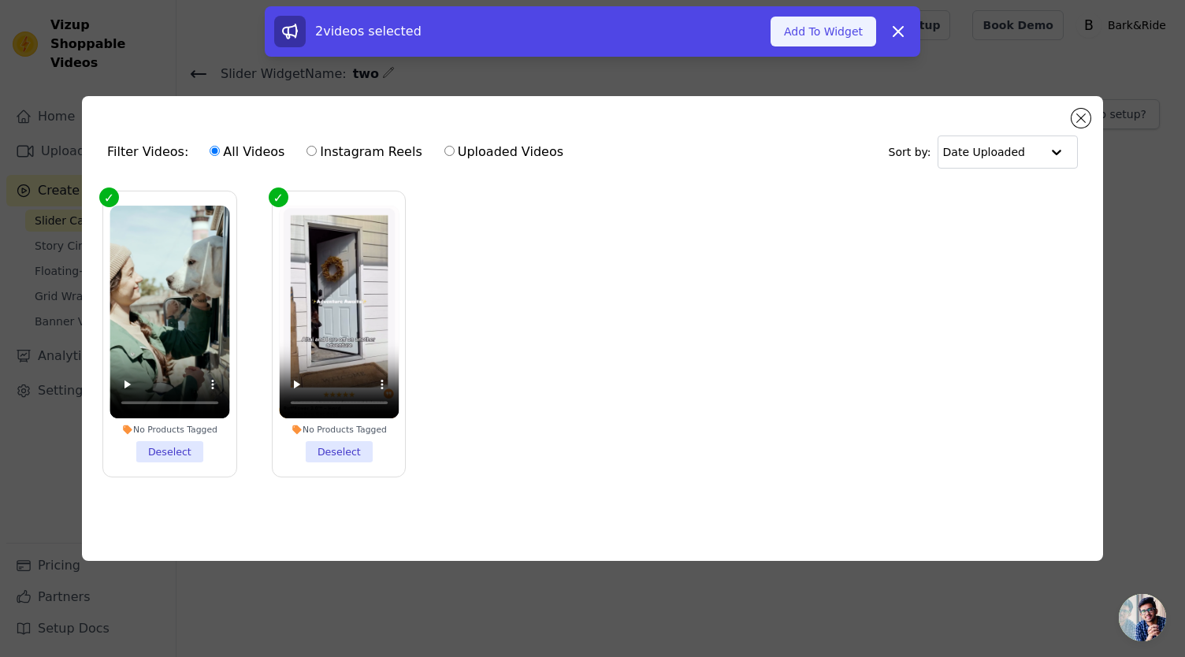
click at [827, 24] on button "Add To Widget" at bounding box center [824, 32] width 106 height 30
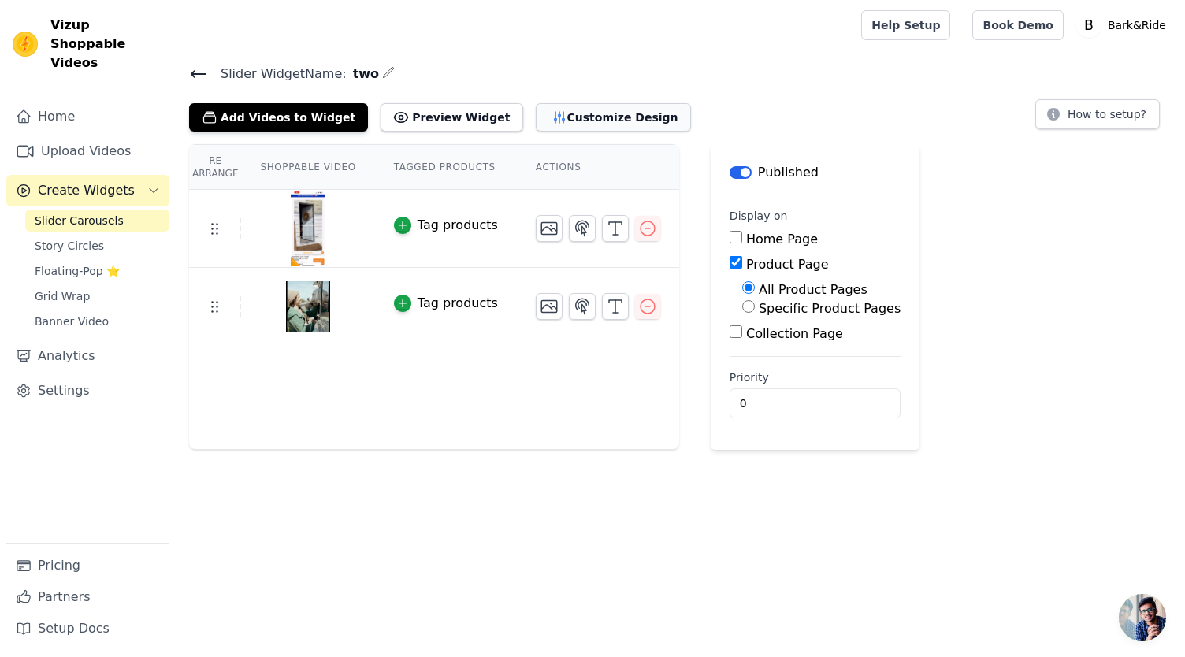
click at [578, 113] on button "Customize Design" at bounding box center [613, 117] width 155 height 28
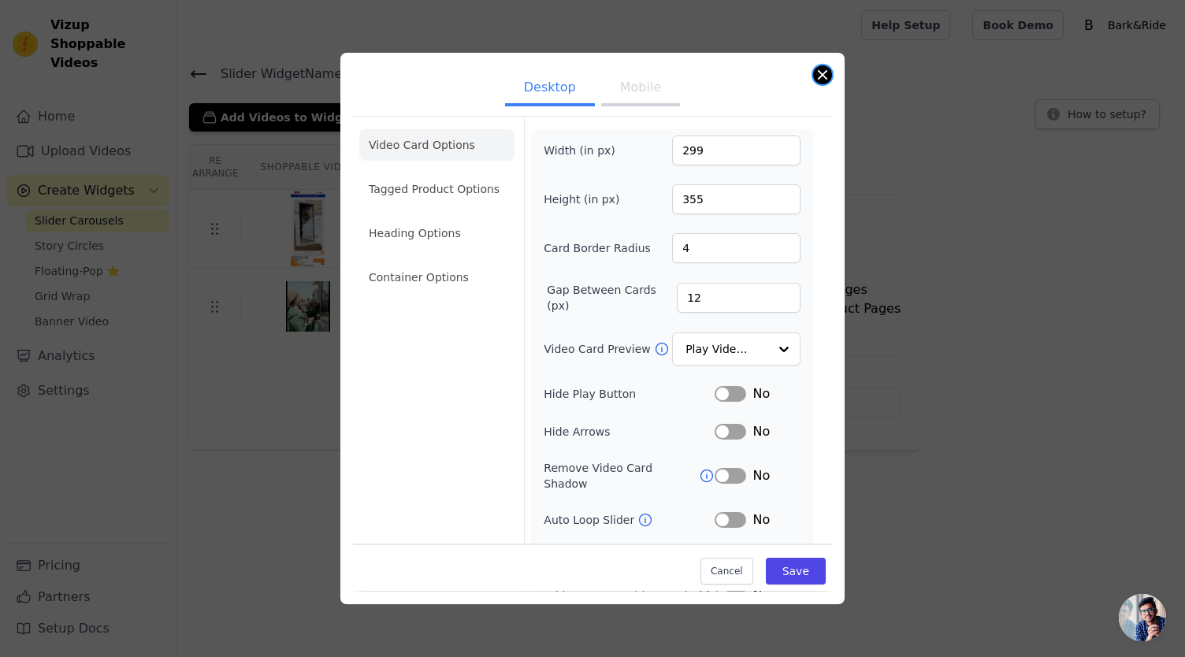
click at [821, 77] on button "Close modal" at bounding box center [822, 74] width 19 height 19
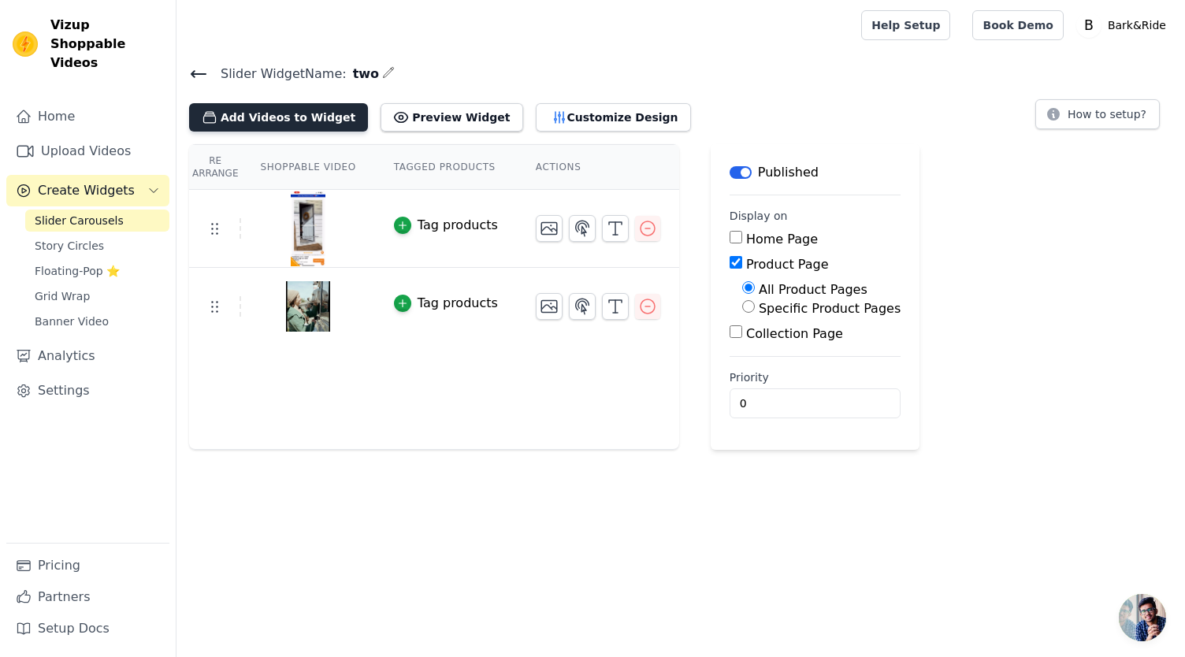
click at [303, 121] on button "Add Videos to Widget" at bounding box center [278, 117] width 179 height 28
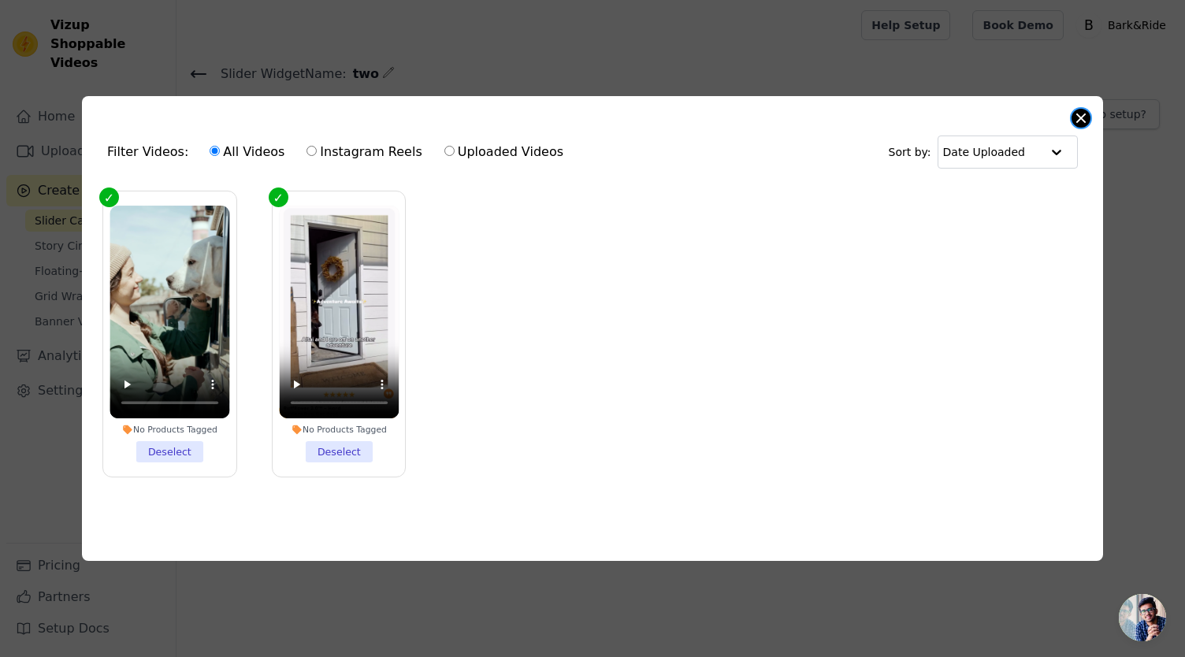
click at [1078, 111] on button "Close modal" at bounding box center [1081, 118] width 19 height 19
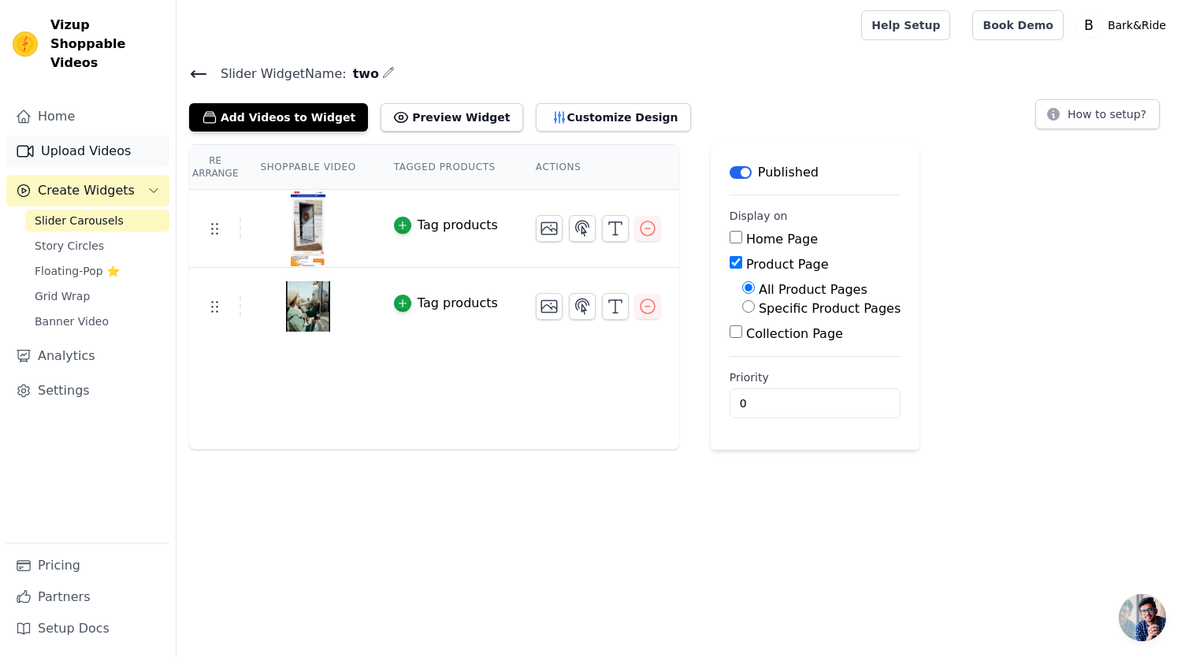
click at [120, 136] on link "Upload Videos" at bounding box center [87, 152] width 163 height 32
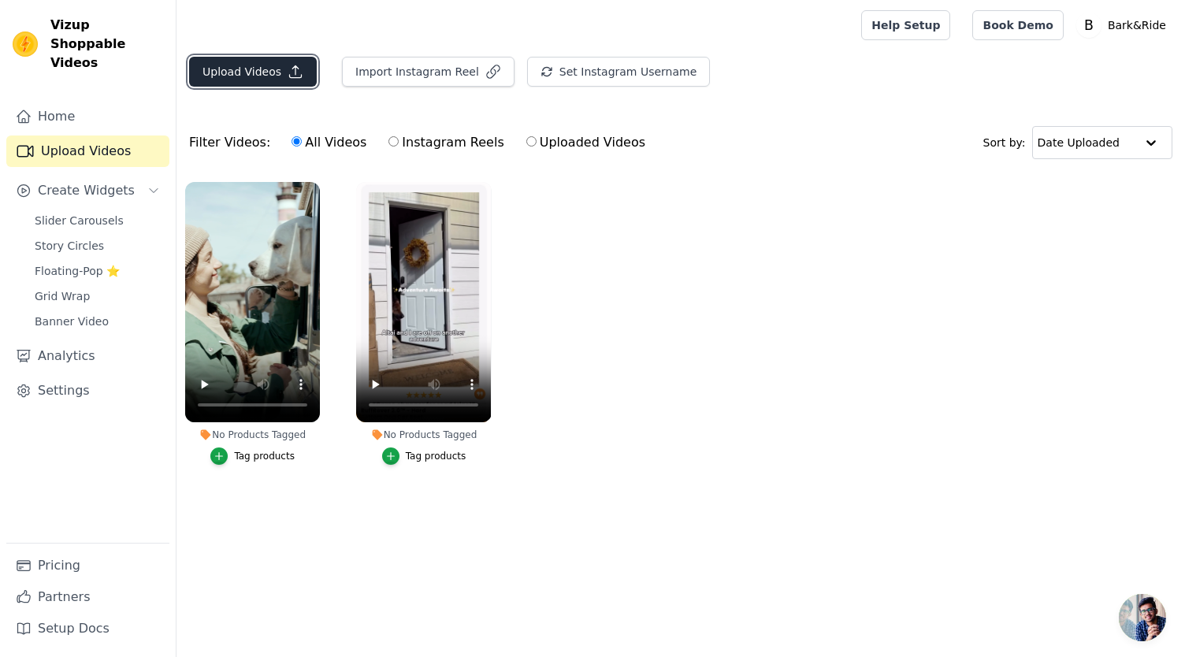
click at [227, 69] on button "Upload Videos" at bounding box center [253, 72] width 128 height 30
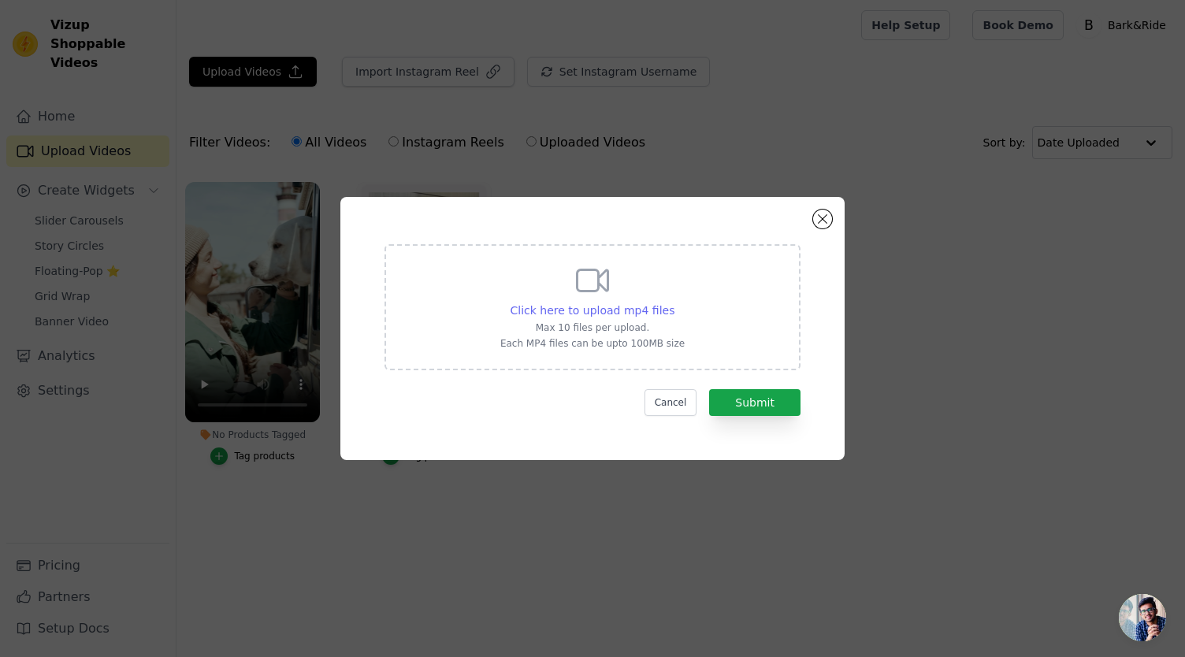
click at [570, 313] on span "Click here to upload mp4 files" at bounding box center [593, 310] width 165 height 13
click at [674, 303] on input "Click here to upload mp4 files Max 10 files per upload. Each MP4 files can be u…" at bounding box center [674, 302] width 1 height 1
type input "C:\fakepath\Bark&Ride - Dog Car Seat Protector.mp4"
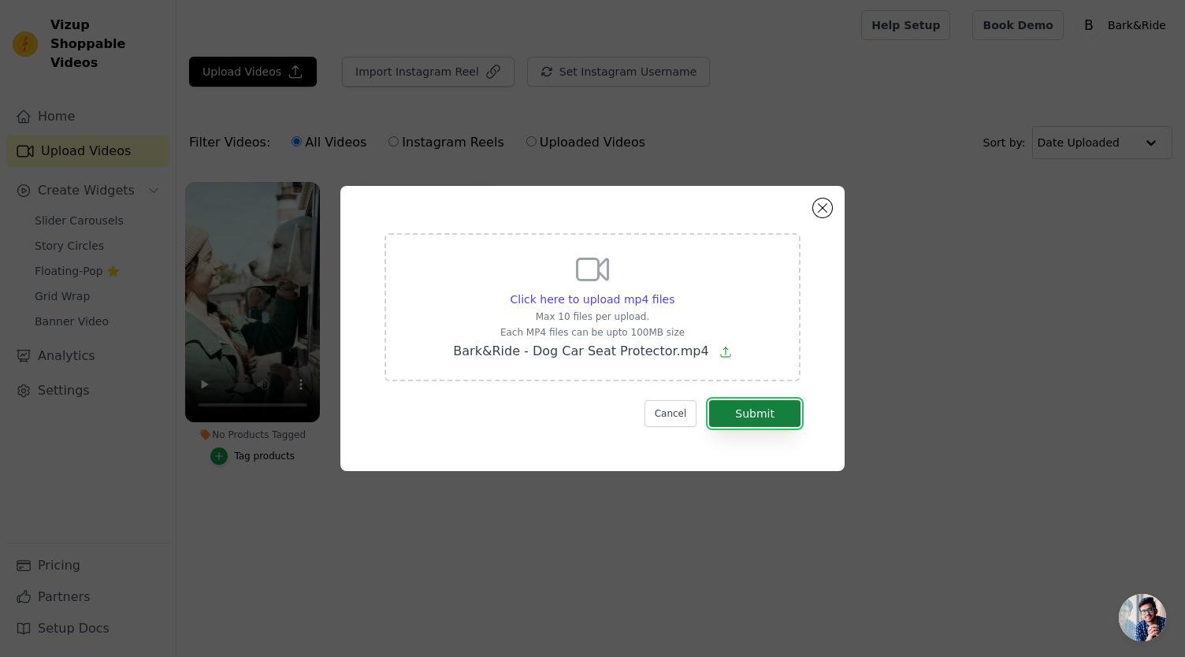
click at [759, 418] on button "Submit" at bounding box center [754, 413] width 91 height 27
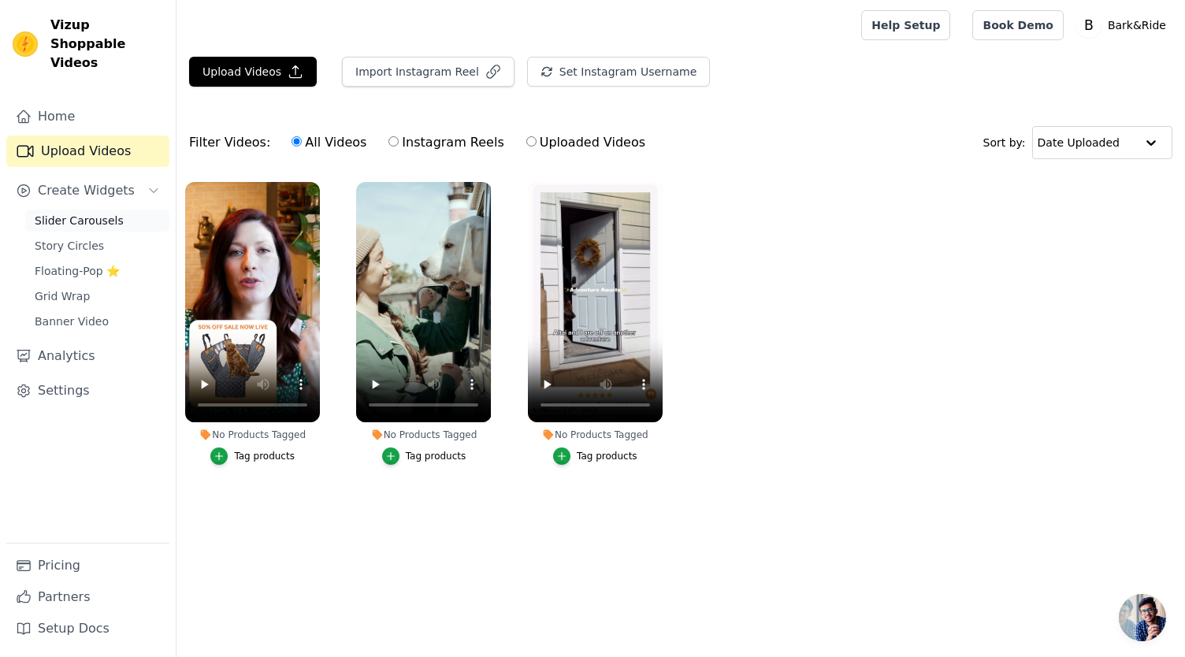
click at [73, 213] on span "Slider Carousels" at bounding box center [79, 221] width 89 height 16
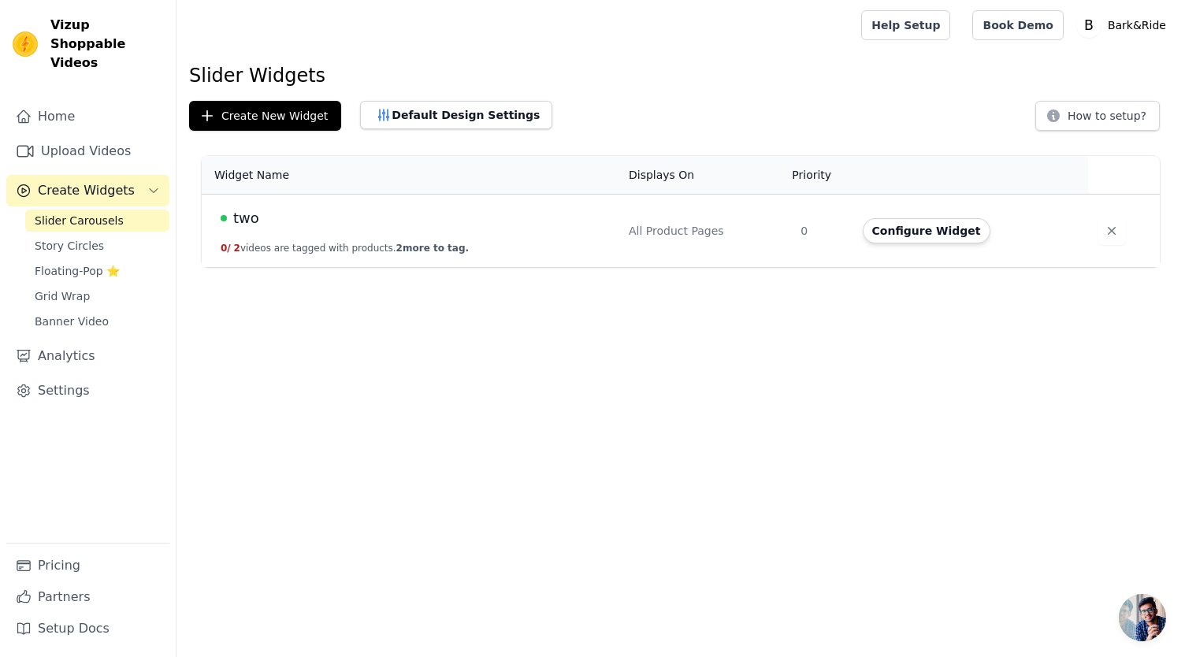
click at [272, 236] on td "two 0 / 2 videos are tagged with products. 2 more to tag." at bounding box center [411, 231] width 418 height 73
click at [117, 210] on link "Slider Carousels" at bounding box center [97, 221] width 144 height 22
click at [902, 228] on button "Configure Widget" at bounding box center [927, 230] width 128 height 25
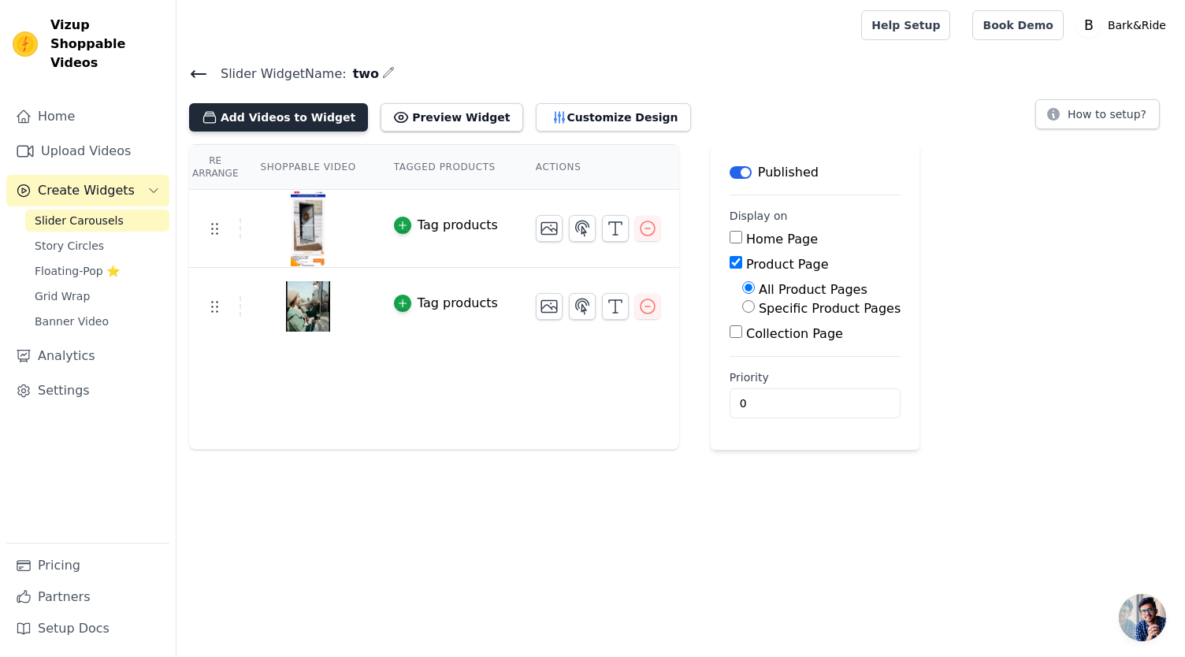
click at [293, 123] on button "Add Videos to Widget" at bounding box center [278, 117] width 179 height 28
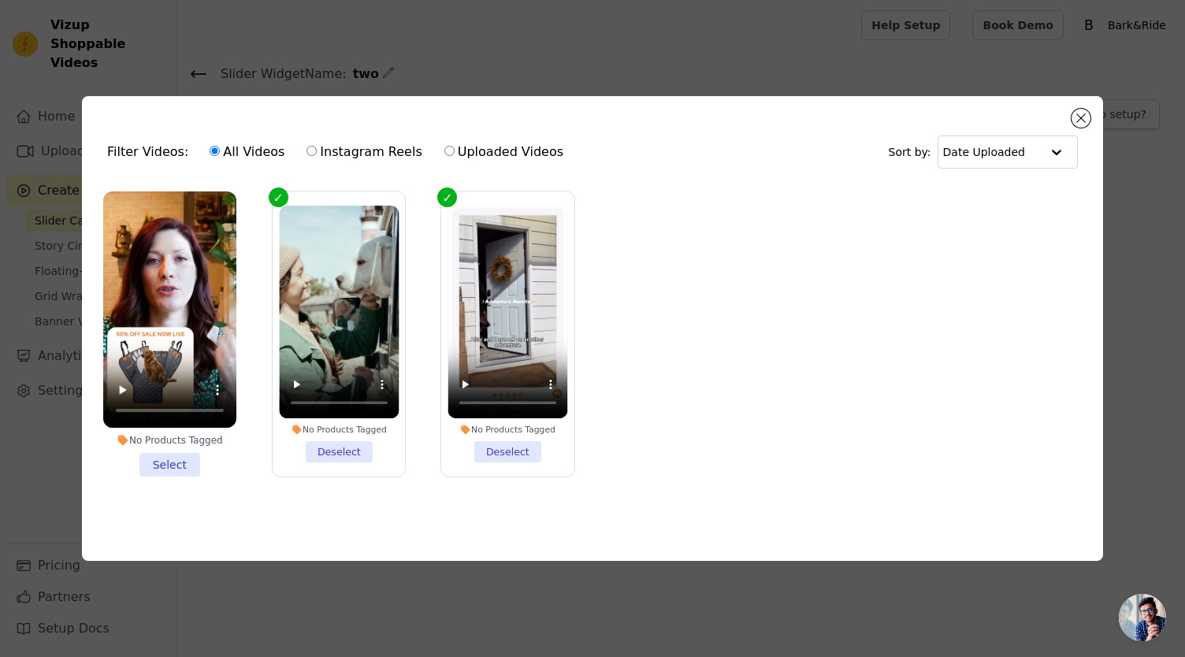
click at [166, 463] on li "No Products Tagged Select" at bounding box center [169, 333] width 133 height 285
click at [0, 0] on input "No Products Tagged Select" at bounding box center [0, 0] width 0 height 0
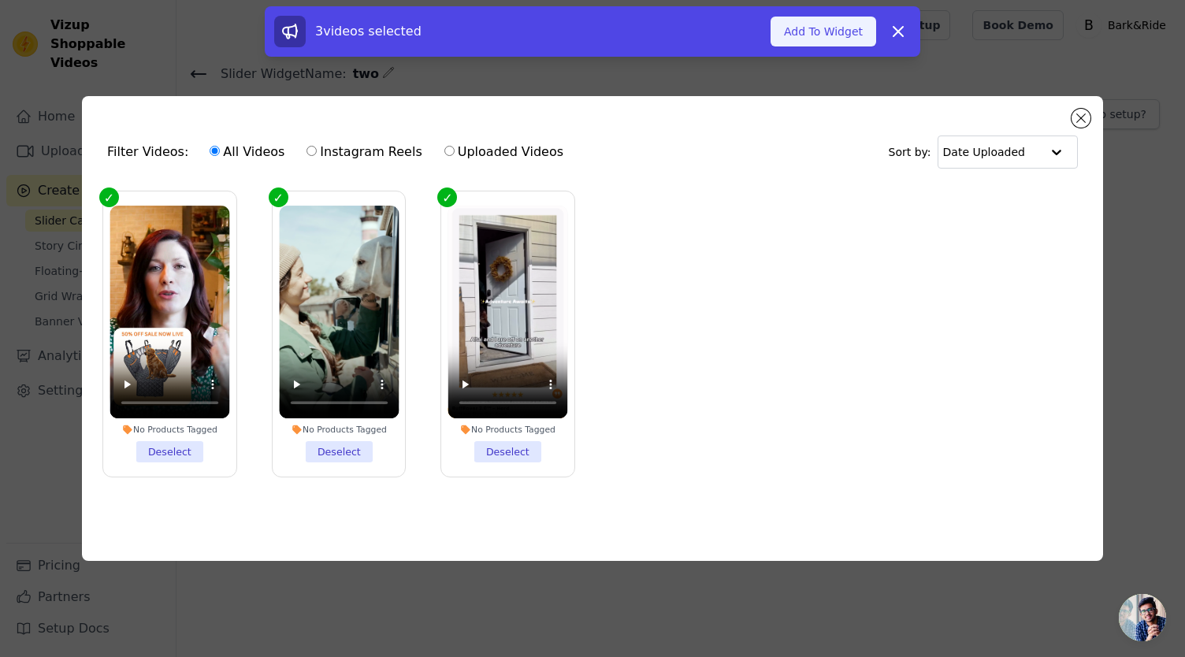
click at [840, 32] on button "Add To Widget" at bounding box center [824, 32] width 106 height 30
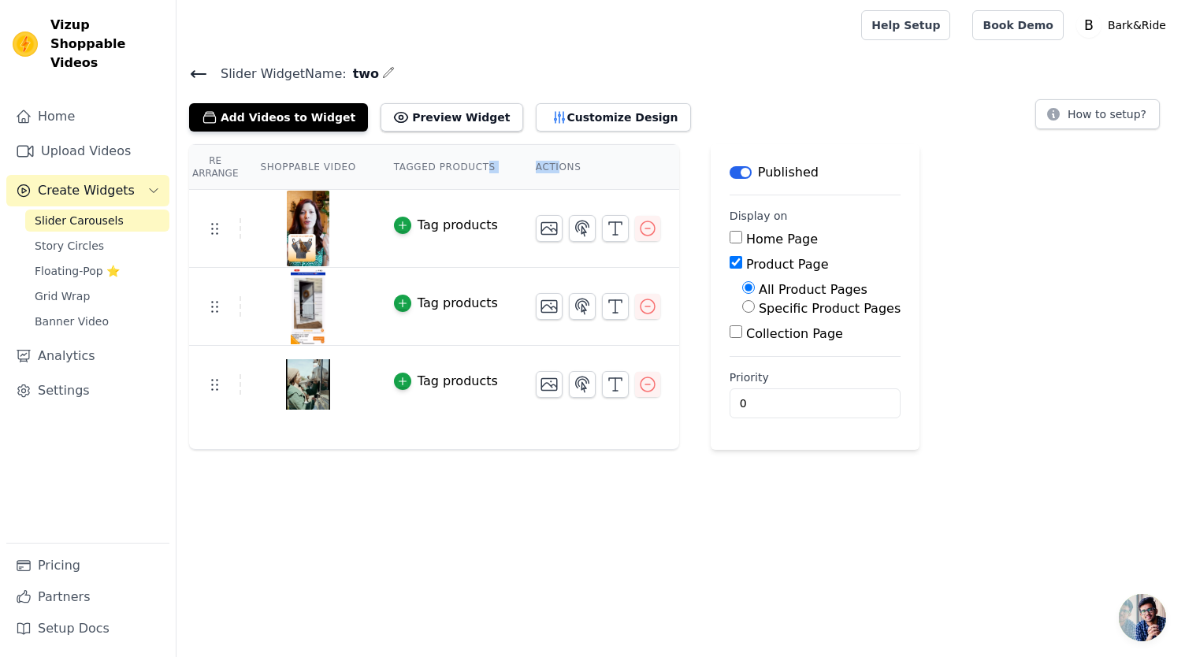
drag, startPoint x: 470, startPoint y: 166, endPoint x: 540, endPoint y: 163, distance: 70.2
click at [540, 163] on tr "Re Arrange Shoppable Video Tagged Products Actions" at bounding box center [434, 167] width 490 height 45
click at [540, 163] on th "Actions" at bounding box center [598, 167] width 162 height 45
click at [441, 113] on button "Preview Widget" at bounding box center [452, 117] width 142 height 28
